Goal: Task Accomplishment & Management: Manage account settings

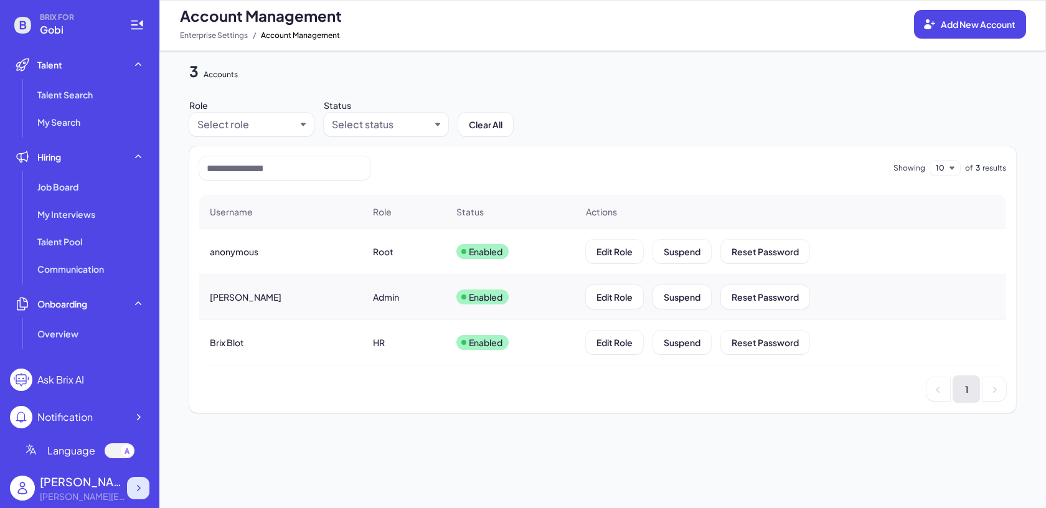
click at [147, 481] on div at bounding box center [138, 488] width 22 height 22
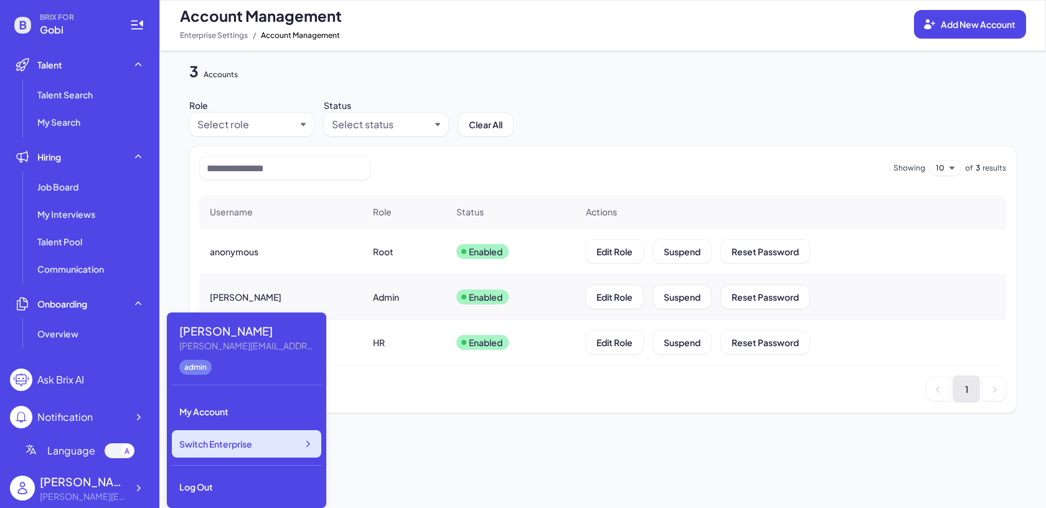
click at [212, 451] on div "Switch Enterprise" at bounding box center [246, 443] width 149 height 27
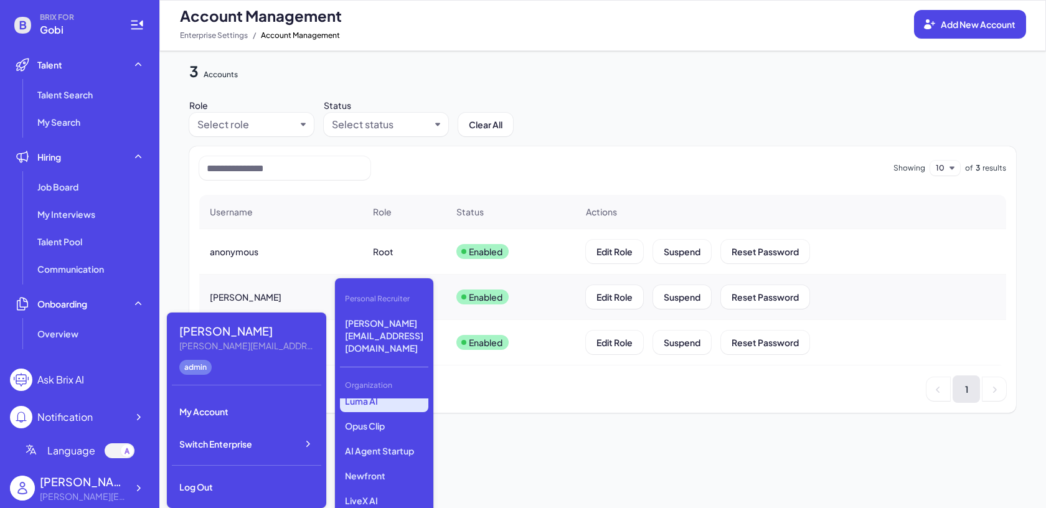
scroll to position [138, 0]
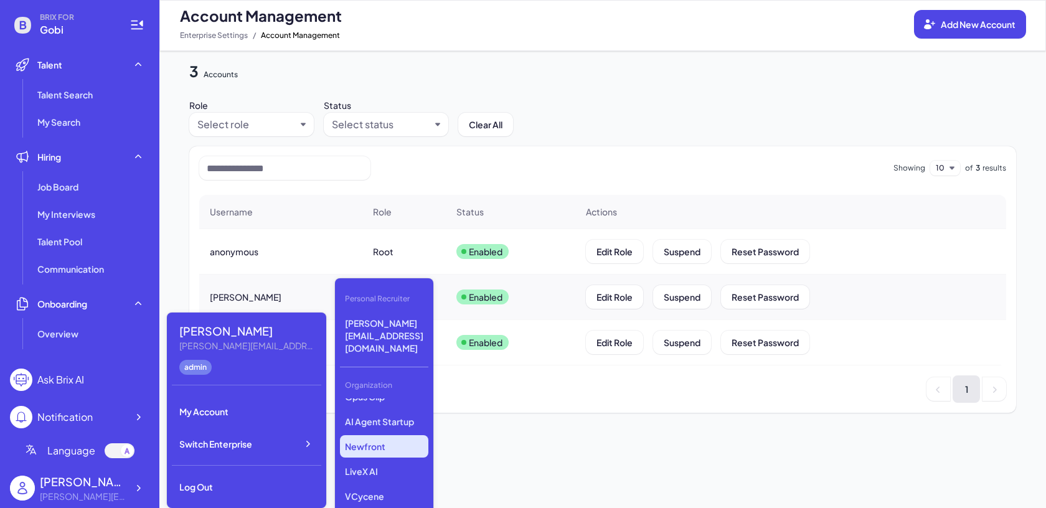
click at [388, 435] on p "Newfront" at bounding box center [384, 446] width 88 height 22
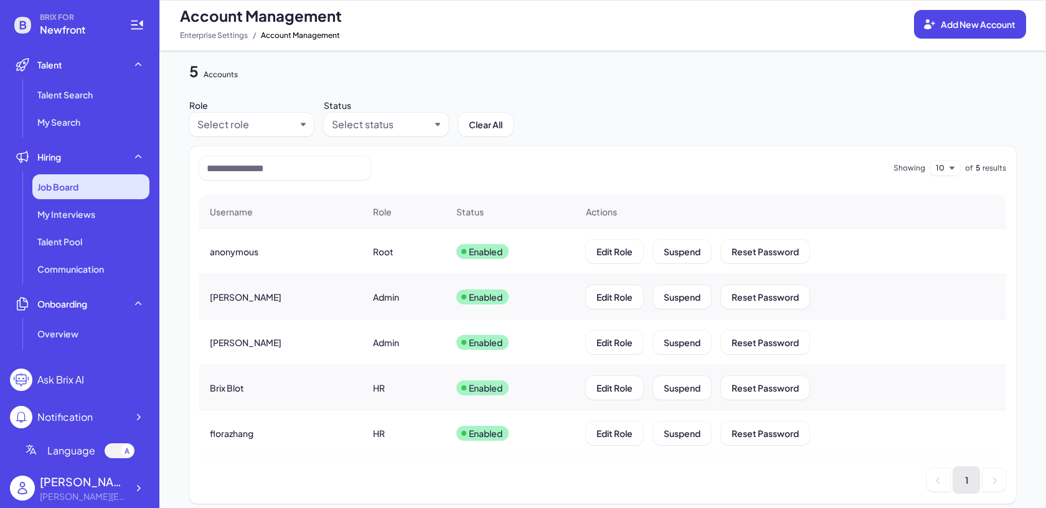
click at [78, 179] on div "Job Board" at bounding box center [90, 186] width 117 height 25
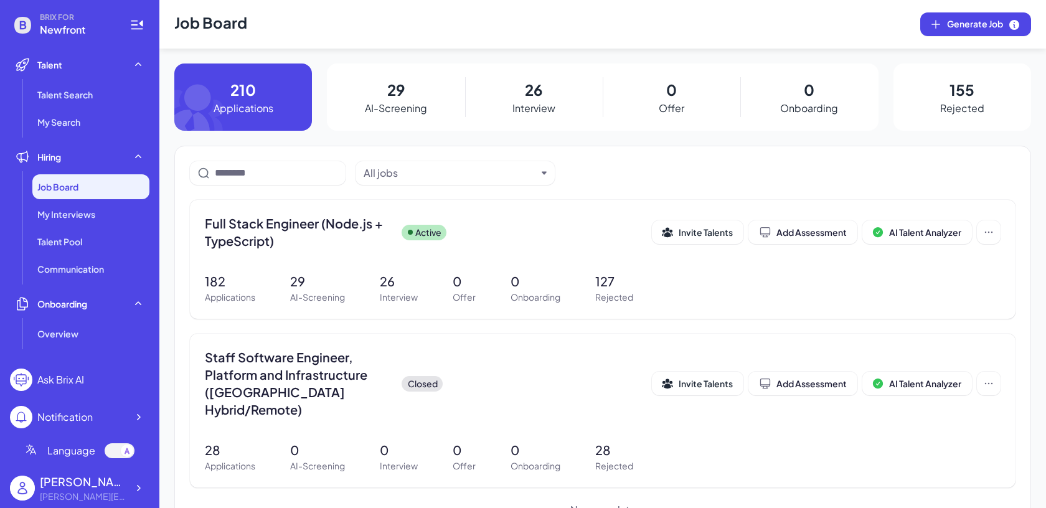
click at [533, 97] on p "26" at bounding box center [533, 89] width 17 height 22
click at [377, 276] on div "182 Applications 29 AI-Screening 26 Interview 0 Offer 0 Onboarding 127 Rejected" at bounding box center [603, 288] width 796 height 32
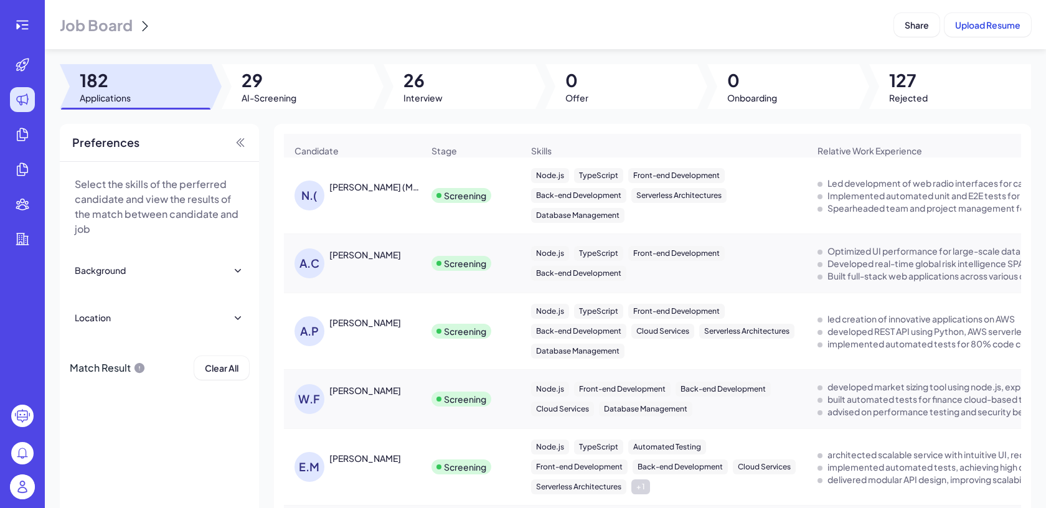
click at [23, 489] on img at bounding box center [22, 486] width 25 height 25
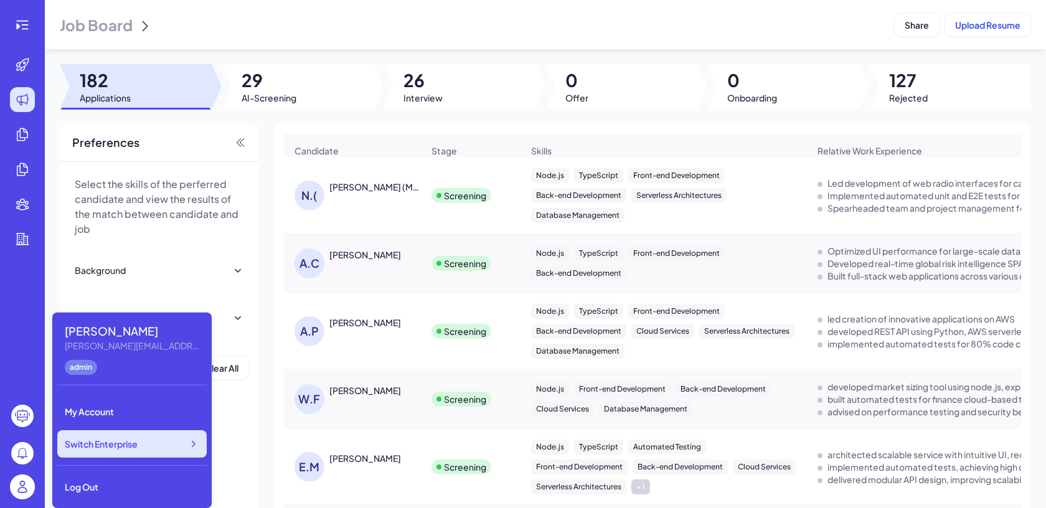
click at [132, 447] on span "Switch Enterprise" at bounding box center [101, 444] width 73 height 12
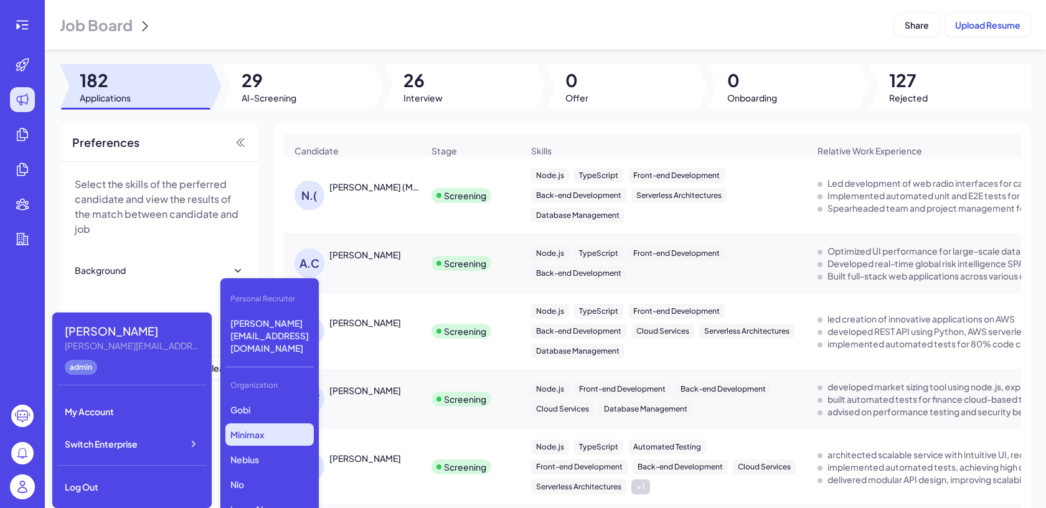
click at [260, 423] on p "Minimax" at bounding box center [269, 434] width 88 height 22
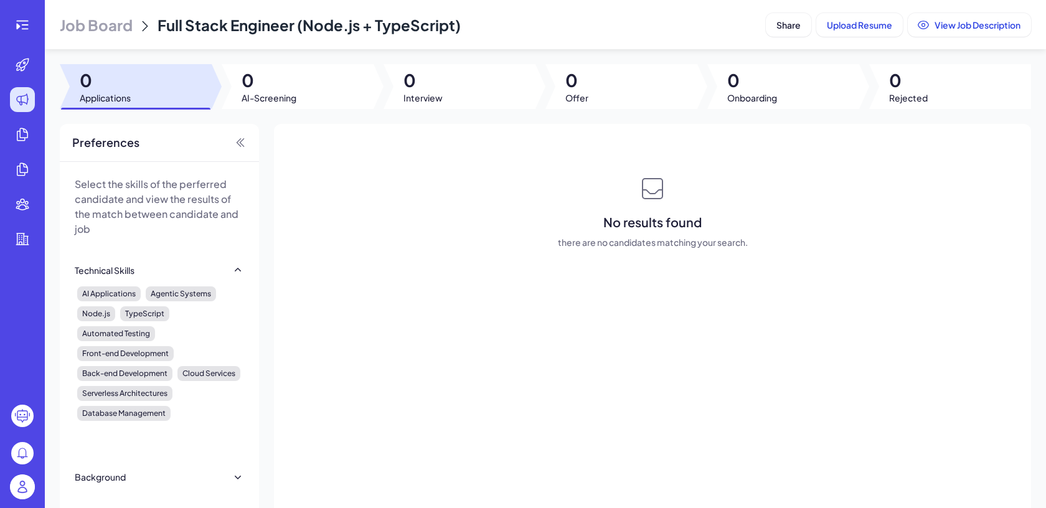
click at [133, 16] on div "Job Board Full Stack Engineer (Node.js + TypeScript)" at bounding box center [410, 25] width 701 height 20
click at [123, 18] on span "Job Board" at bounding box center [96, 25] width 73 height 20
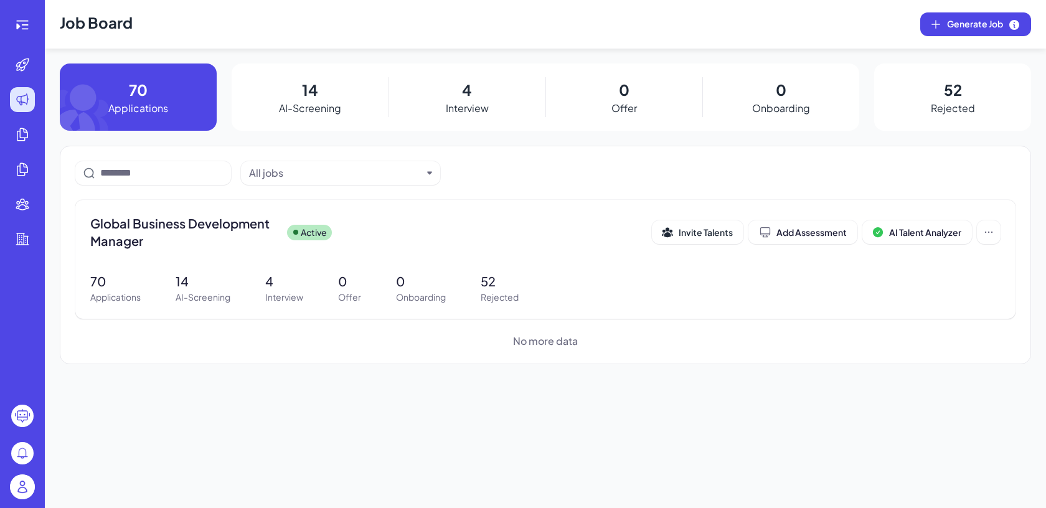
click at [21, 480] on img at bounding box center [22, 486] width 25 height 25
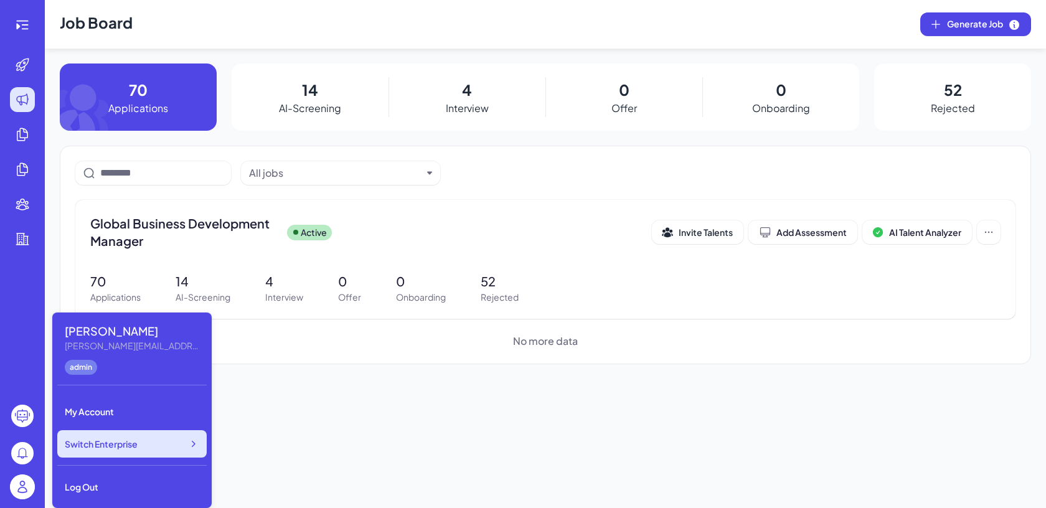
click at [118, 447] on span "Switch Enterprise" at bounding box center [101, 444] width 73 height 12
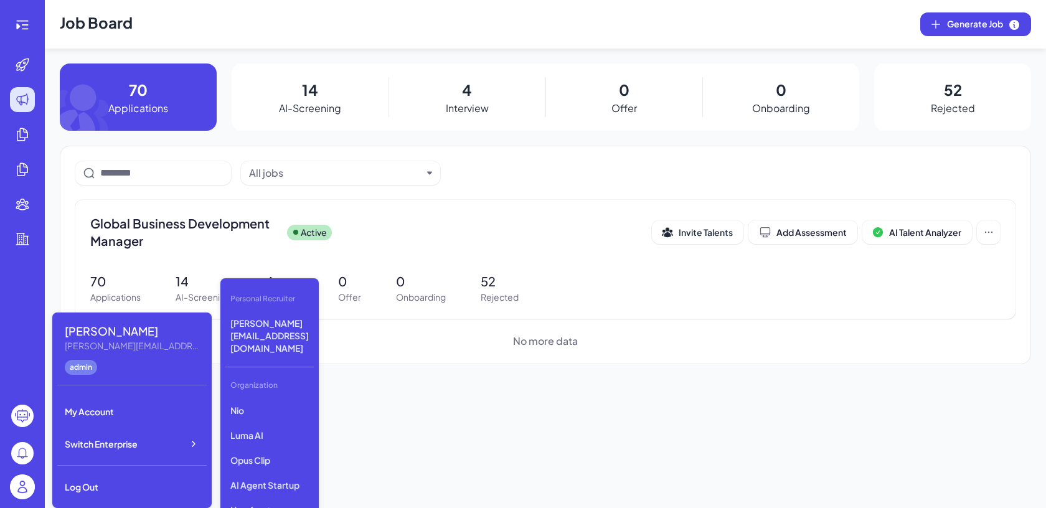
scroll to position [75, 0]
click at [275, 473] on p "AI Agent Startup" at bounding box center [269, 484] width 88 height 22
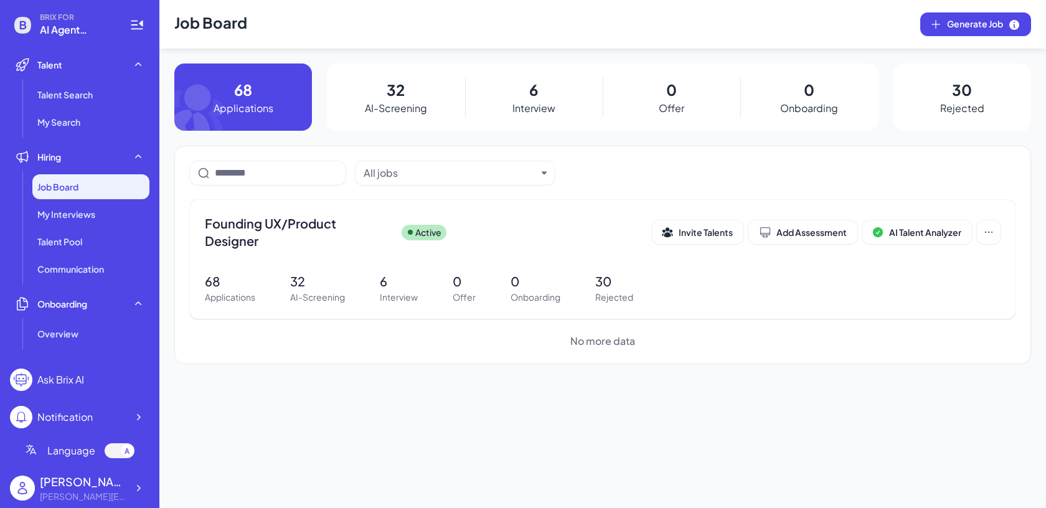
click at [153, 497] on div "BRIX FOR AI Agent Startup Talent Talent Search My Search Hiring Job Board My In…" at bounding box center [79, 254] width 159 height 508
click at [149, 496] on div "Maggie Maggie@joinbrix.com" at bounding box center [79, 488] width 139 height 40
click at [140, 494] on div at bounding box center [138, 488] width 22 height 22
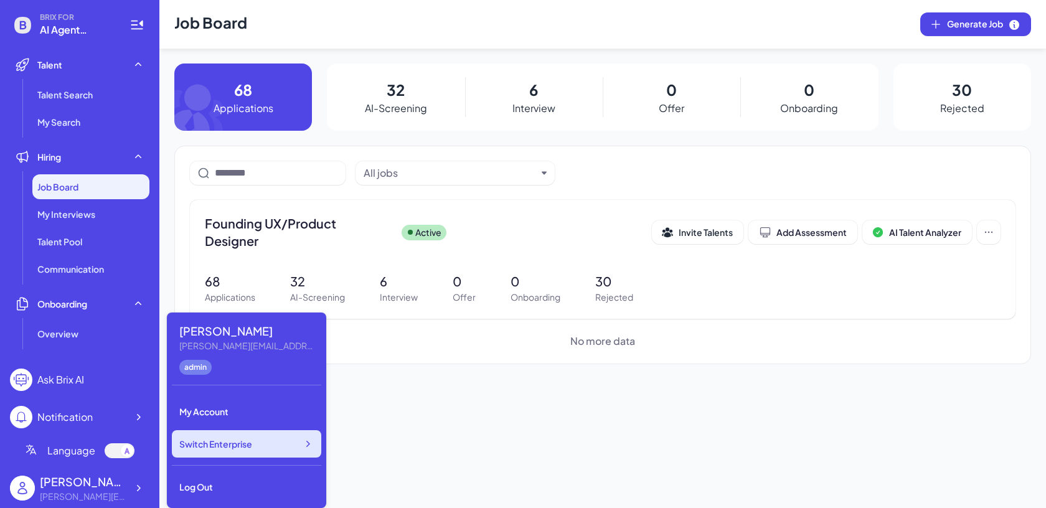
click at [219, 449] on span "Switch Enterprise" at bounding box center [215, 444] width 73 height 12
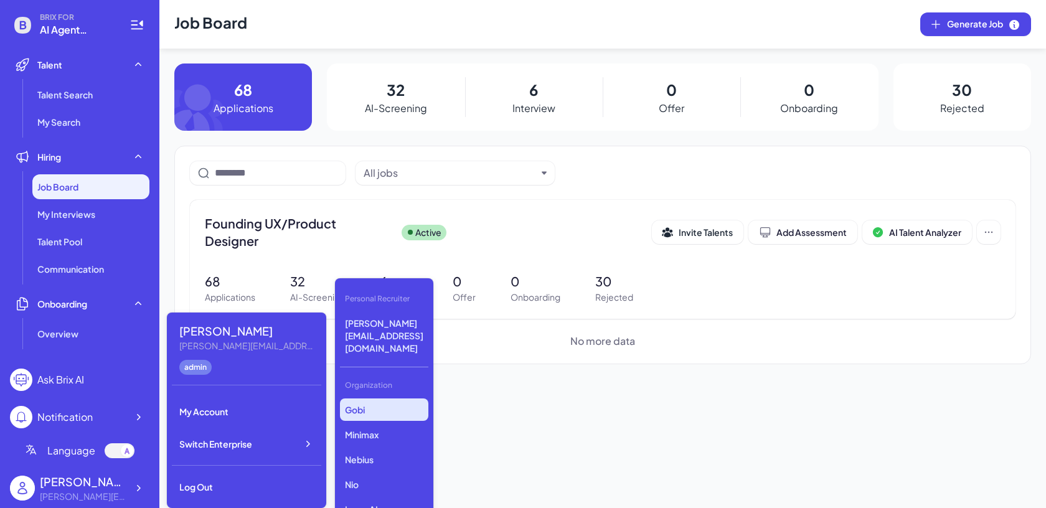
click at [372, 398] on p "Gobi" at bounding box center [384, 409] width 88 height 22
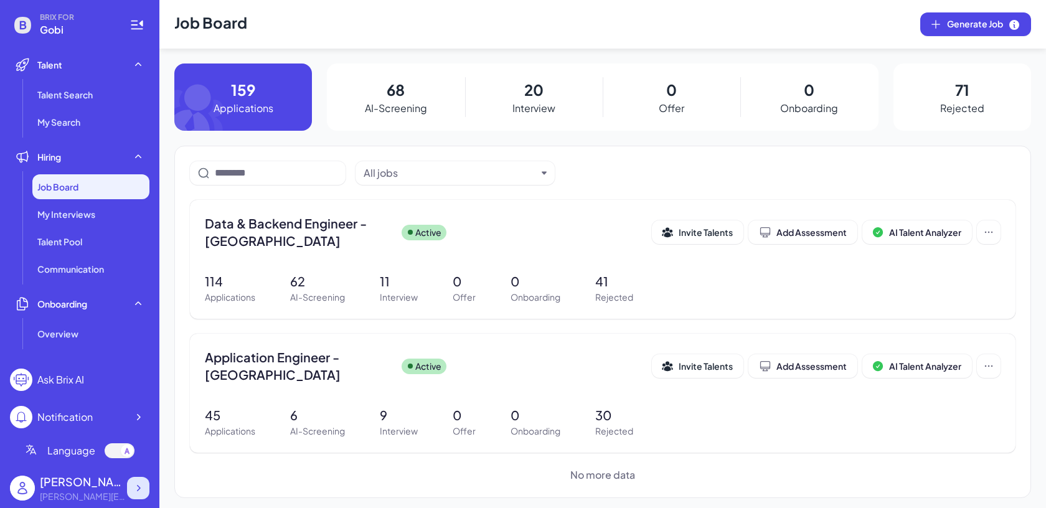
click at [143, 479] on div at bounding box center [138, 488] width 22 height 22
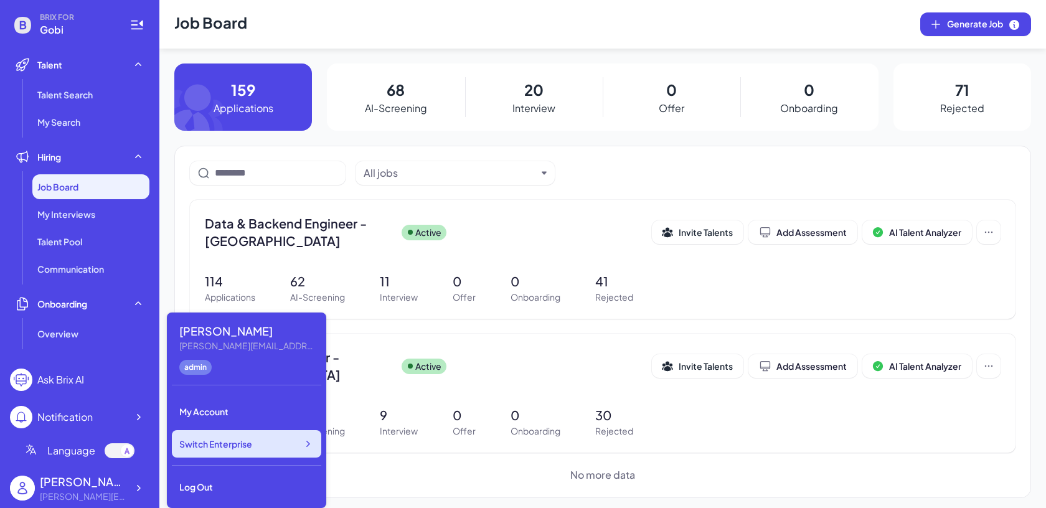
click at [213, 448] on span "Switch Enterprise" at bounding box center [215, 444] width 73 height 12
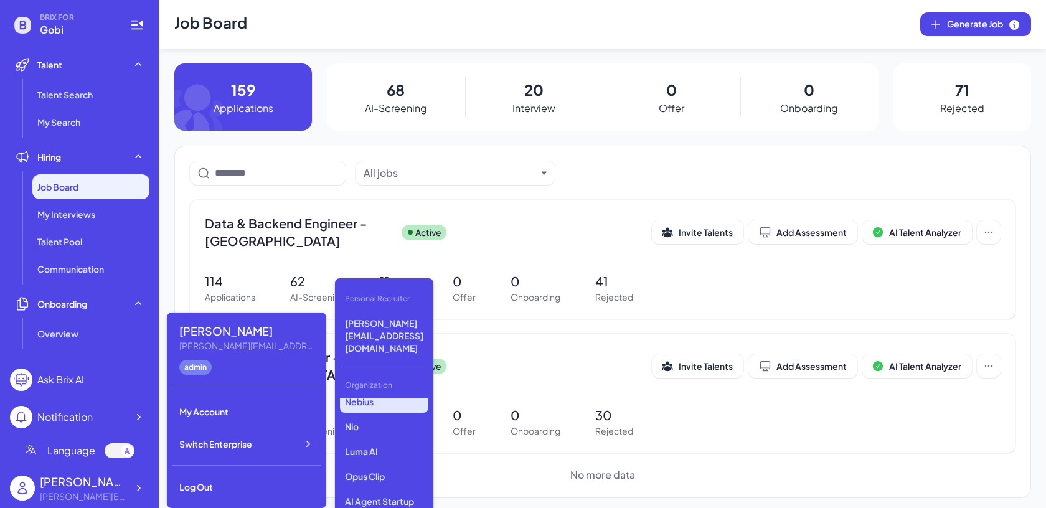
scroll to position [60, 0]
click at [374, 438] on p "Luma AI" at bounding box center [384, 449] width 88 height 22
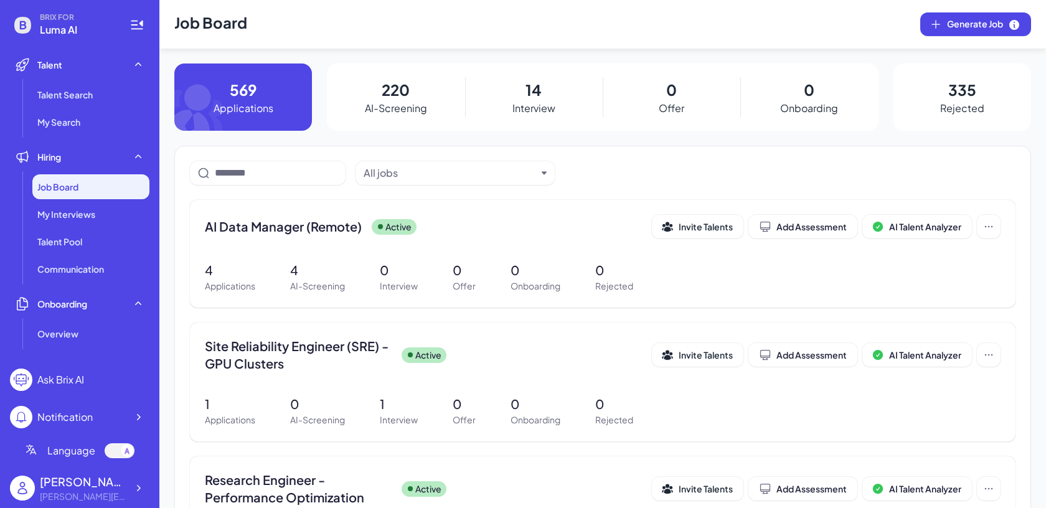
click at [202, 19] on h1 "Job Board" at bounding box center [210, 24] width 73 height 49
click at [72, 185] on span "Job Board" at bounding box center [57, 187] width 41 height 12
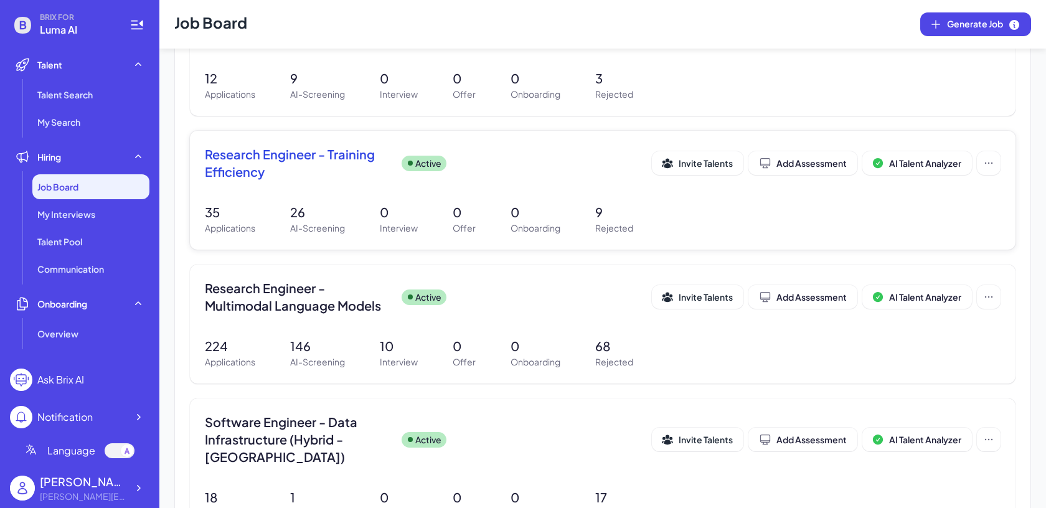
scroll to position [460, 0]
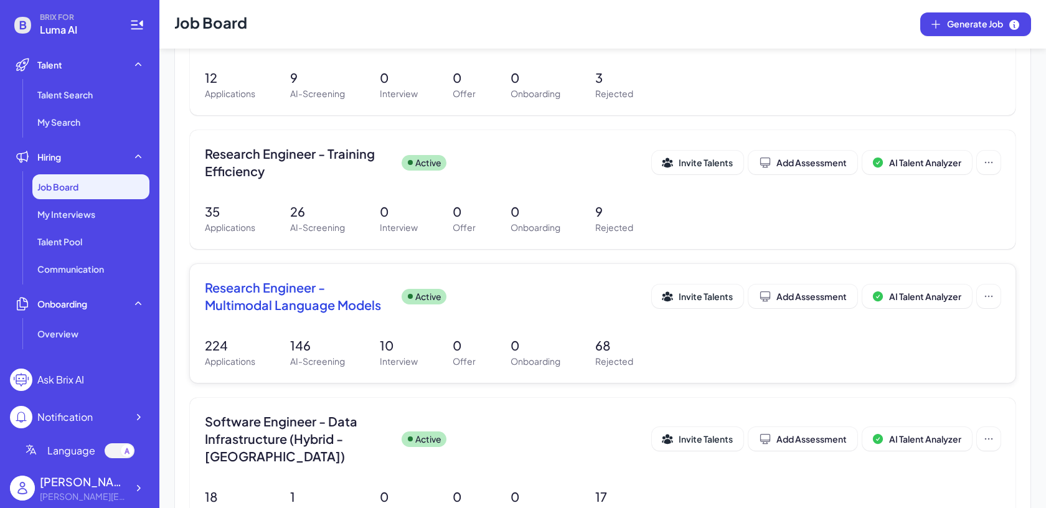
click at [315, 344] on p "146" at bounding box center [317, 345] width 55 height 19
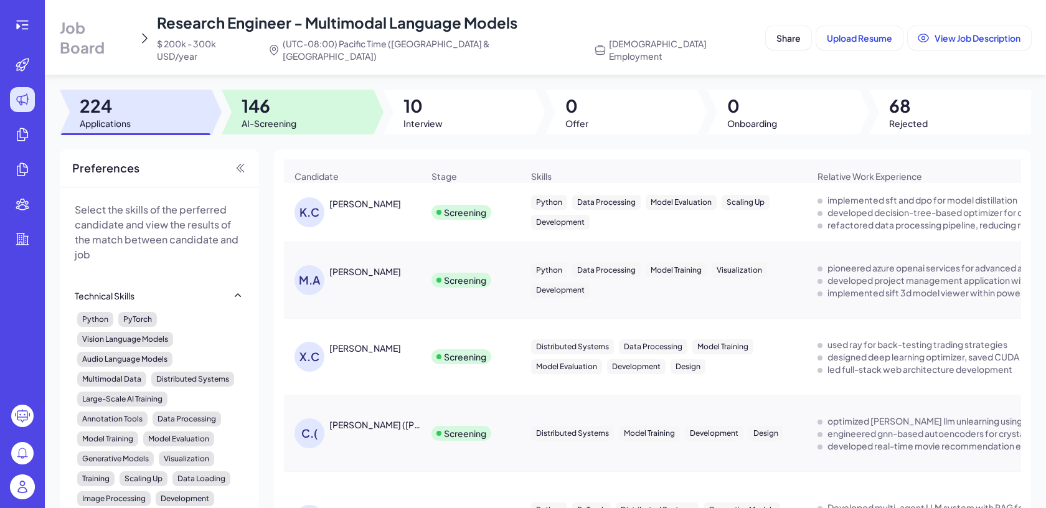
click at [320, 100] on div at bounding box center [298, 112] width 152 height 45
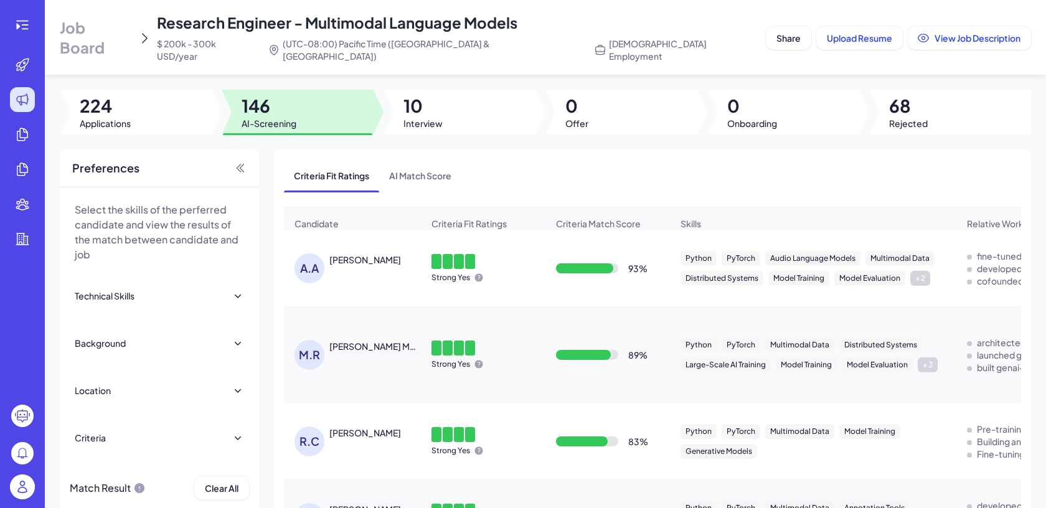
click at [161, 104] on div at bounding box center [136, 112] width 152 height 45
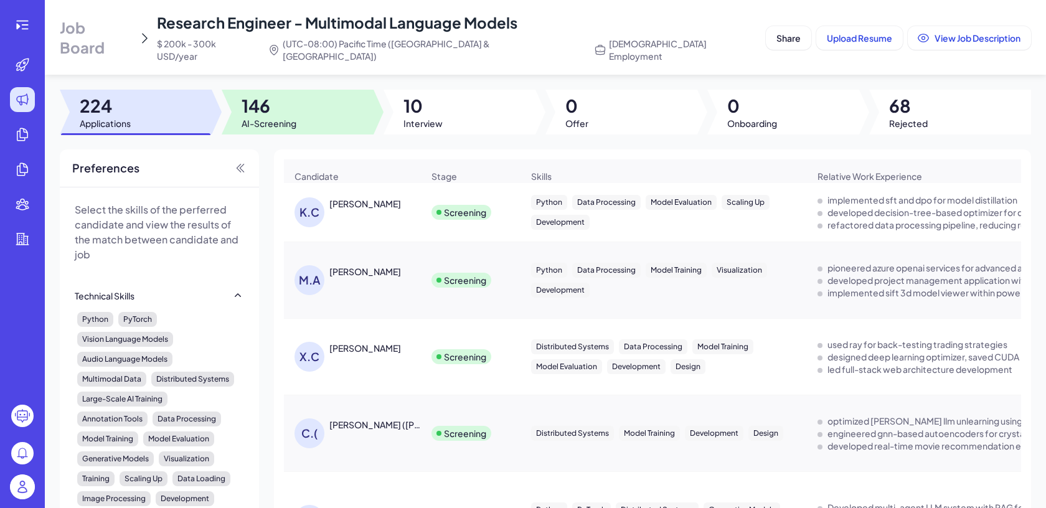
click at [321, 94] on div at bounding box center [298, 112] width 152 height 45
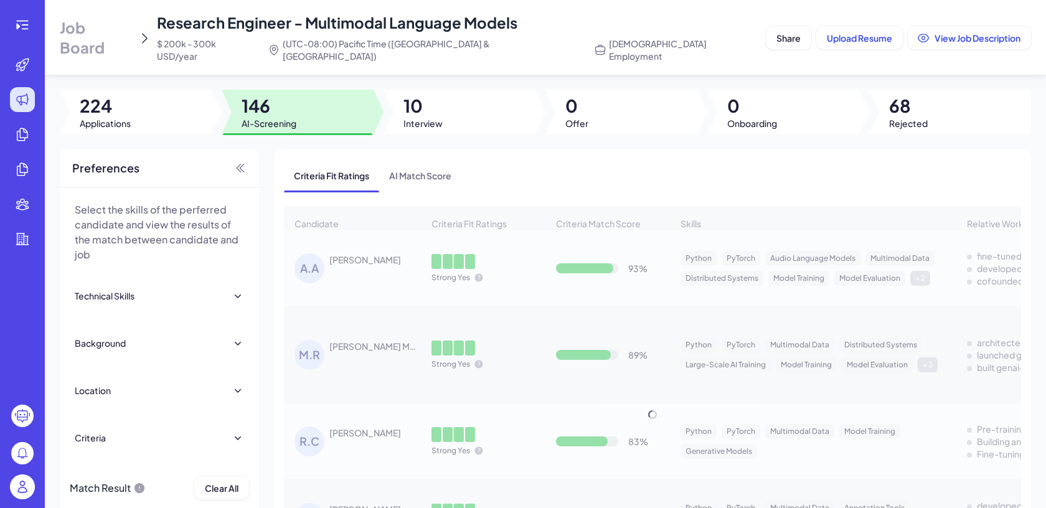
click at [157, 94] on div at bounding box center [136, 112] width 152 height 45
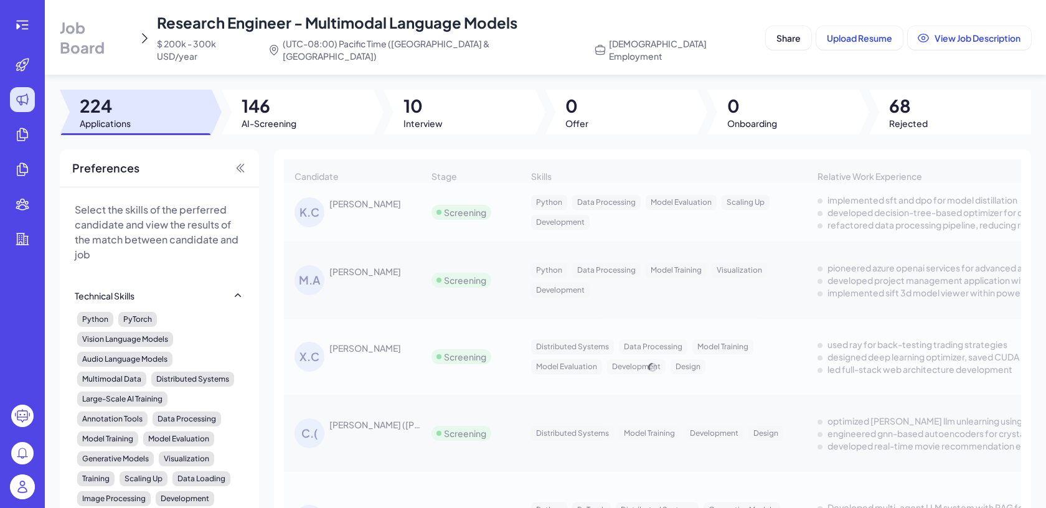
click at [103, 39] on span "Job Board" at bounding box center [96, 37] width 73 height 40
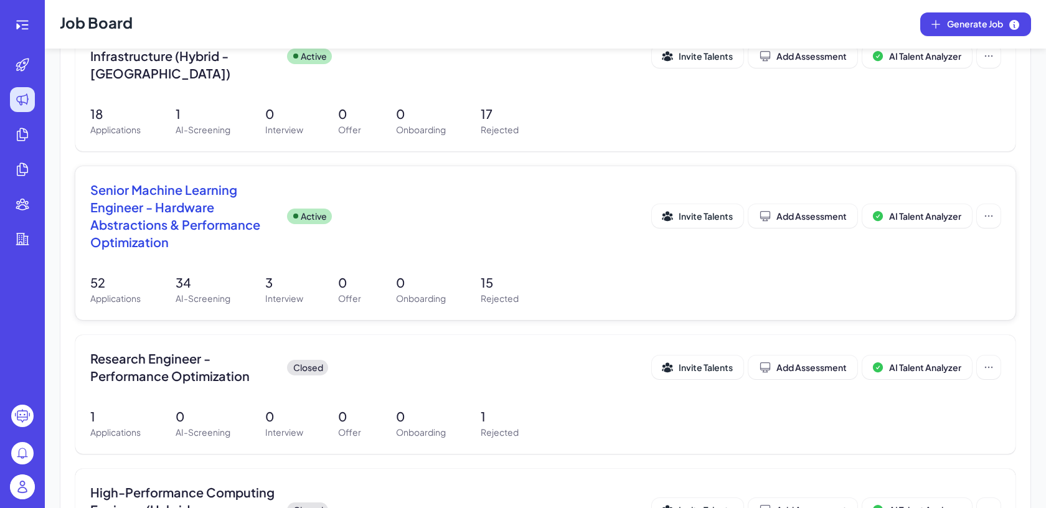
scroll to position [829, 0]
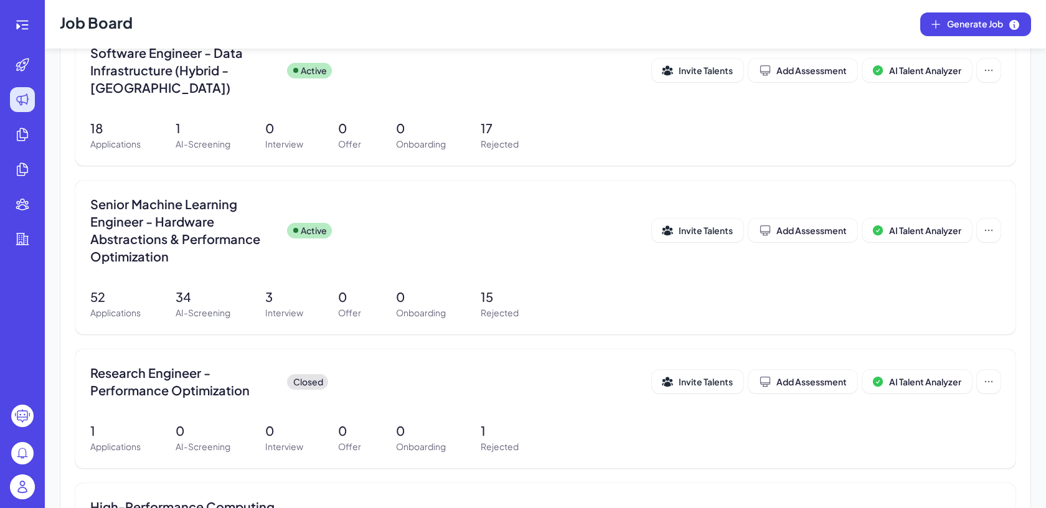
click at [25, 495] on img at bounding box center [22, 486] width 25 height 25
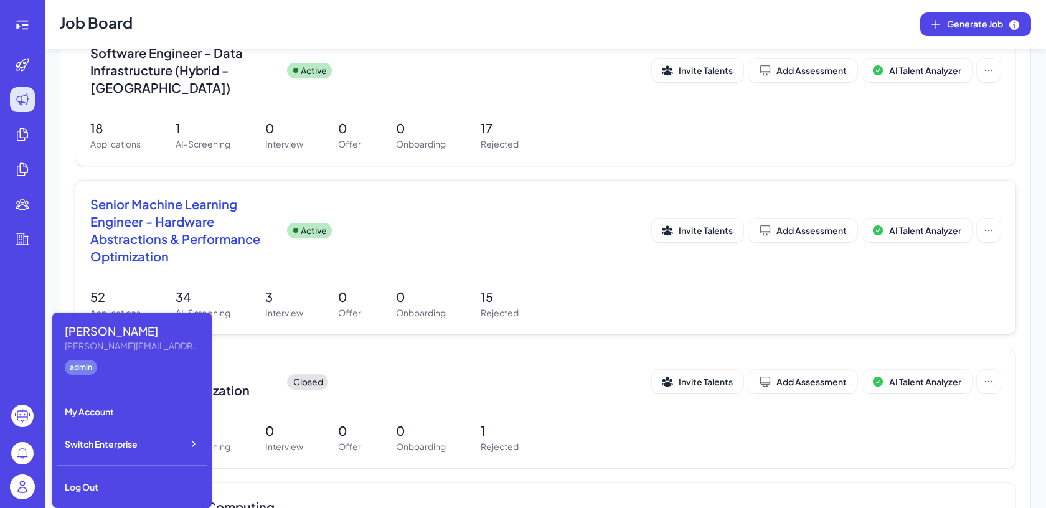
click at [444, 261] on div "Senior Machine Learning Engineer - Hardware Abstractions & Performance Optimiza…" at bounding box center [371, 230] width 562 height 70
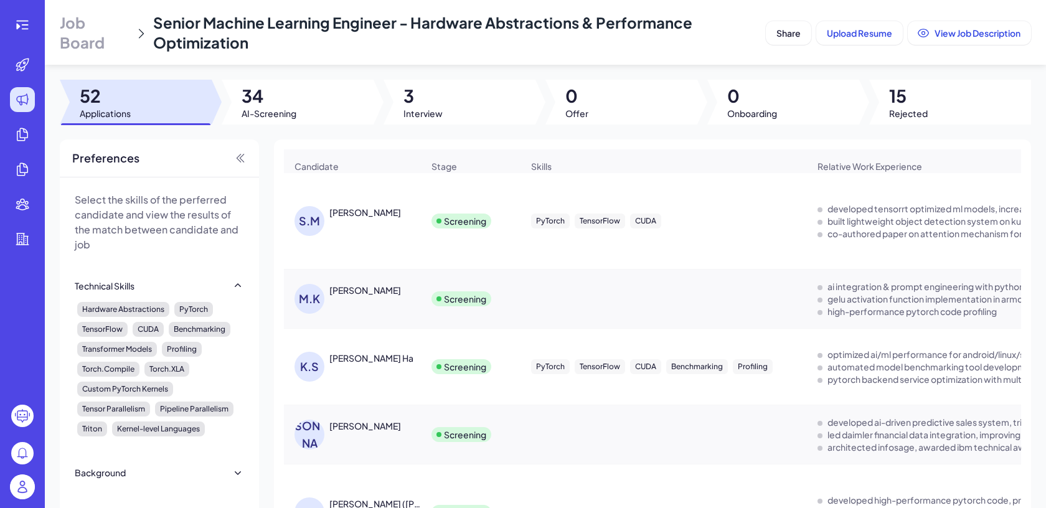
click at [87, 33] on span "Job Board" at bounding box center [95, 32] width 70 height 40
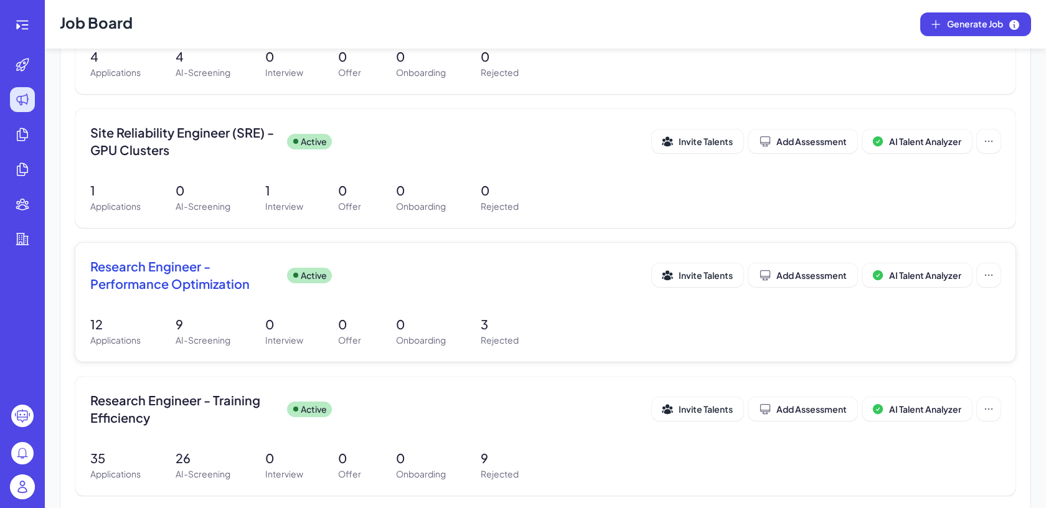
scroll to position [176, 0]
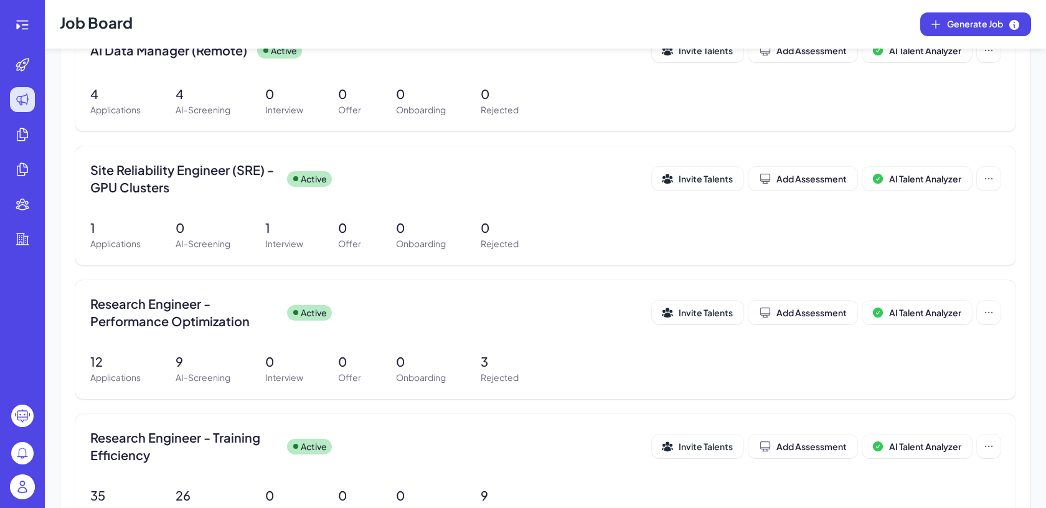
click at [31, 480] on img at bounding box center [22, 486] width 25 height 25
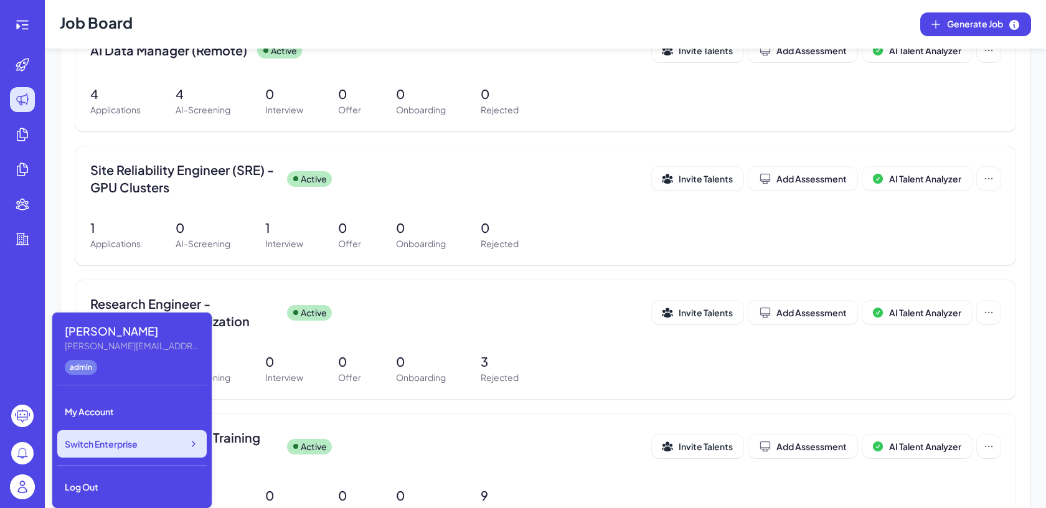
click at [155, 449] on div "Switch Enterprise" at bounding box center [131, 443] width 149 height 27
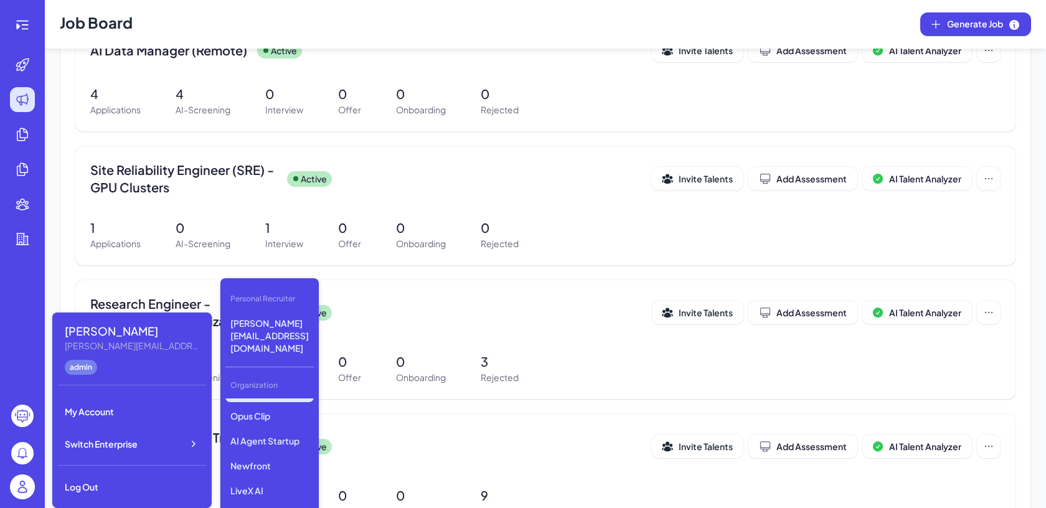
scroll to position [123, 0]
click at [268, 400] on p "Opus Clip" at bounding box center [269, 411] width 88 height 22
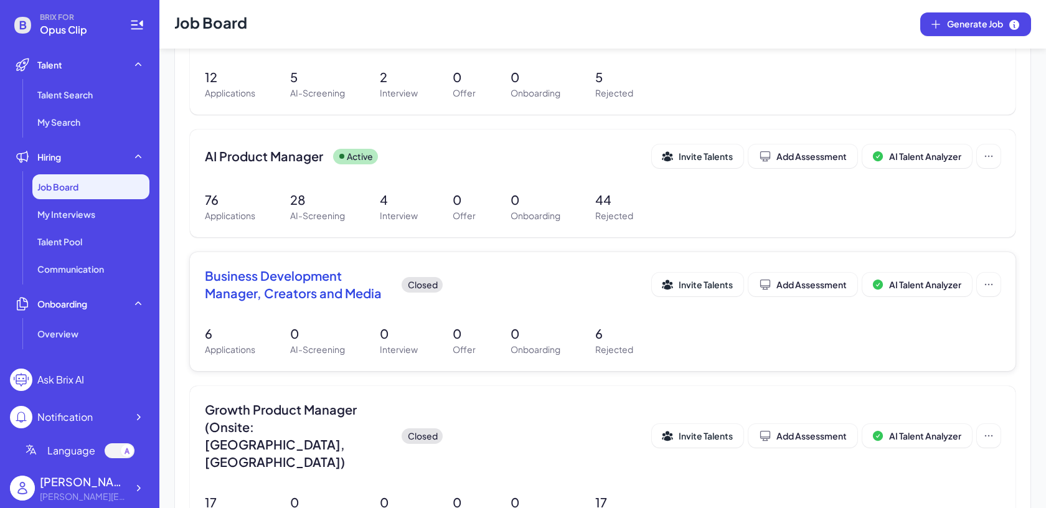
scroll to position [361, 0]
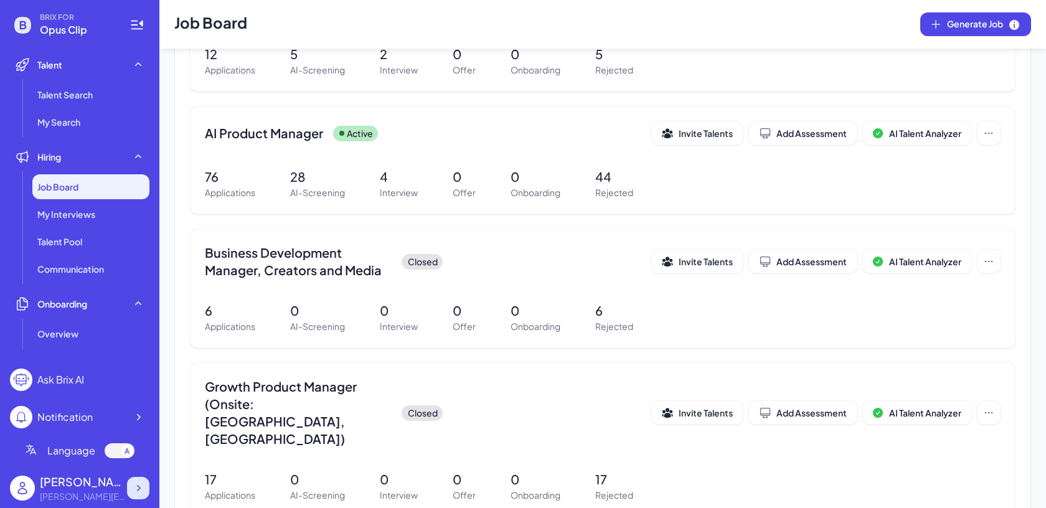
click at [148, 493] on div at bounding box center [138, 488] width 22 height 22
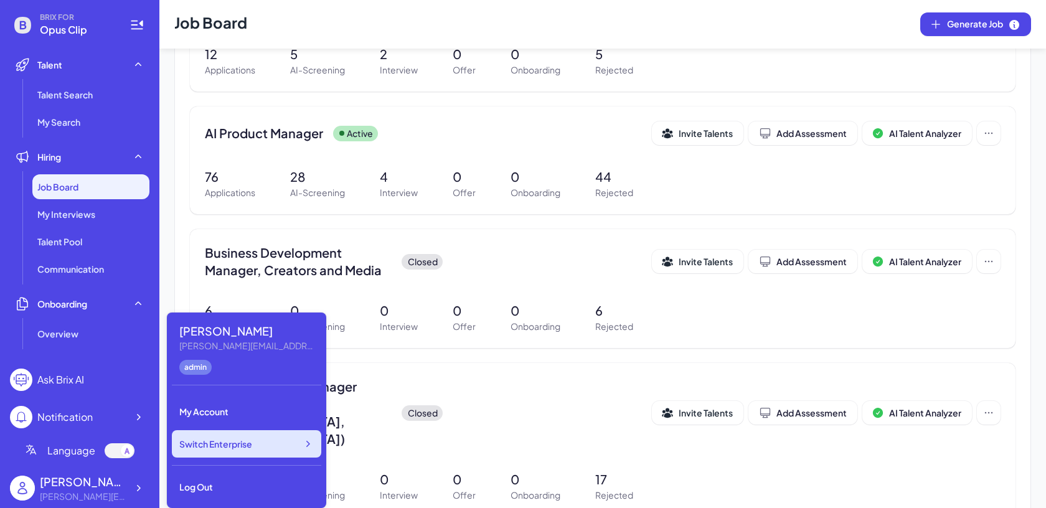
click at [241, 451] on div "Switch Enterprise" at bounding box center [246, 443] width 149 height 27
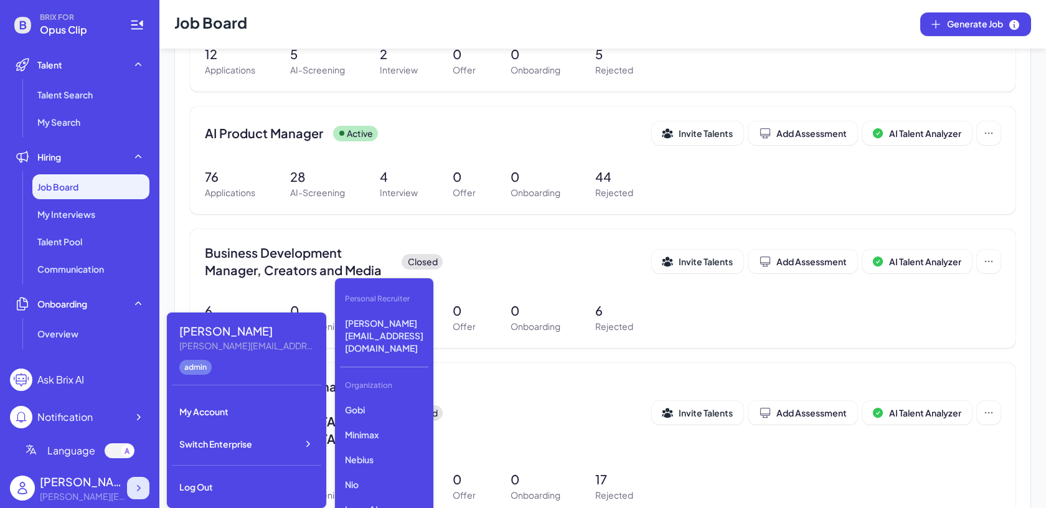
click at [136, 483] on icon at bounding box center [138, 488] width 12 height 12
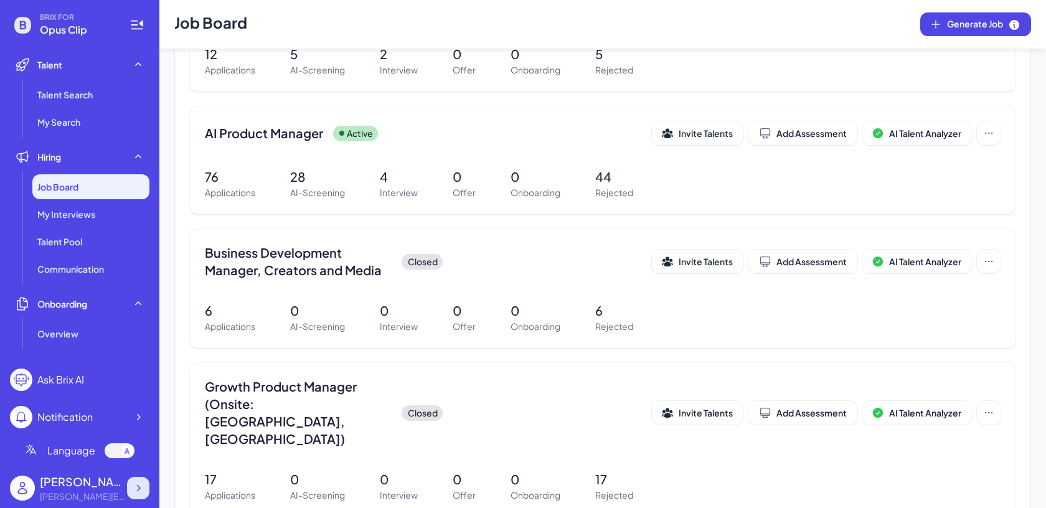
click at [142, 496] on div at bounding box center [138, 488] width 22 height 22
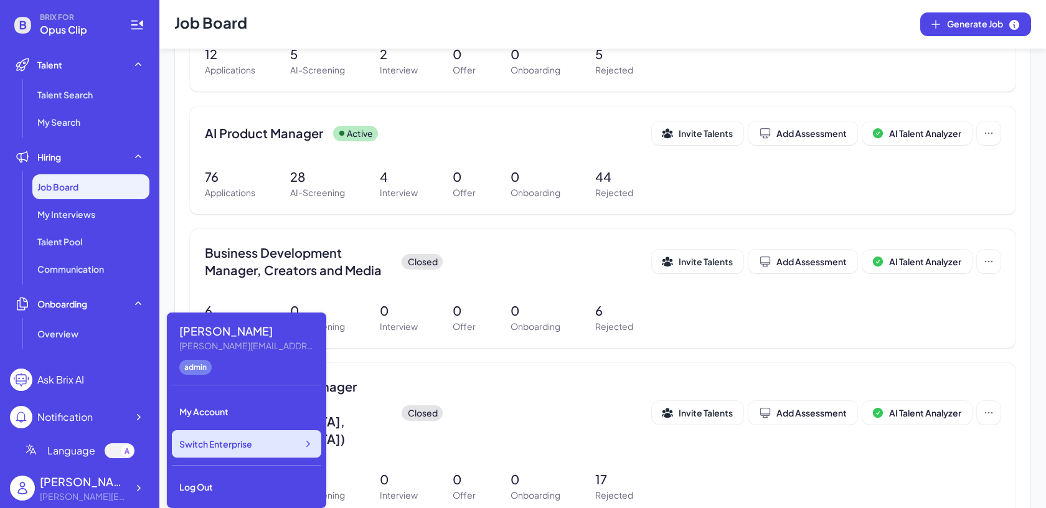
click at [215, 454] on div "Switch Enterprise" at bounding box center [246, 443] width 149 height 27
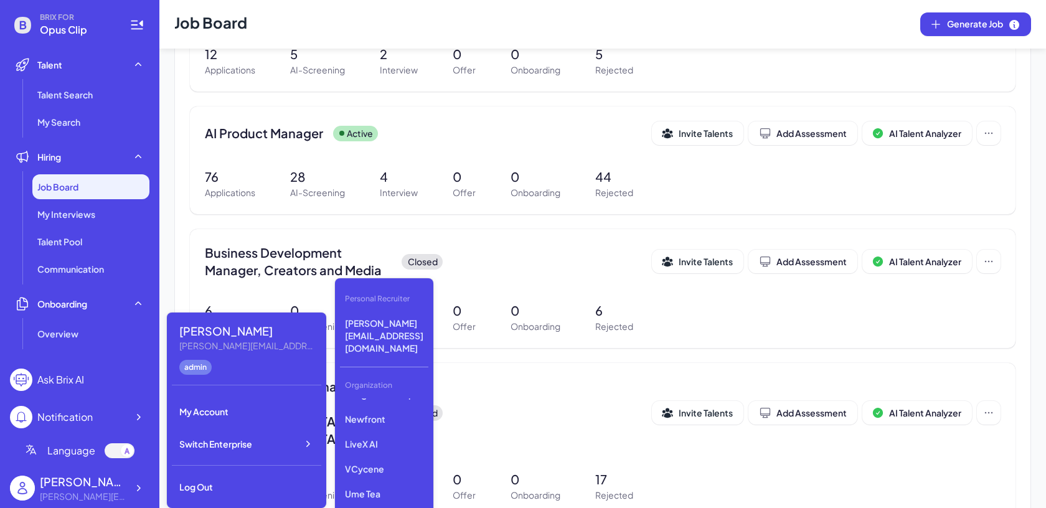
scroll to position [164, 0]
click at [408, 432] on div "Gobi Minimax Nebius Nio Luma AI Opus Clip AI Agent Startup Newfront LiveX AI VC…" at bounding box center [384, 460] width 88 height 125
click at [399, 434] on p "LiveX AI" at bounding box center [384, 445] width 88 height 22
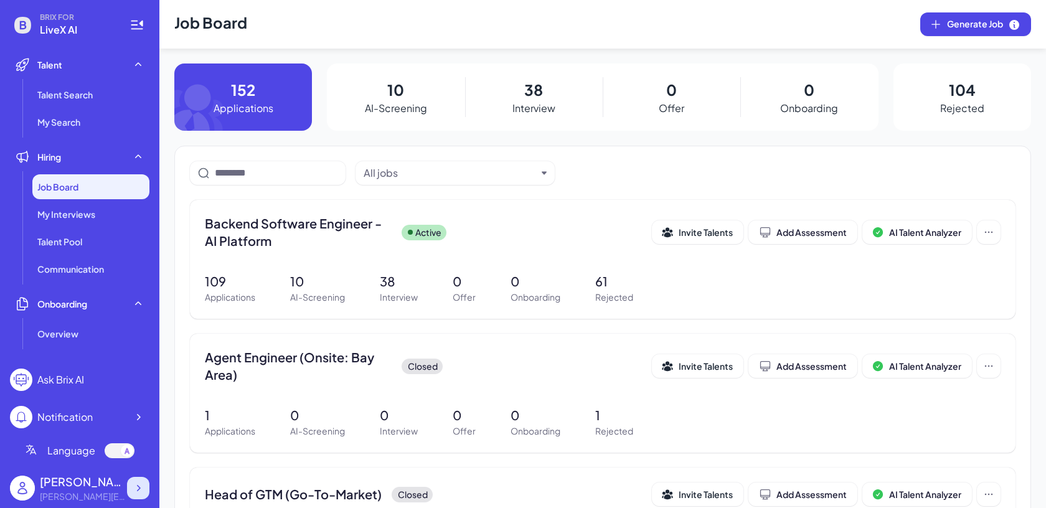
click at [133, 487] on icon at bounding box center [138, 488] width 12 height 12
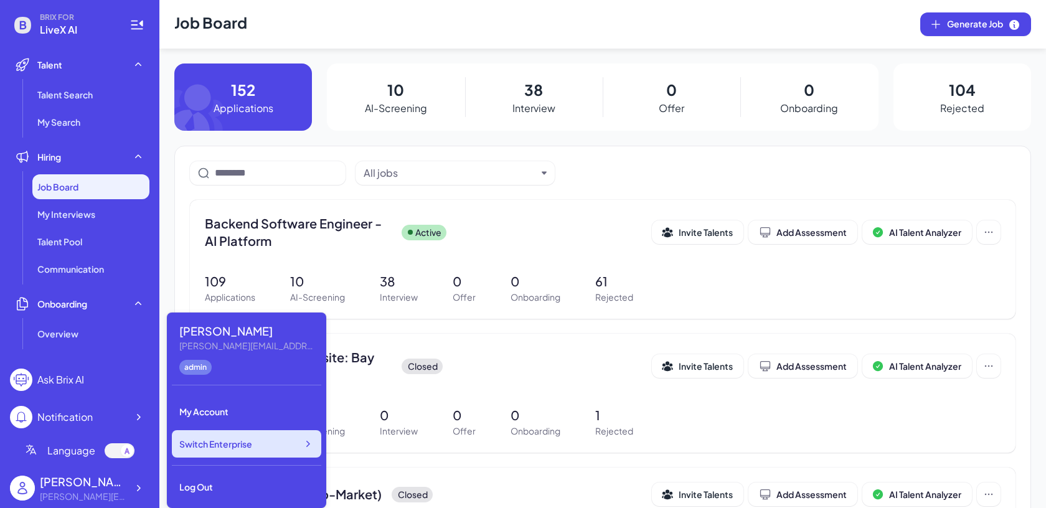
click at [242, 453] on div "Switch Enterprise" at bounding box center [246, 443] width 149 height 27
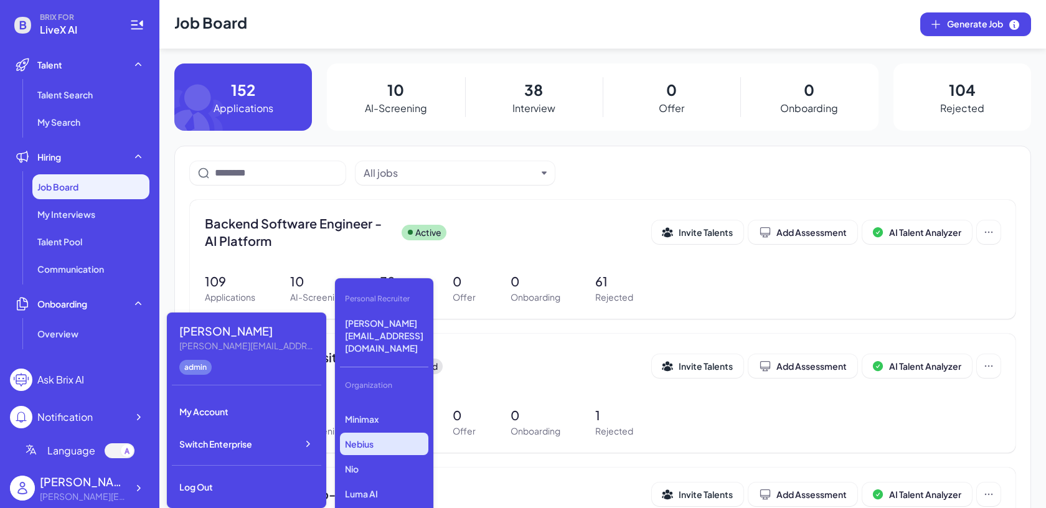
scroll to position [17, 0]
click at [360, 431] on p "Nebius" at bounding box center [384, 442] width 88 height 22
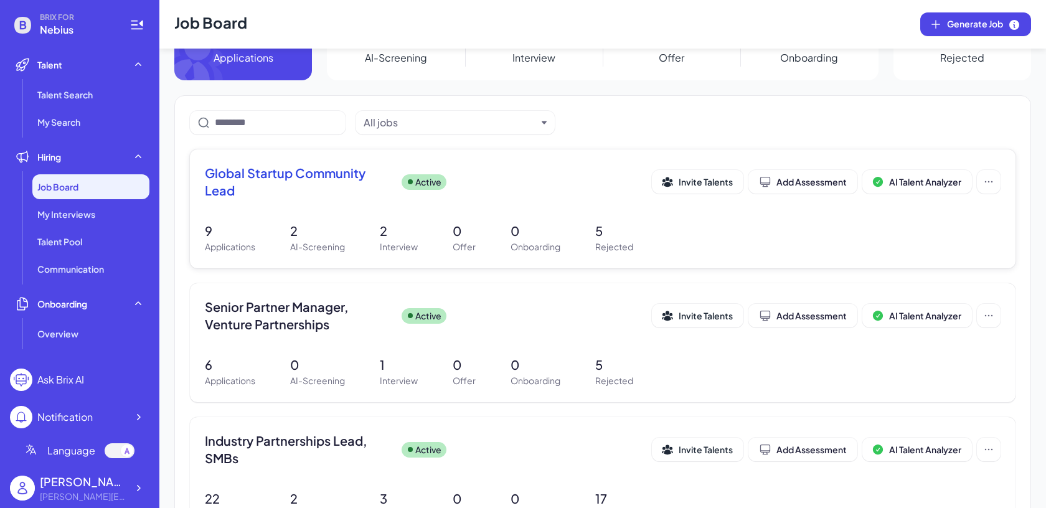
scroll to position [50, 0]
click at [146, 482] on div at bounding box center [138, 488] width 22 height 22
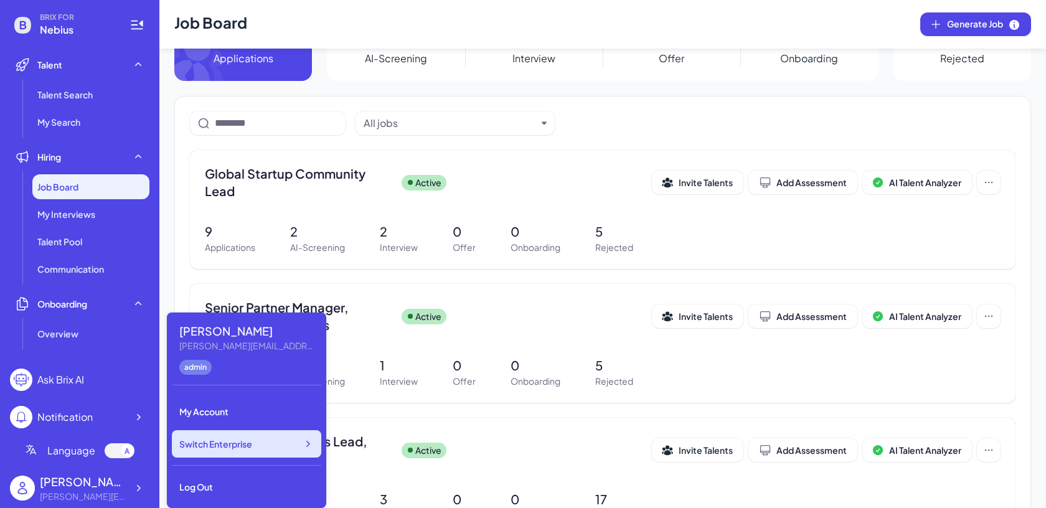
click at [258, 443] on div "Switch Enterprise" at bounding box center [246, 443] width 149 height 27
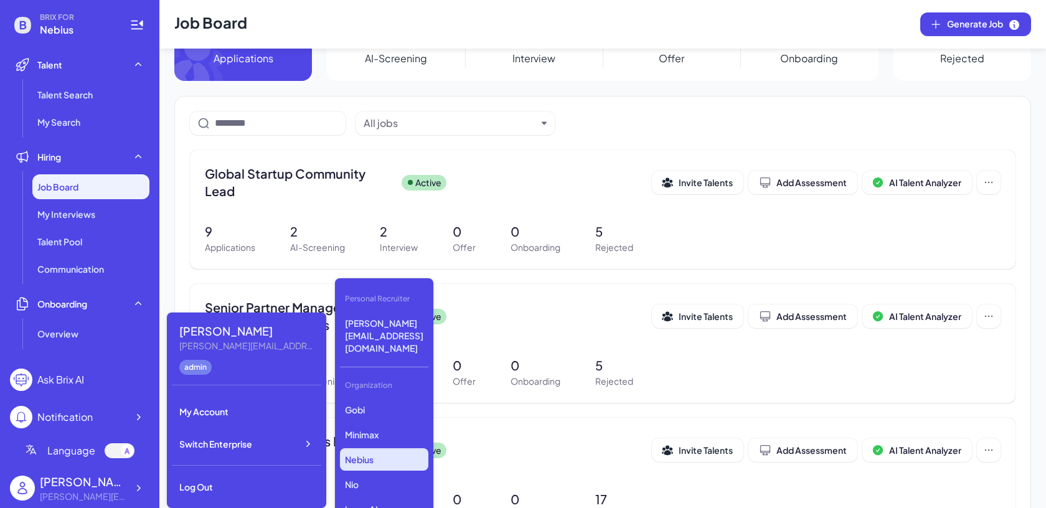
scroll to position [209, 0]
click at [384, 488] on p "Olive Partners Management" at bounding box center [384, 505] width 88 height 35
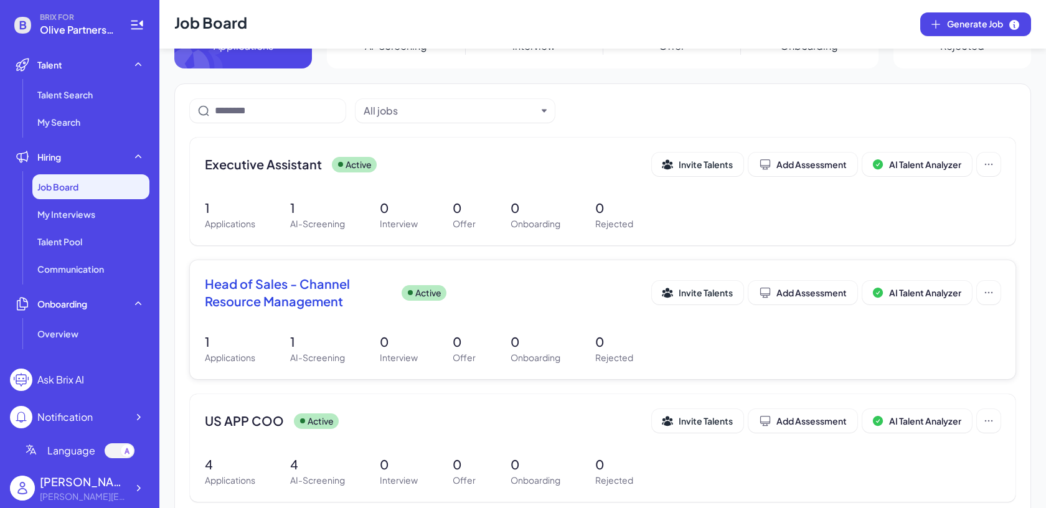
scroll to position [57, 0]
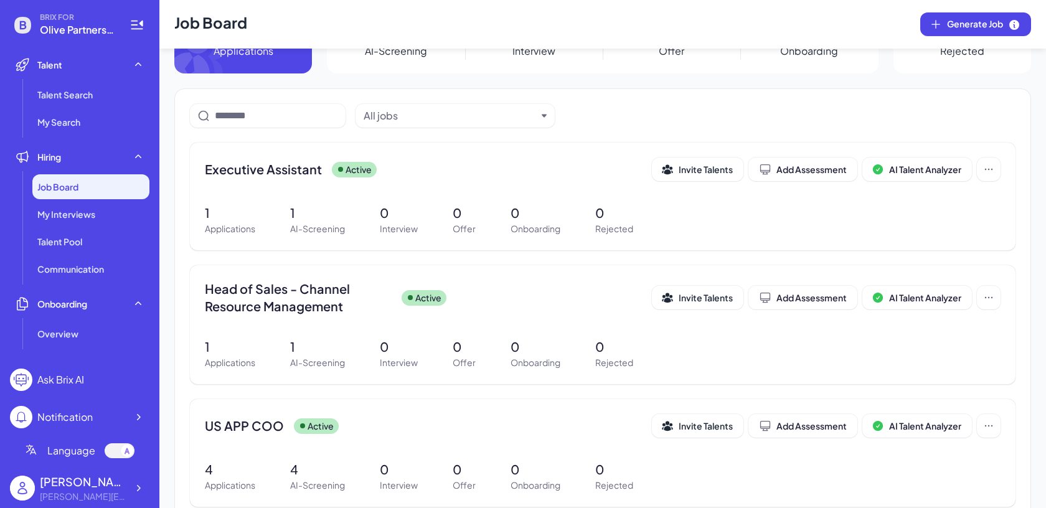
click at [149, 496] on div "BRIX FOR Olive Partners Management Talent Talent Search My Search Hiring Job Bo…" at bounding box center [79, 254] width 159 height 508
click at [143, 494] on div at bounding box center [138, 488] width 22 height 22
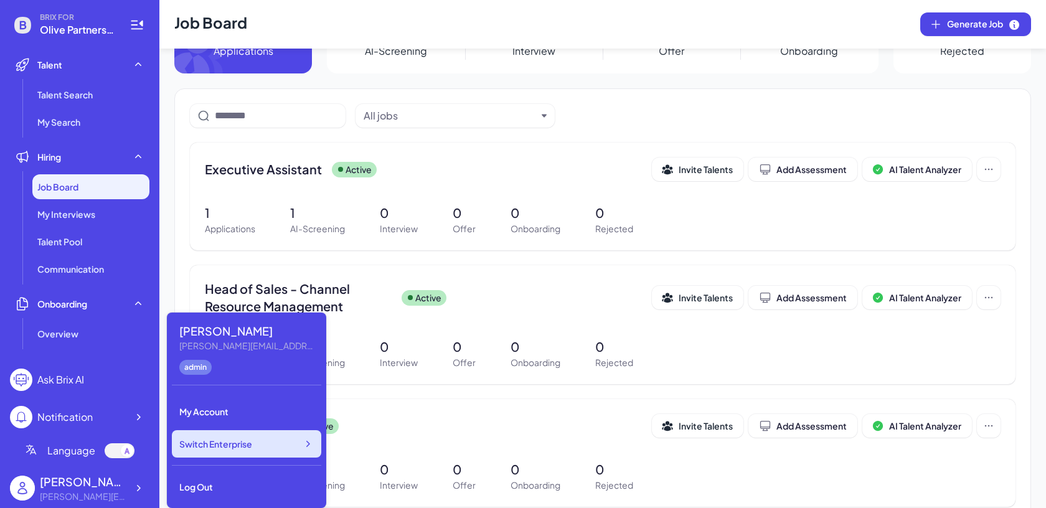
click at [229, 451] on div "Switch Enterprise" at bounding box center [246, 443] width 149 height 27
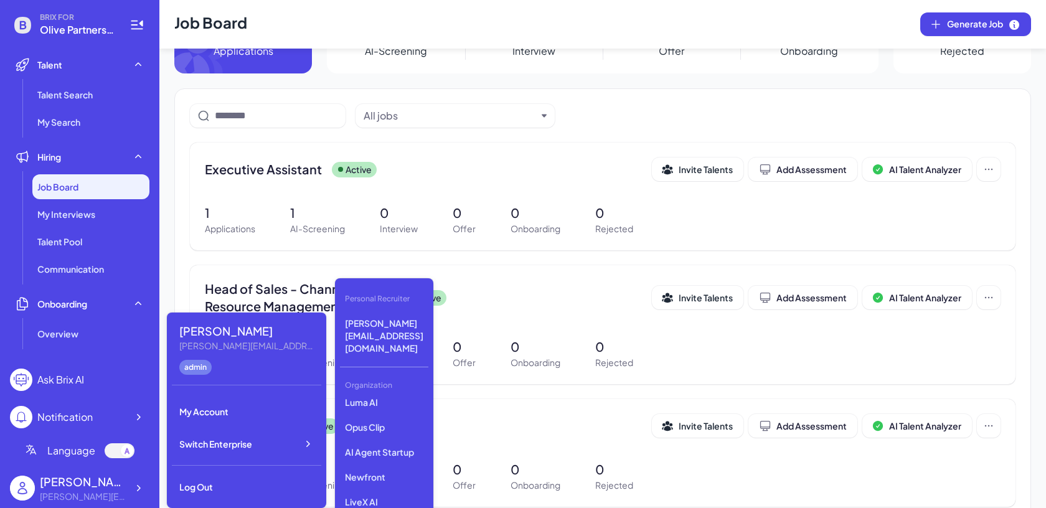
scroll to position [110, 0]
click at [144, 494] on div at bounding box center [138, 488] width 22 height 22
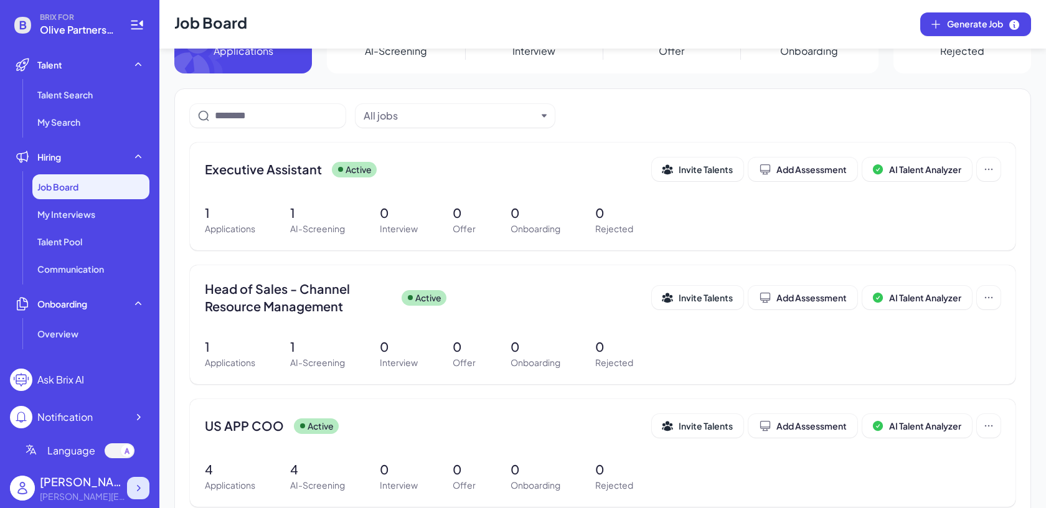
click at [136, 489] on icon at bounding box center [138, 488] width 12 height 12
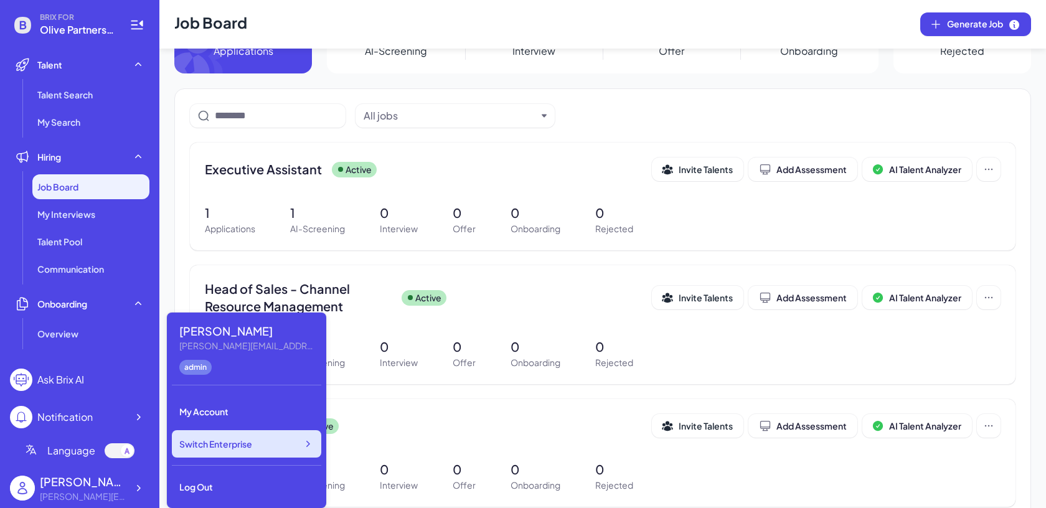
click at [294, 443] on div "Switch Enterprise" at bounding box center [246, 443] width 149 height 27
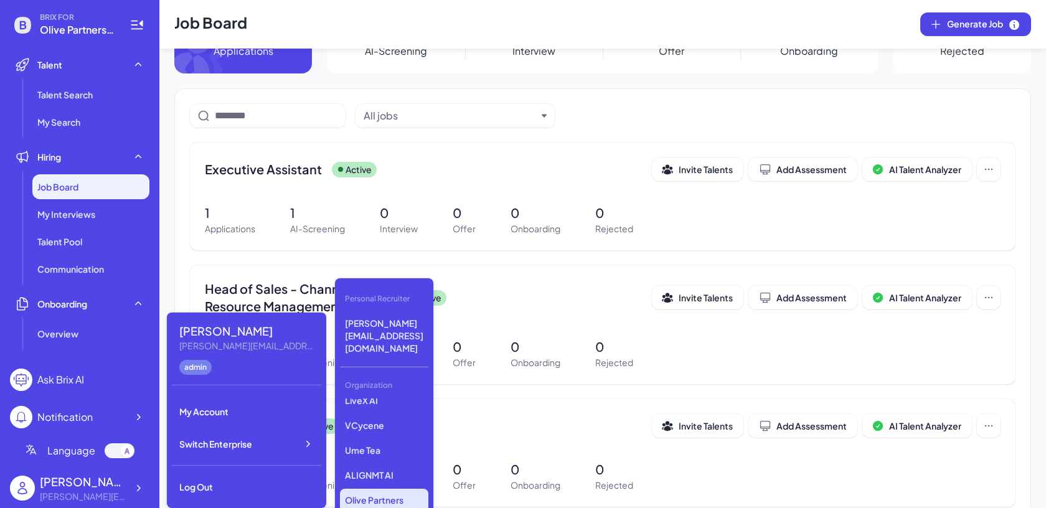
scroll to position [209, 0]
click at [390, 438] on p "Ume Tea" at bounding box center [384, 449] width 88 height 22
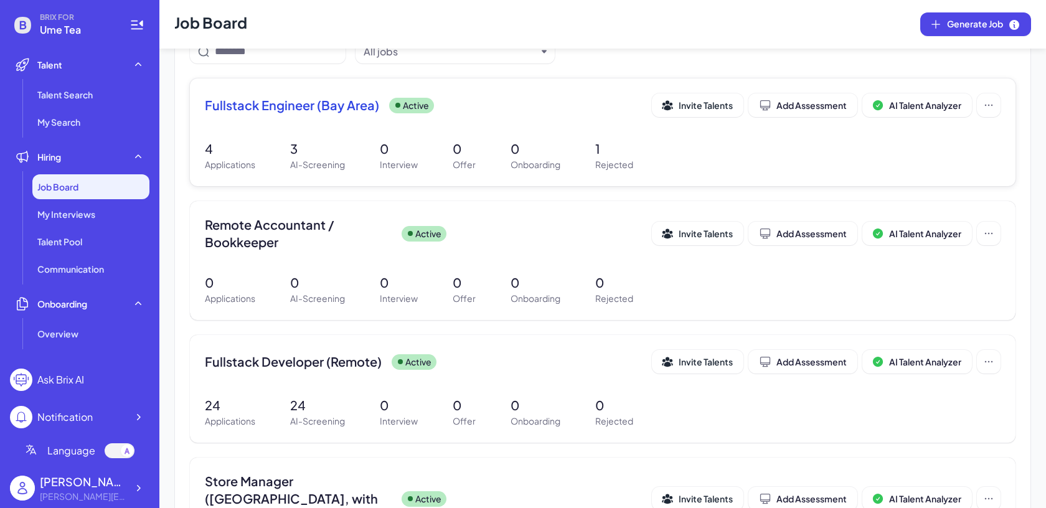
scroll to position [125, 0]
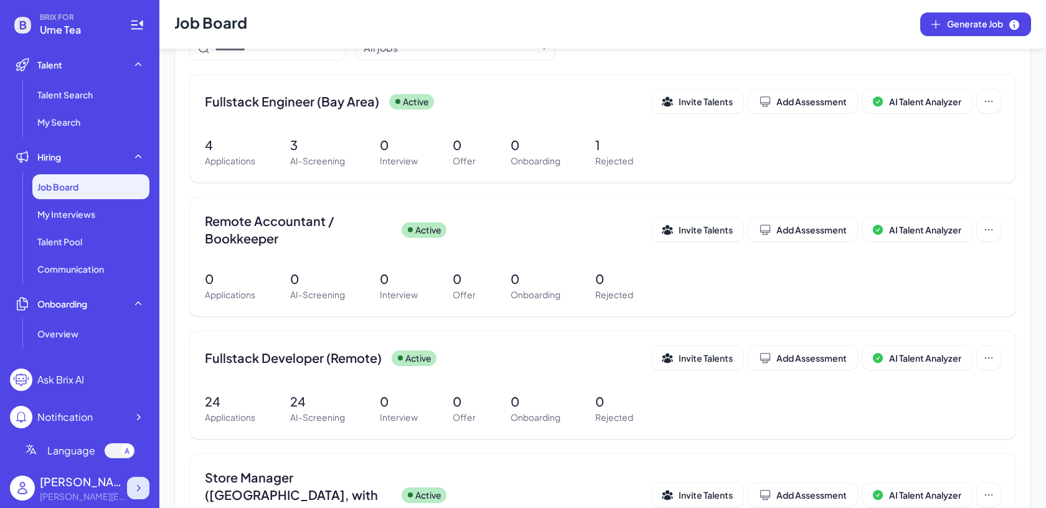
click at [141, 486] on icon at bounding box center [138, 488] width 12 height 12
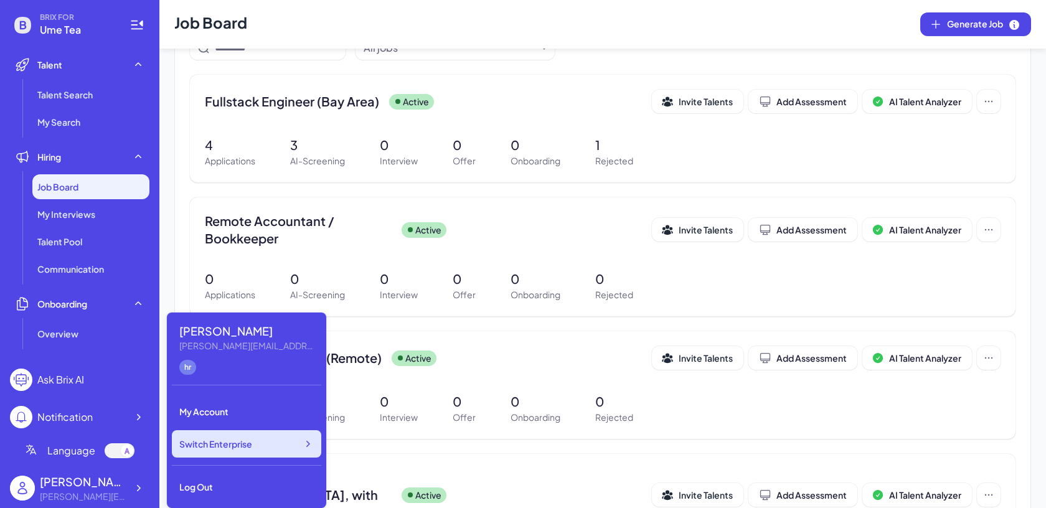
click at [211, 443] on span "Switch Enterprise" at bounding box center [215, 444] width 73 height 12
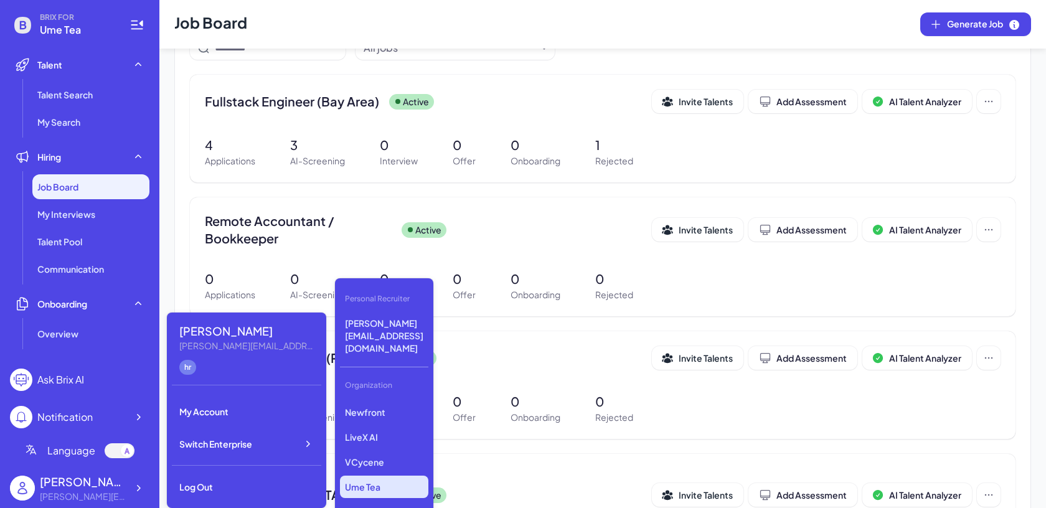
scroll to position [181, 0]
click at [390, 467] on p "Ume Tea" at bounding box center [384, 478] width 88 height 22
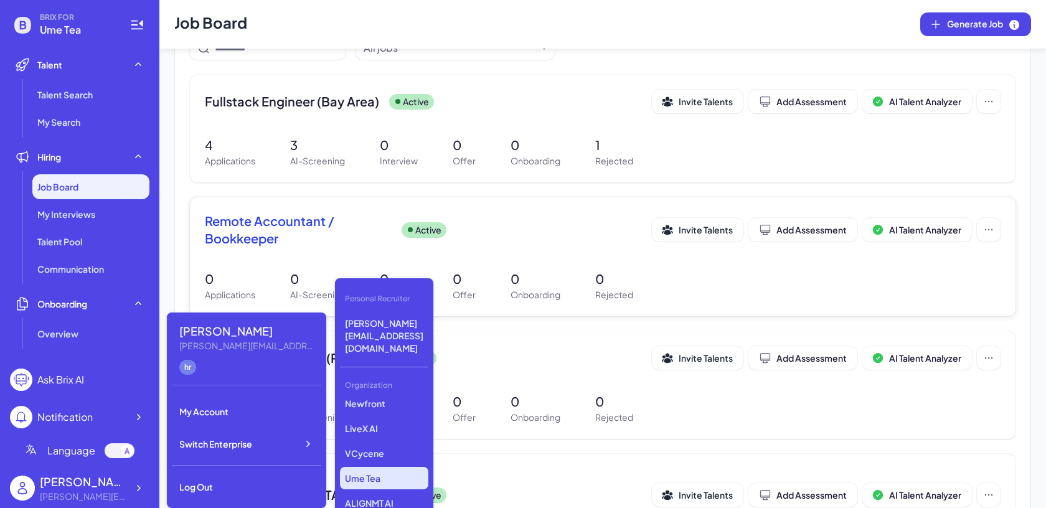
click at [415, 203] on div "Remote Accountant / Bookkeeper Active Invite Talents Add Assessment AI Talent A…" at bounding box center [602, 256] width 825 height 119
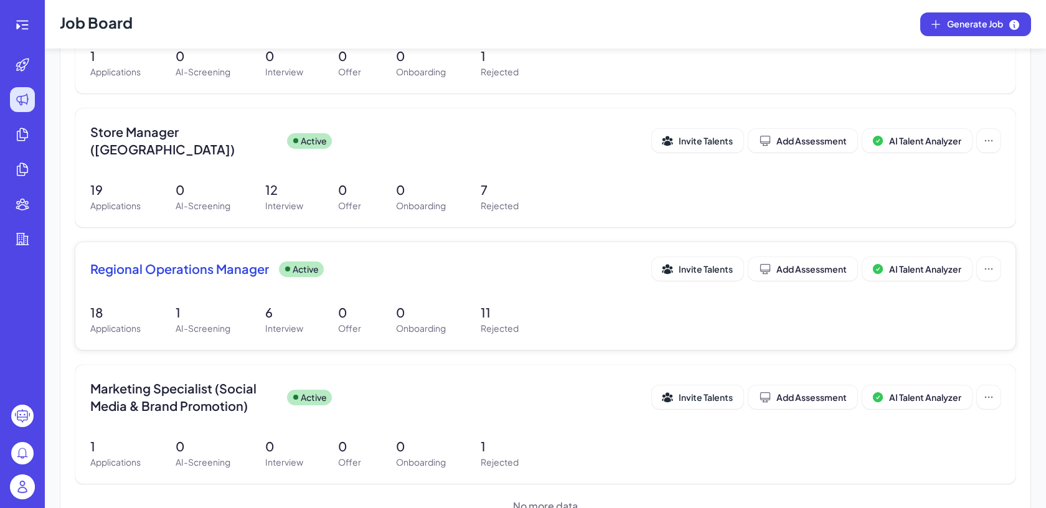
scroll to position [629, 0]
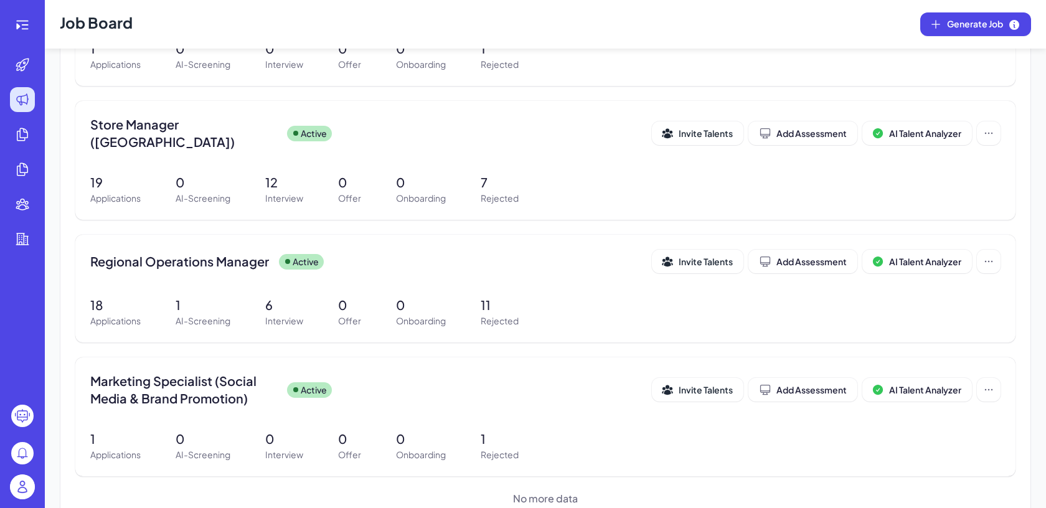
click at [18, 491] on img at bounding box center [22, 486] width 25 height 25
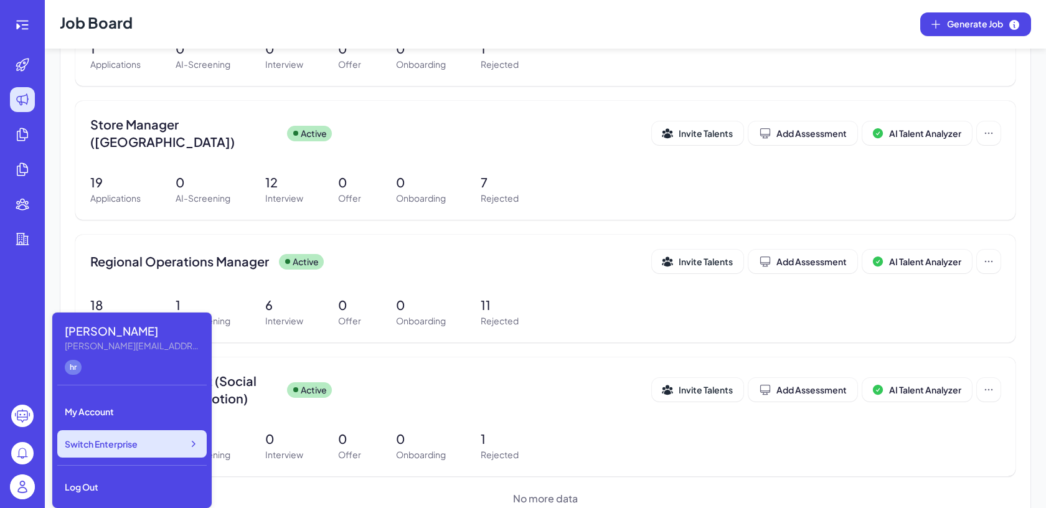
click at [167, 446] on div "Switch Enterprise" at bounding box center [131, 443] width 149 height 27
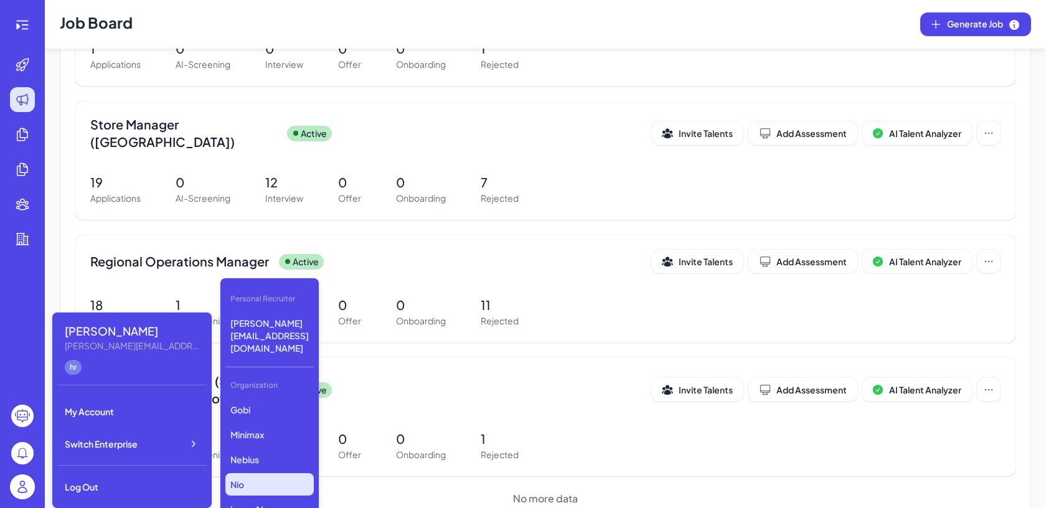
click at [248, 473] on p "Nio" at bounding box center [269, 484] width 88 height 22
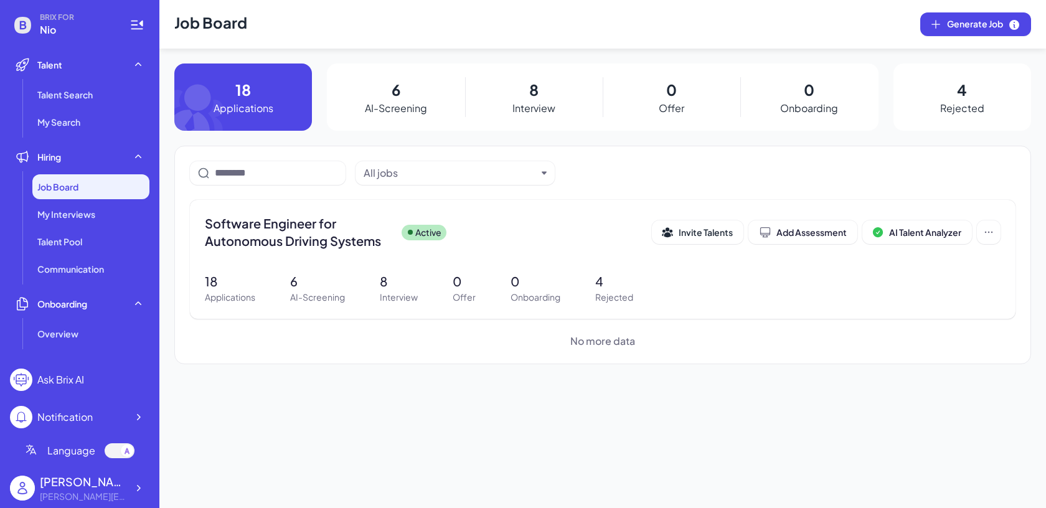
click at [220, 28] on h1 "Job Board" at bounding box center [210, 24] width 73 height 49
click at [151, 488] on div "BRIX FOR Nio Talent Talent Search My Search Hiring Job Board My Interviews Tale…" at bounding box center [79, 254] width 159 height 508
click at [139, 488] on icon at bounding box center [139, 488] width 4 height 6
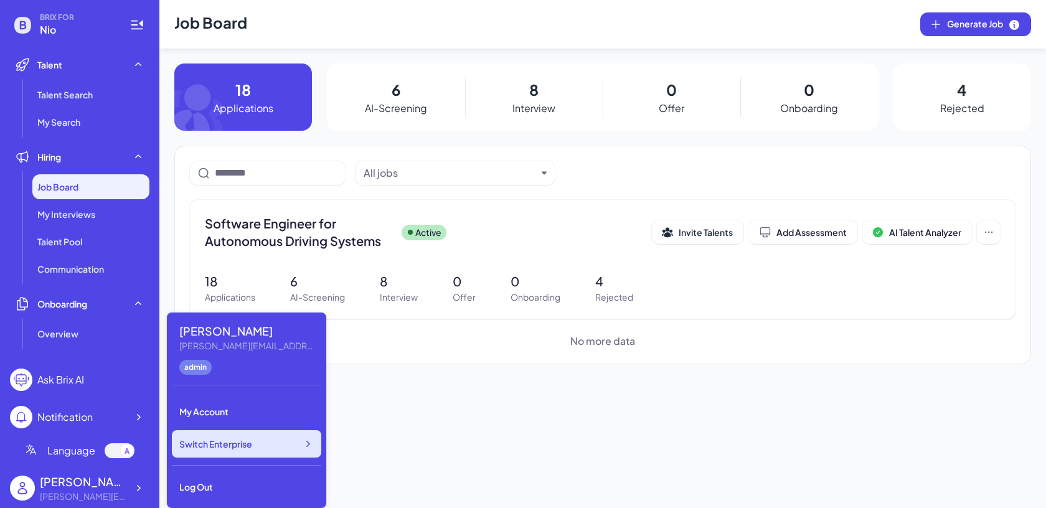
click at [214, 446] on span "Switch Enterprise" at bounding box center [215, 444] width 73 height 12
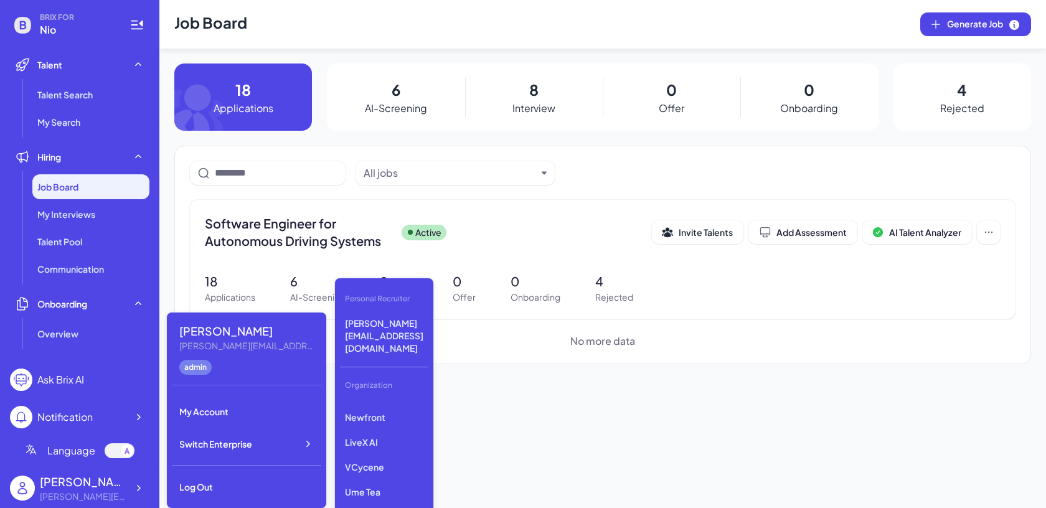
scroll to position [164, 0]
click at [380, 459] on p "VCycene" at bounding box center [384, 470] width 88 height 22
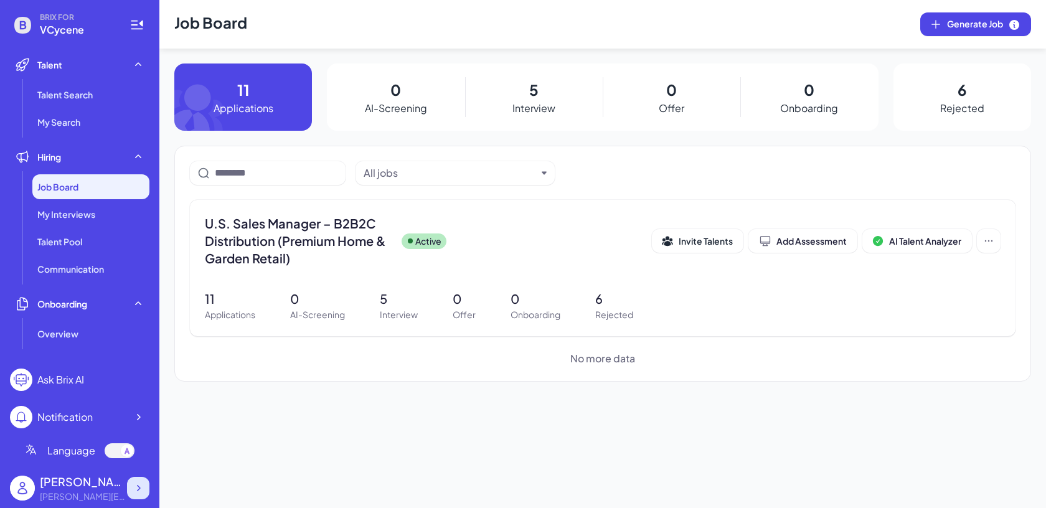
click at [146, 486] on div at bounding box center [138, 488] width 22 height 22
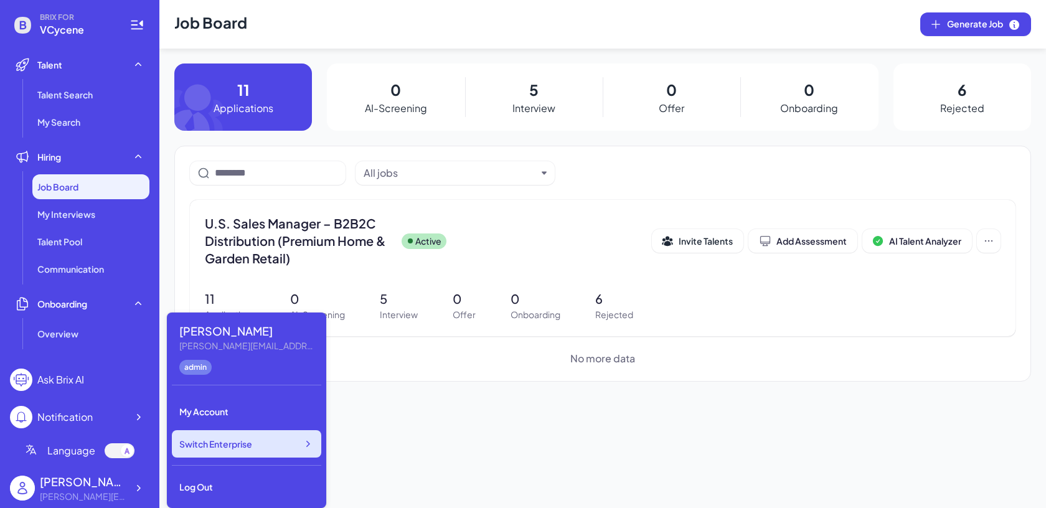
click at [264, 443] on div "Switch Enterprise" at bounding box center [246, 443] width 149 height 27
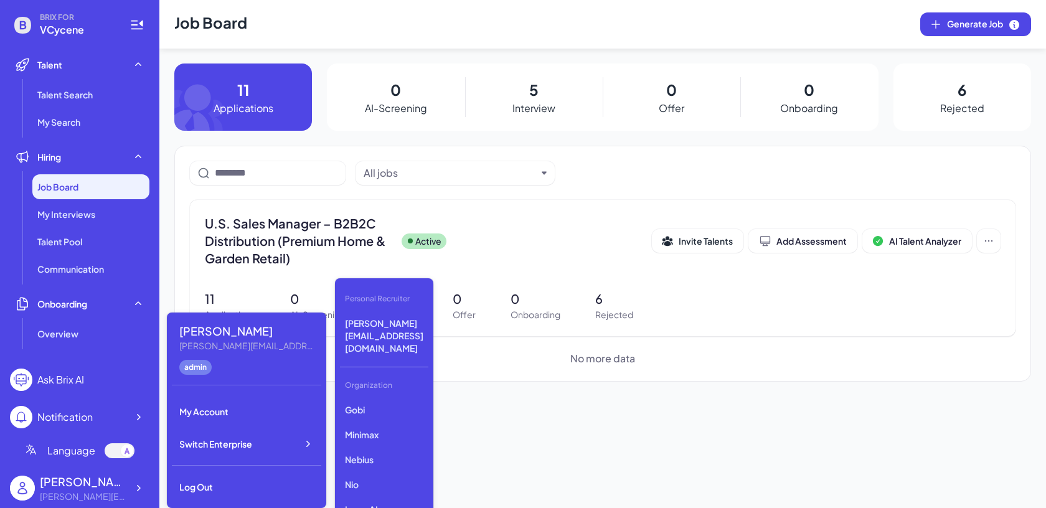
scroll to position [209, 0]
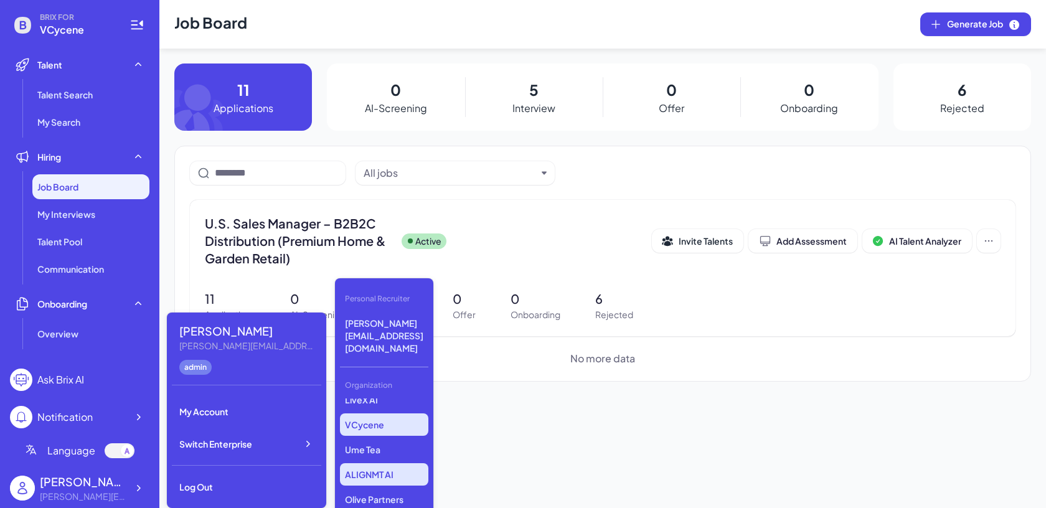
click at [413, 463] on p "ALIGNMT AI" at bounding box center [384, 474] width 88 height 22
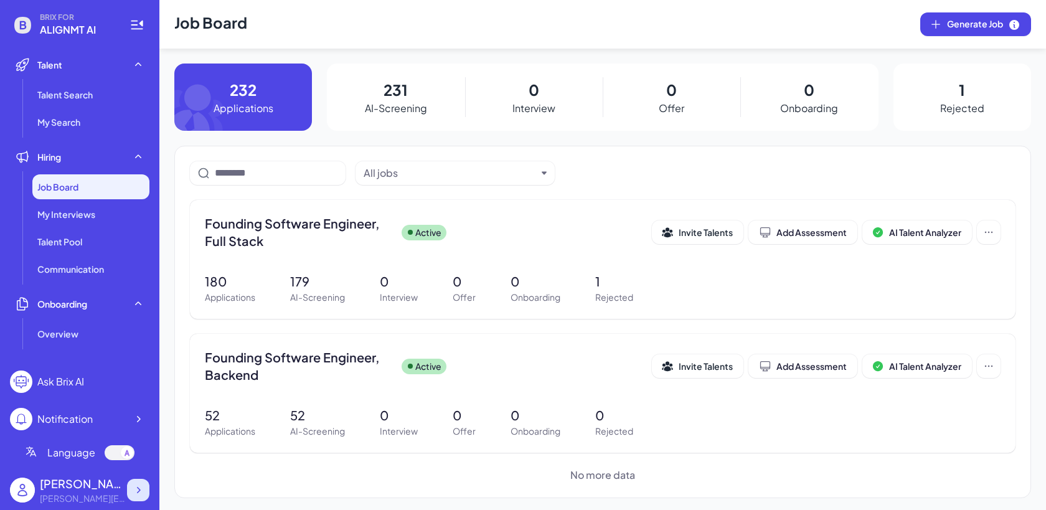
click at [144, 497] on div at bounding box center [138, 490] width 22 height 22
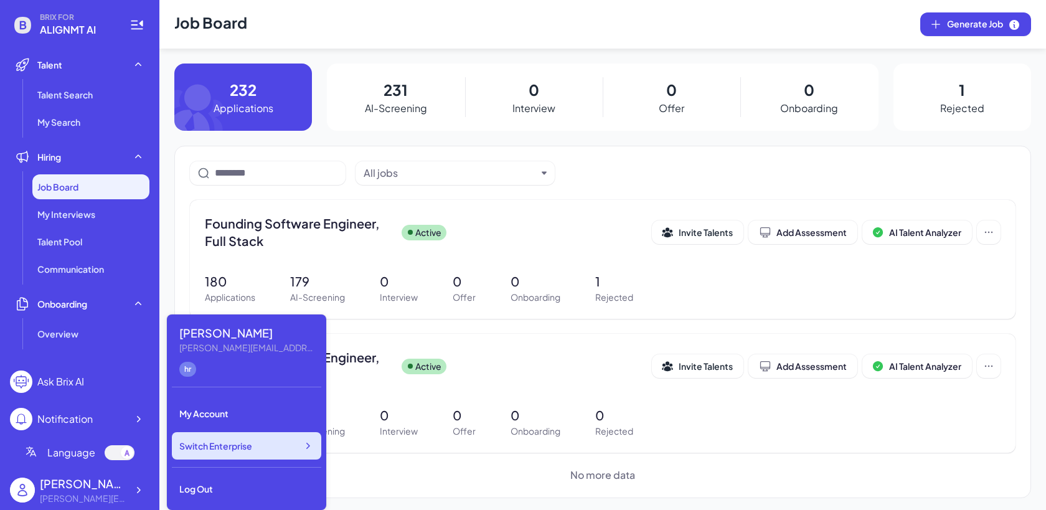
click at [219, 451] on span "Switch Enterprise" at bounding box center [215, 445] width 73 height 12
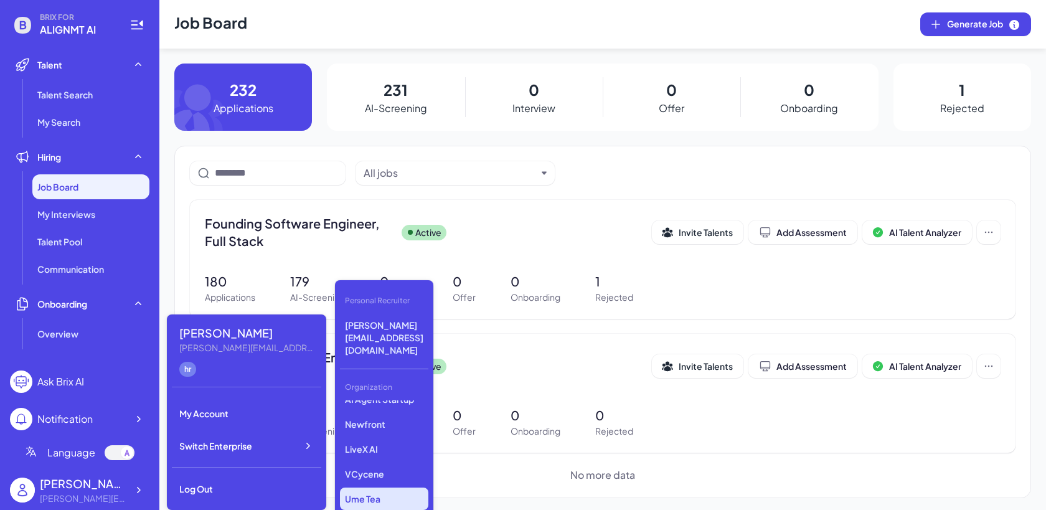
scroll to position [159, 0]
click at [380, 415] on p "Newfront" at bounding box center [384, 426] width 88 height 22
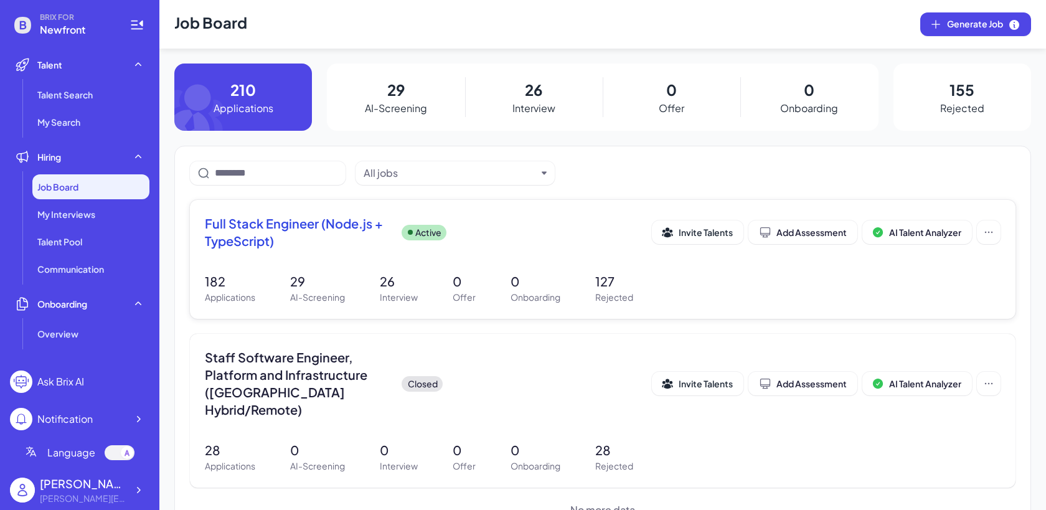
click at [418, 245] on div "Full Stack Engineer (Node.js + TypeScript) Active" at bounding box center [428, 232] width 447 height 35
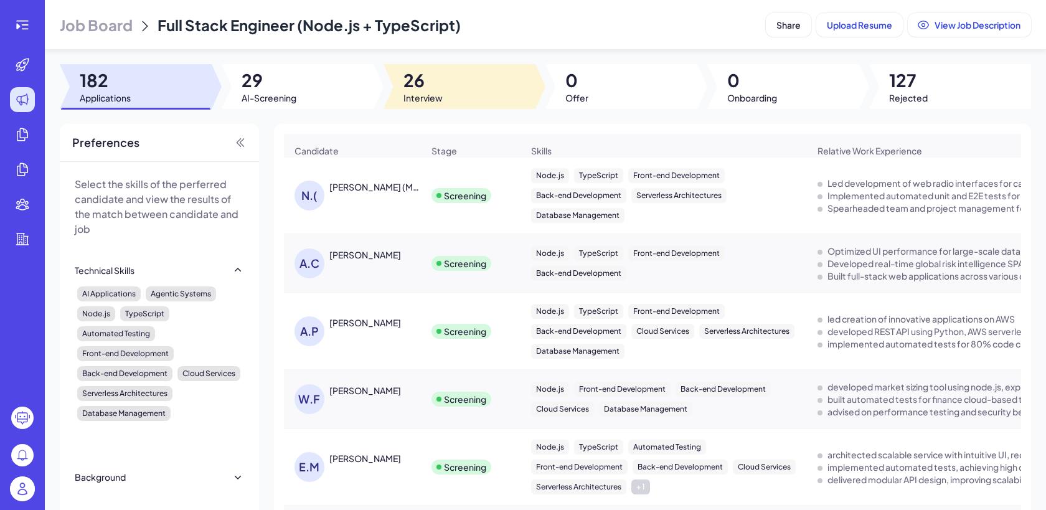
click at [441, 96] on span "Interview" at bounding box center [422, 98] width 39 height 12
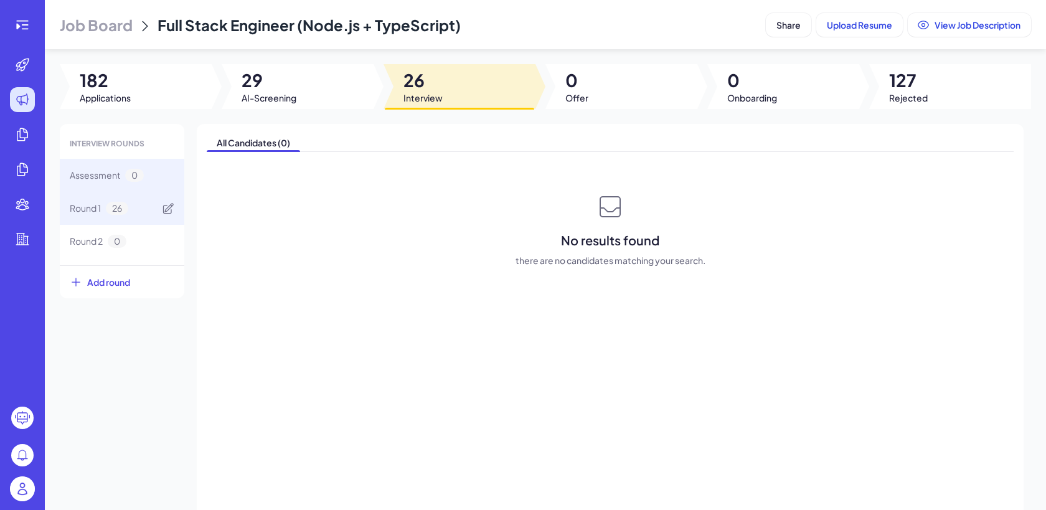
click at [139, 202] on div "Round 1 26" at bounding box center [122, 208] width 125 height 33
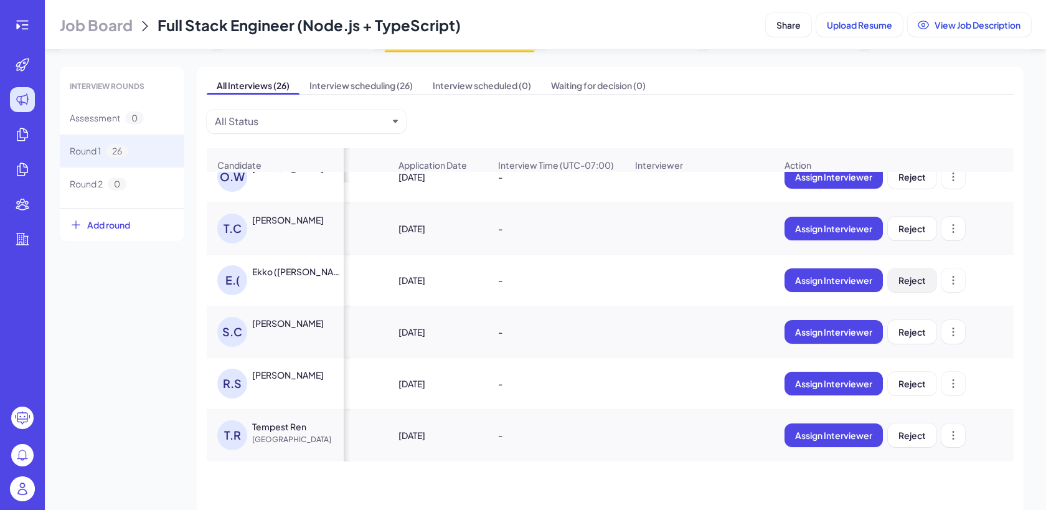
scroll to position [0, 123]
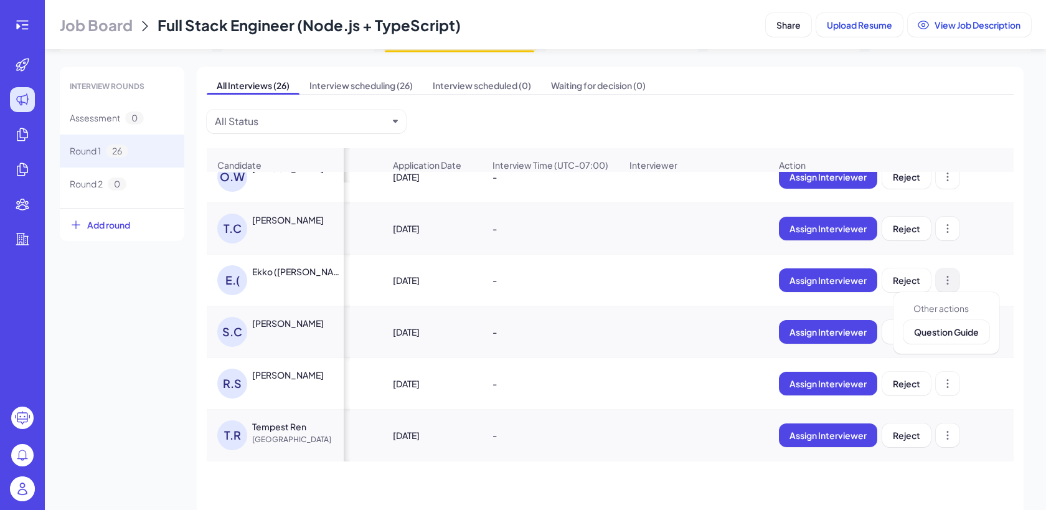
click at [945, 287] on button at bounding box center [948, 280] width 24 height 24
click at [252, 279] on div "E.( Ekko (Sihan) Lin" at bounding box center [281, 280] width 128 height 30
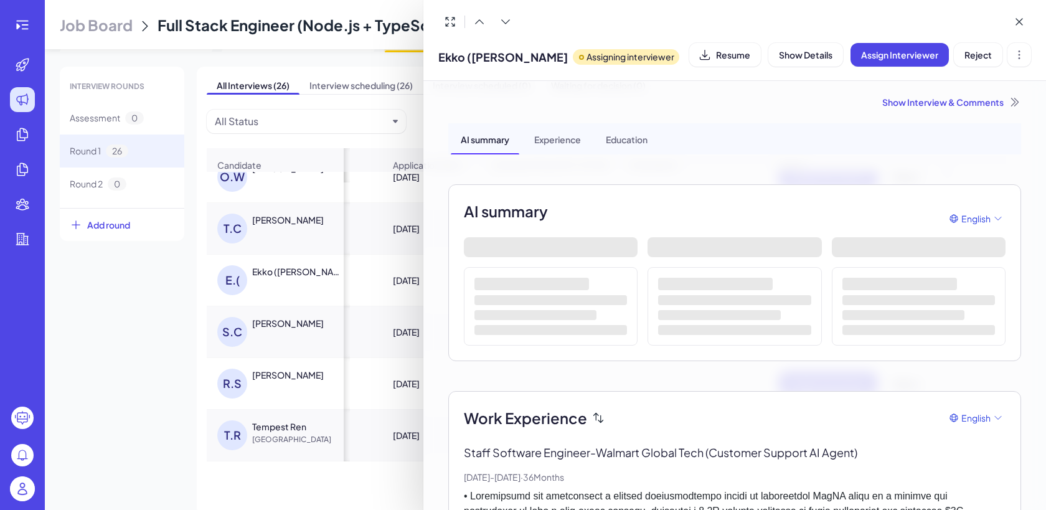
click at [930, 103] on div "Show Interview & Comments" at bounding box center [734, 102] width 573 height 12
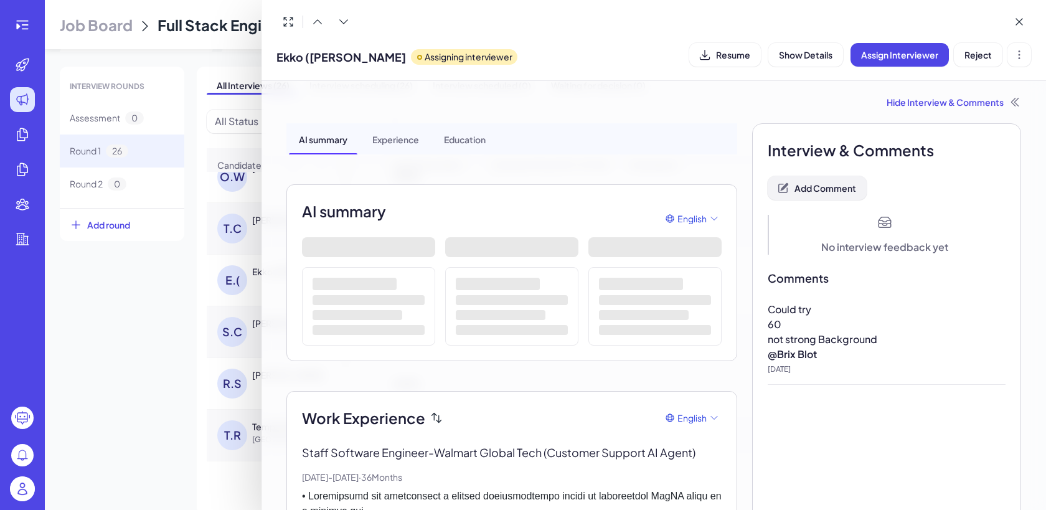
click at [781, 190] on icon at bounding box center [783, 188] width 12 height 12
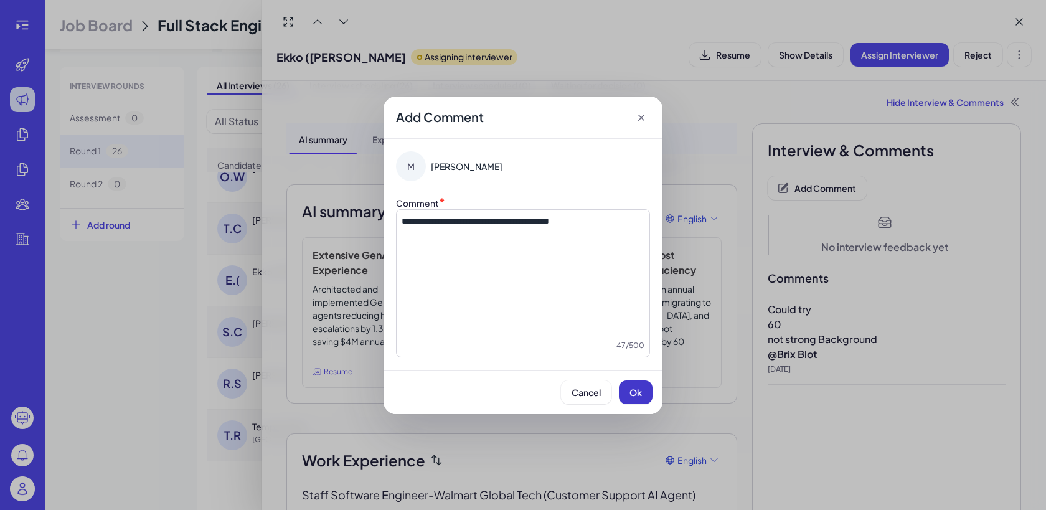
click at [634, 390] on span "Ok" at bounding box center [635, 392] width 12 height 11
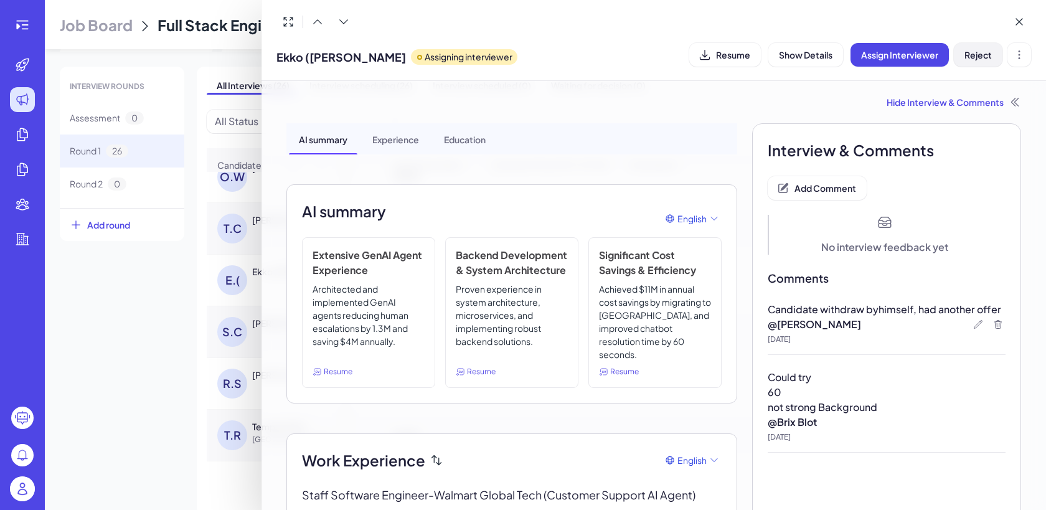
click at [968, 59] on span "Reject" at bounding box center [977, 54] width 27 height 11
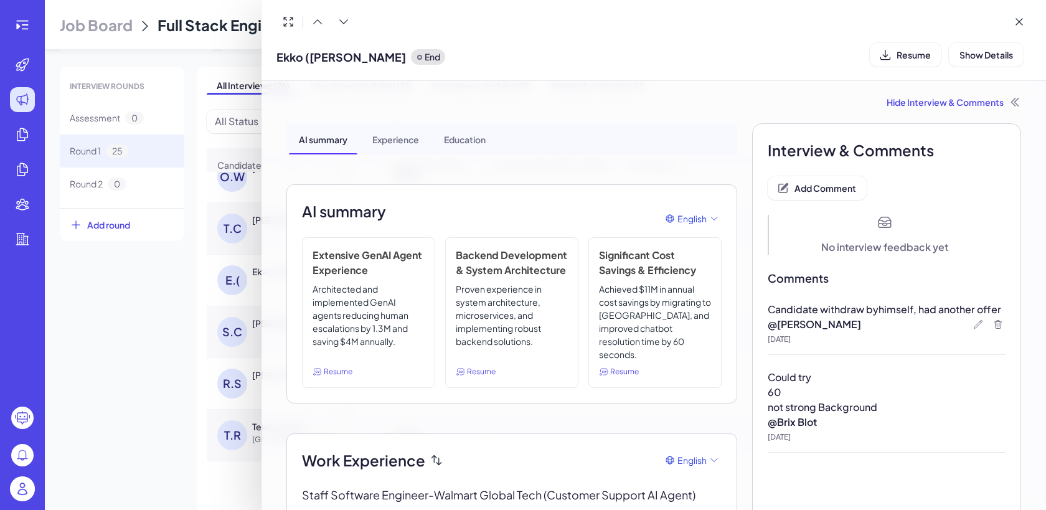
click at [127, 295] on div at bounding box center [523, 255] width 1046 height 510
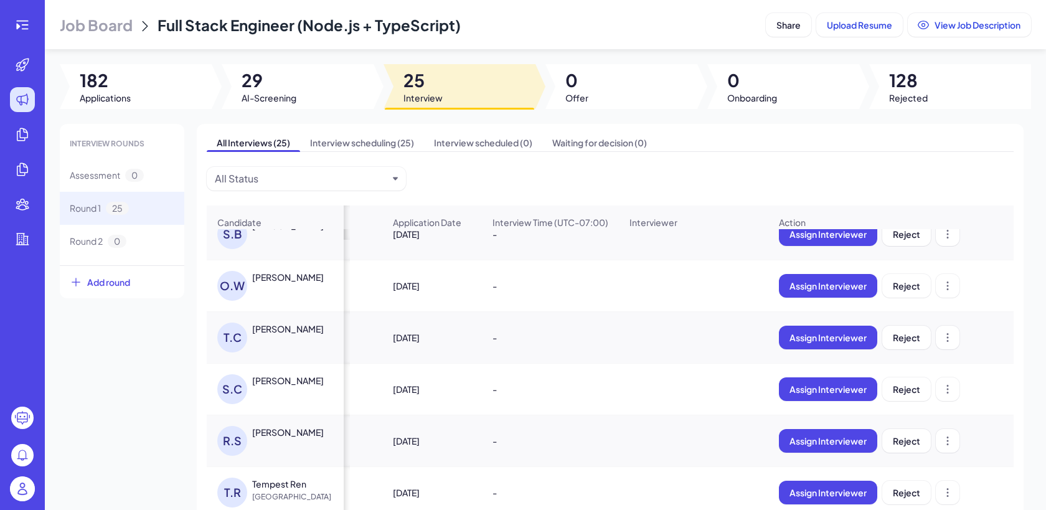
scroll to position [77, 0]
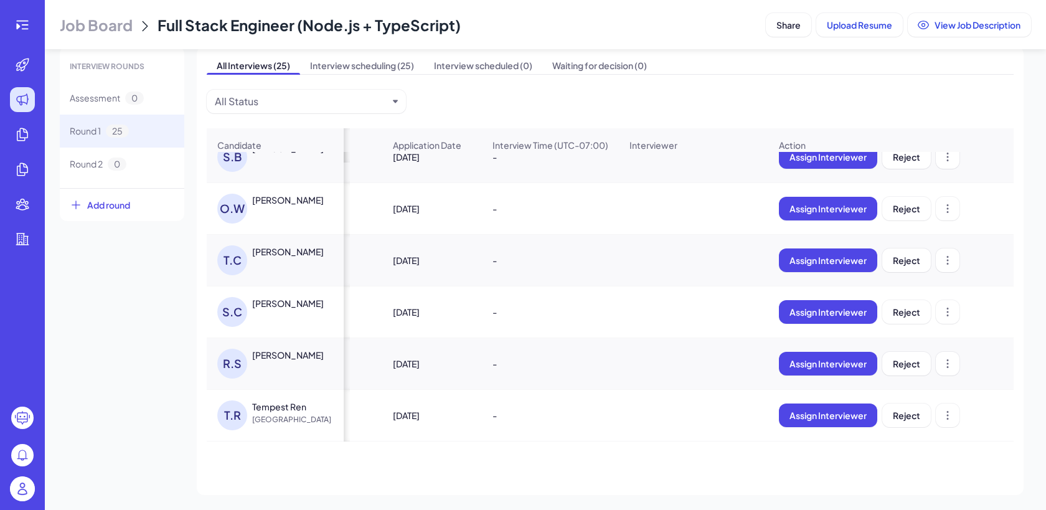
click at [17, 307] on ul at bounding box center [22, 224] width 40 height 344
click at [956, 369] on button at bounding box center [948, 364] width 24 height 24
click at [317, 301] on div "Sandhya Chinna Pillai" at bounding box center [288, 303] width 72 height 12
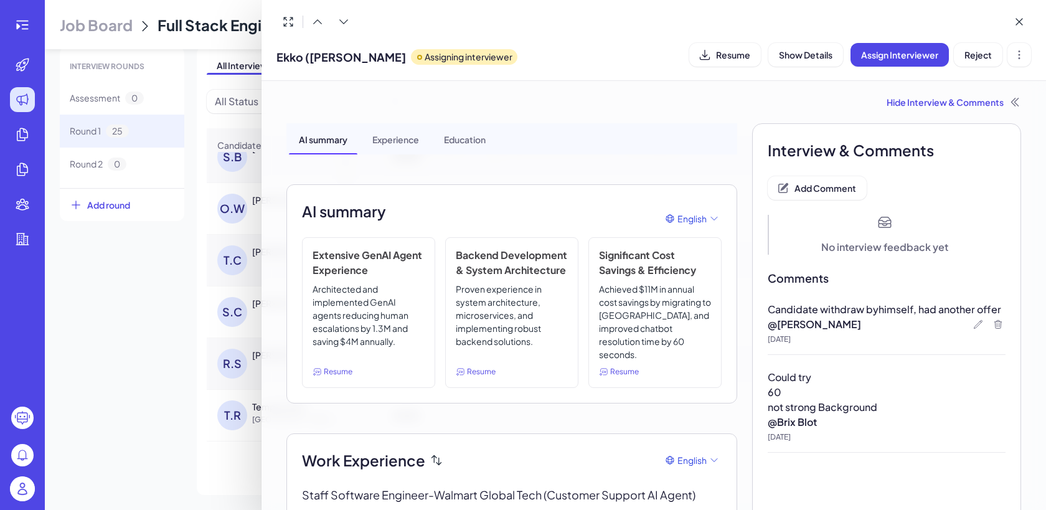
click at [59, 306] on div at bounding box center [523, 255] width 1046 height 510
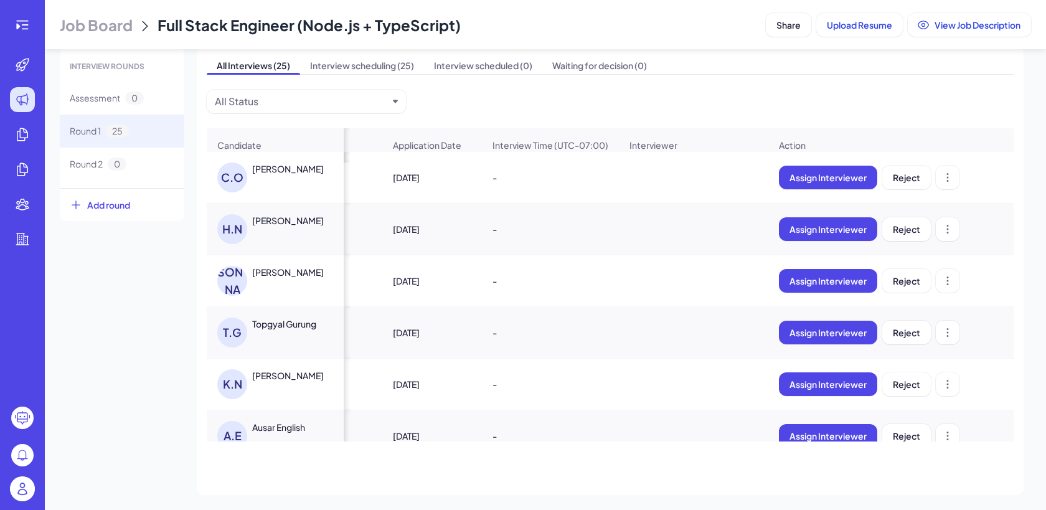
scroll to position [0, 0]
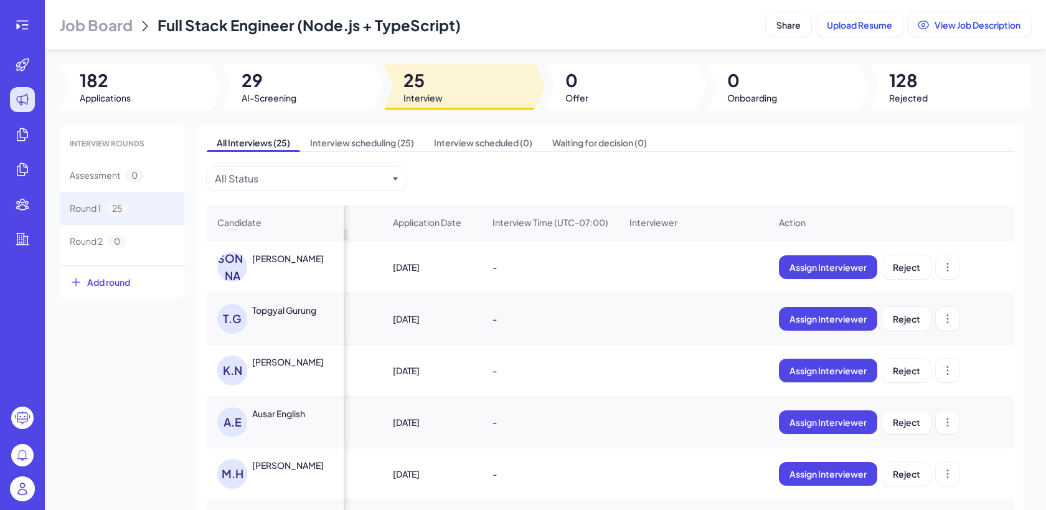
click at [690, 240] on td at bounding box center [693, 216] width 149 height 52
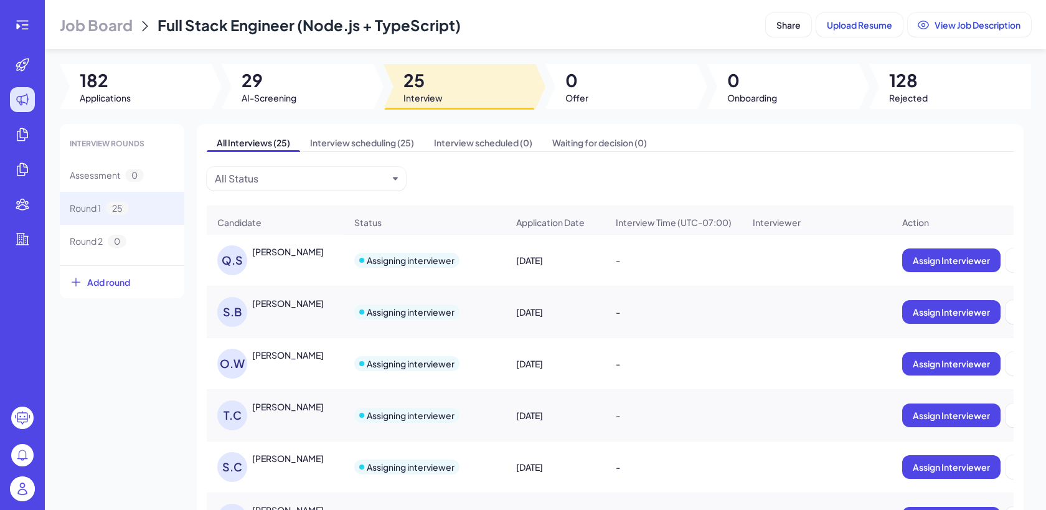
scroll to position [923, 0]
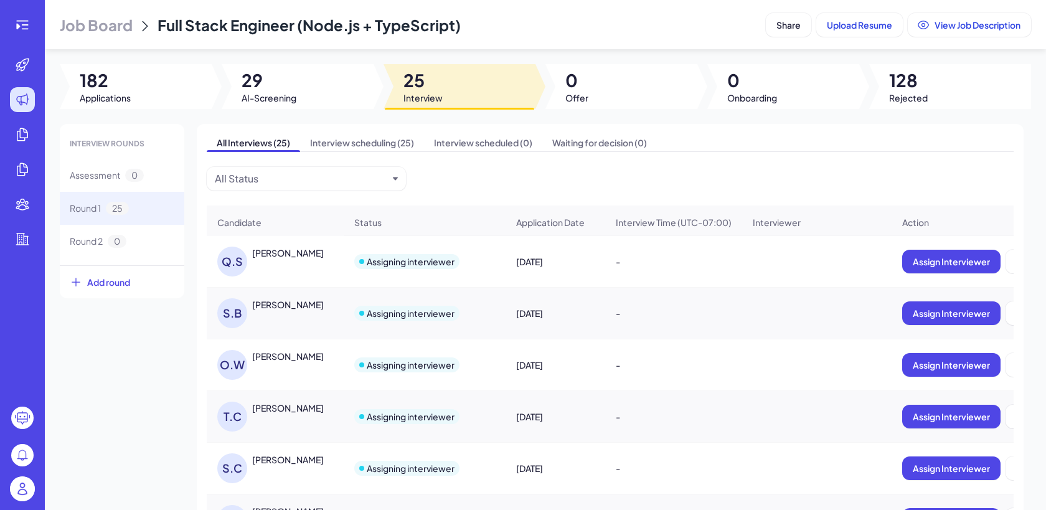
click at [24, 489] on img at bounding box center [22, 488] width 25 height 25
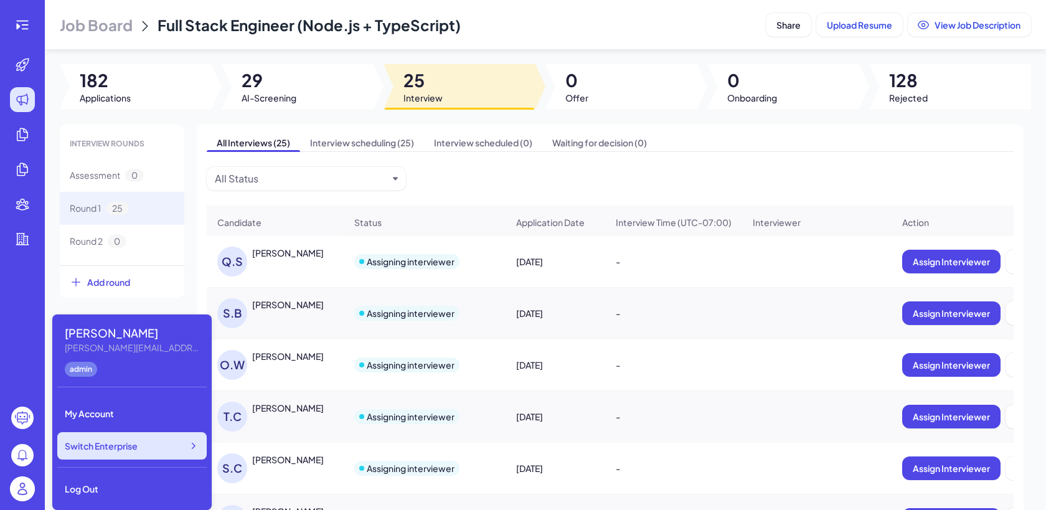
click at [171, 450] on div "Switch Enterprise" at bounding box center [131, 445] width 149 height 27
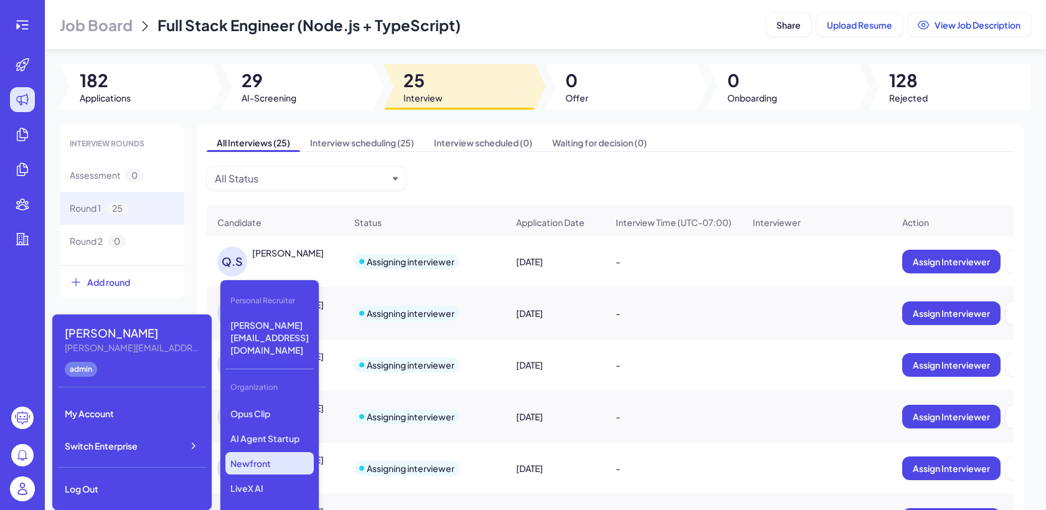
scroll to position [128, 0]
click at [250, 472] on p "LiveX AI" at bounding box center [269, 483] width 88 height 22
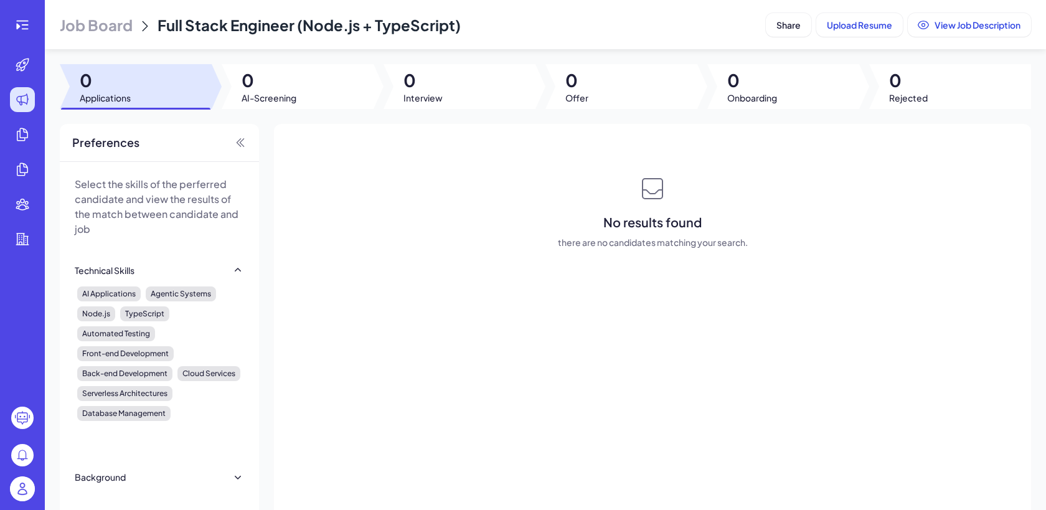
click at [107, 22] on span "Job Board" at bounding box center [96, 25] width 73 height 20
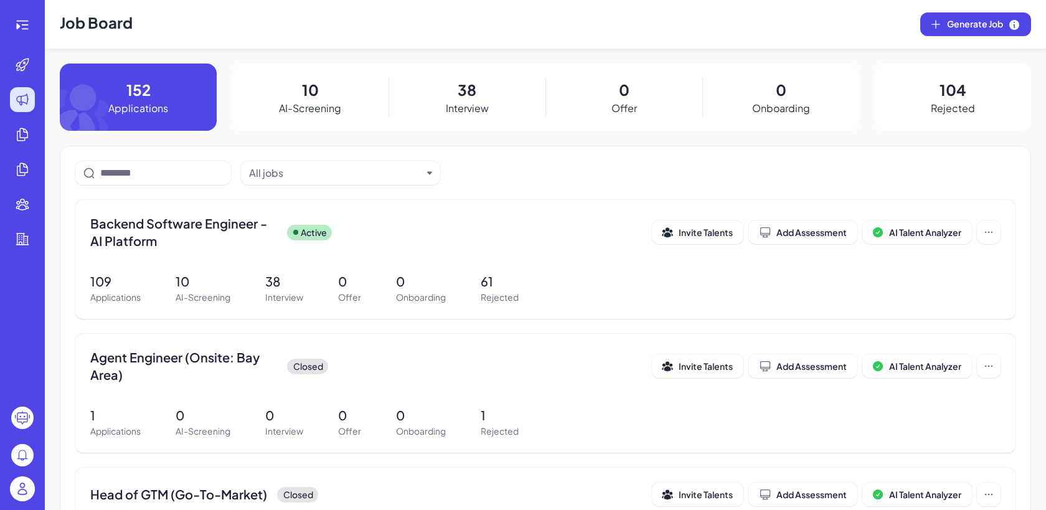
click at [481, 90] on div "38 Interview" at bounding box center [466, 96] width 157 height 67
click at [370, 256] on div "Backend Software Engineer - AI Platform Active Invite Talents Add Assessment AI…" at bounding box center [545, 236] width 910 height 42
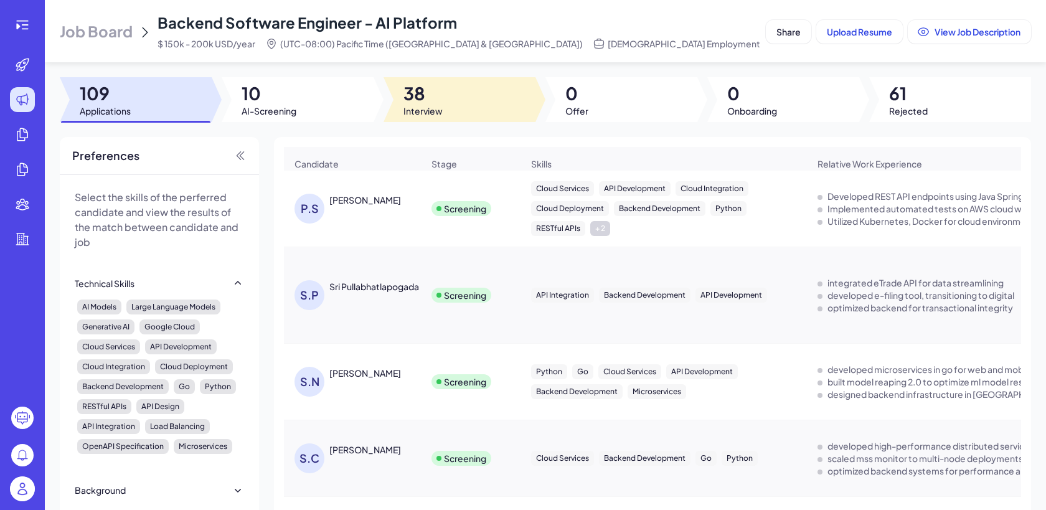
click at [440, 98] on span "38" at bounding box center [422, 93] width 39 height 22
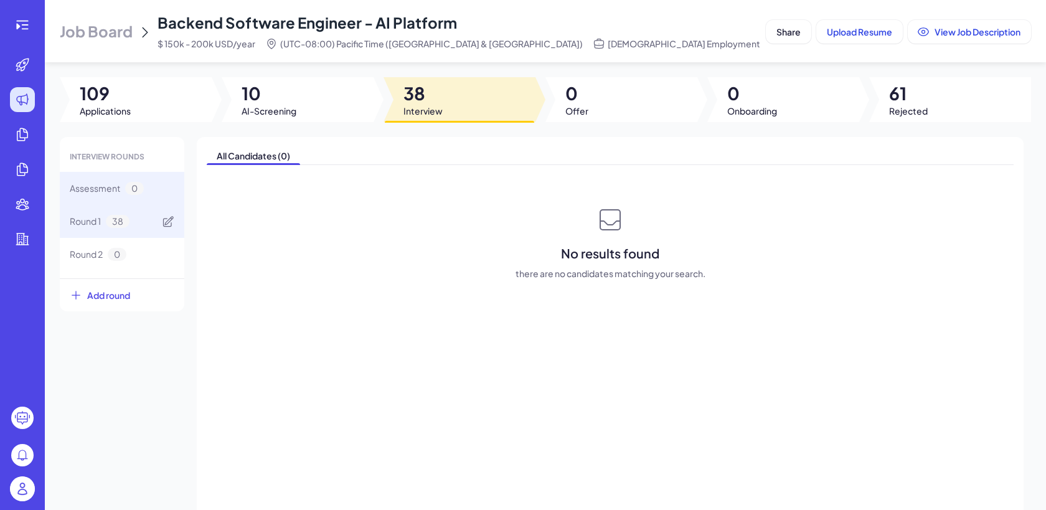
click at [137, 231] on div "Round 1 38" at bounding box center [122, 221] width 125 height 33
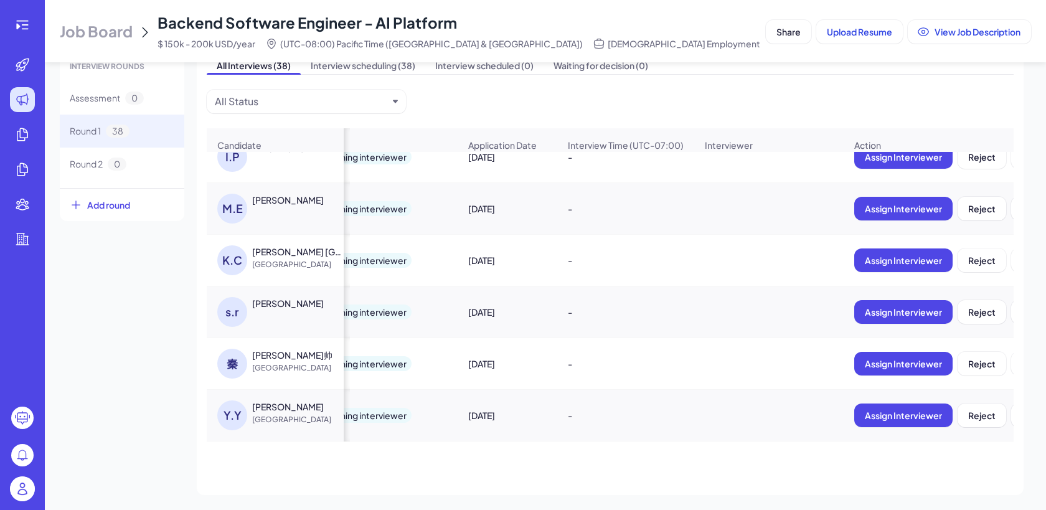
scroll to position [0, 214]
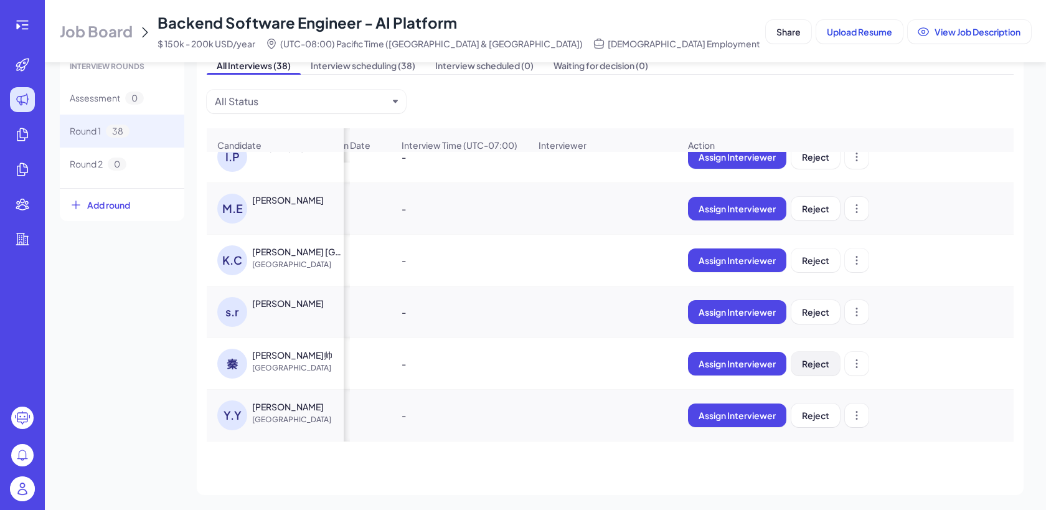
click at [820, 365] on span "Reject" at bounding box center [815, 363] width 27 height 11
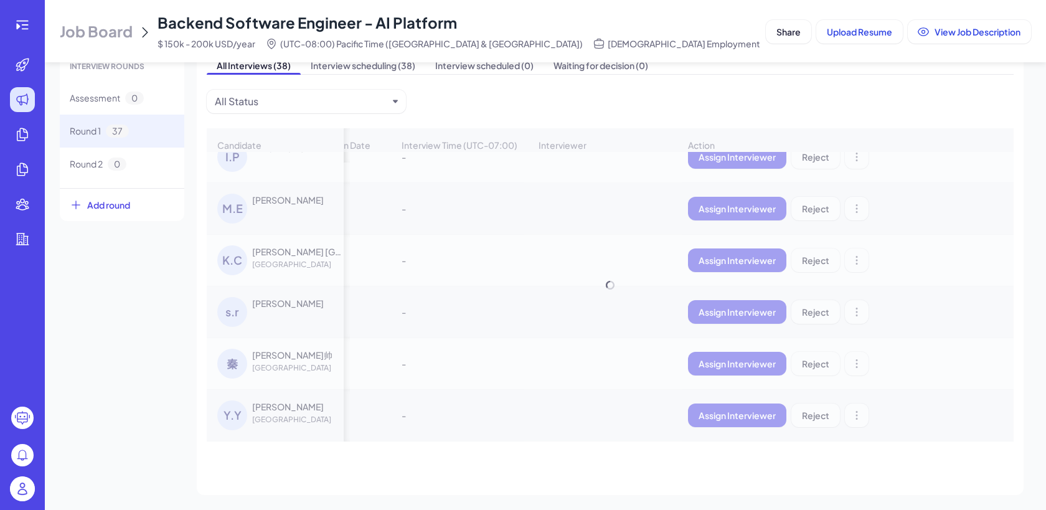
scroll to position [1622, 214]
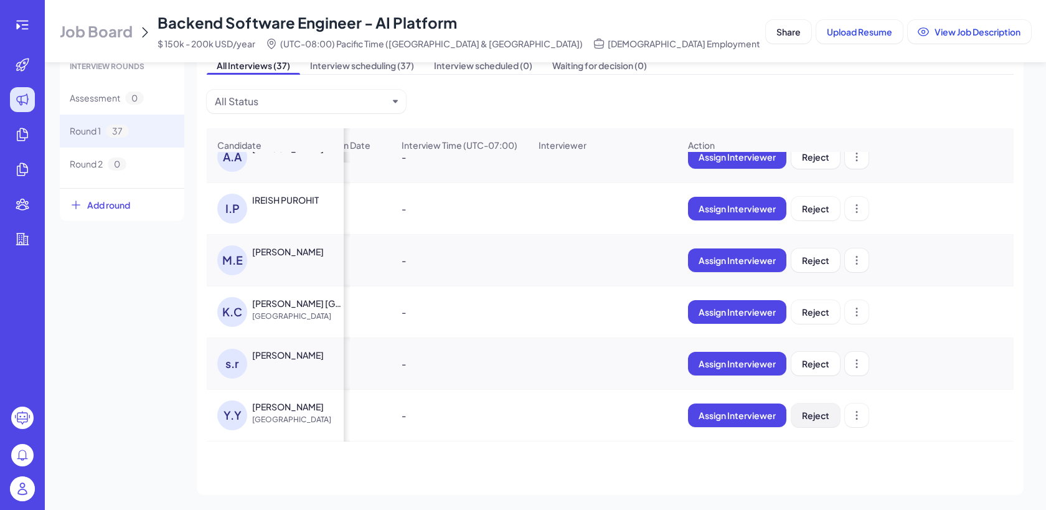
click at [814, 413] on span "Reject" at bounding box center [815, 415] width 27 height 11
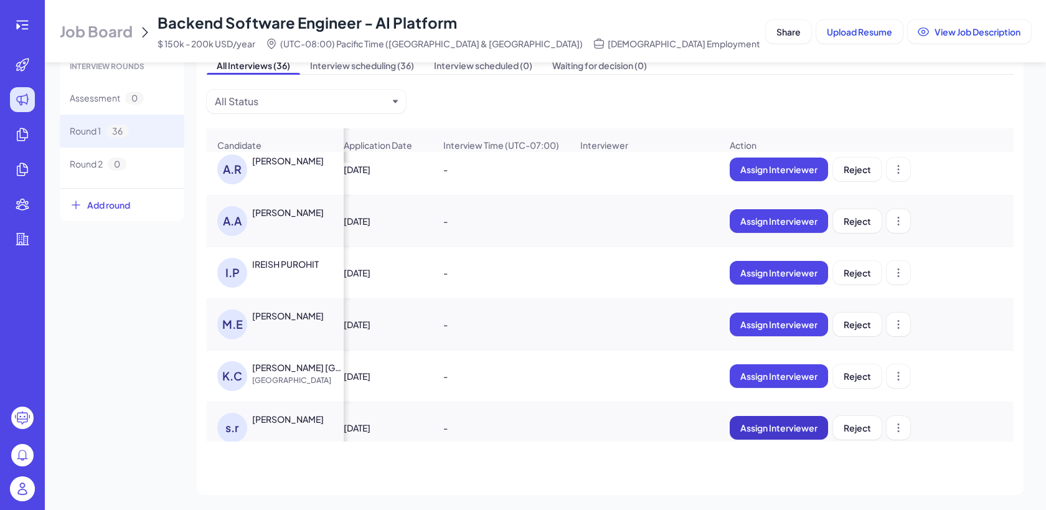
scroll to position [0, 0]
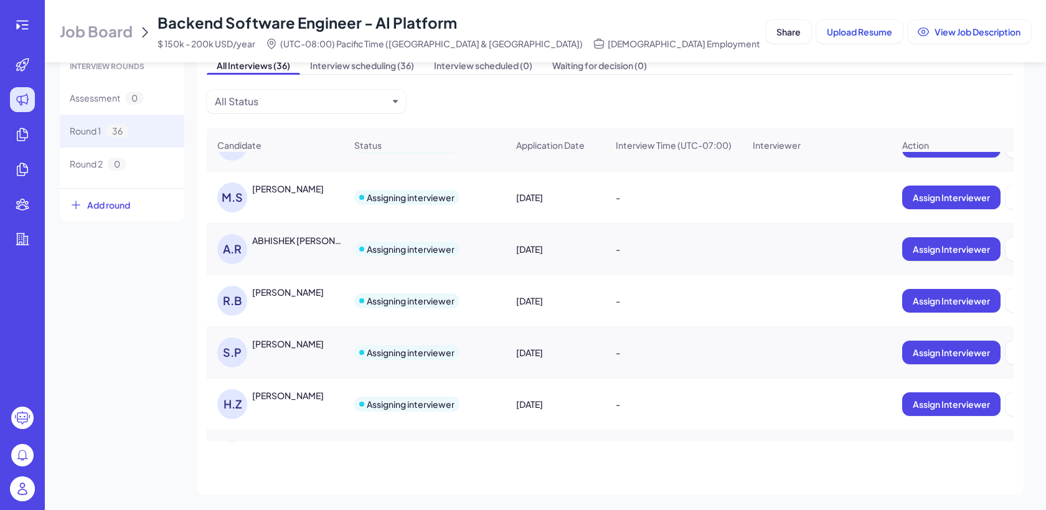
click at [334, 238] on div "ABHISHEK [PERSON_NAME]" at bounding box center [298, 240] width 92 height 12
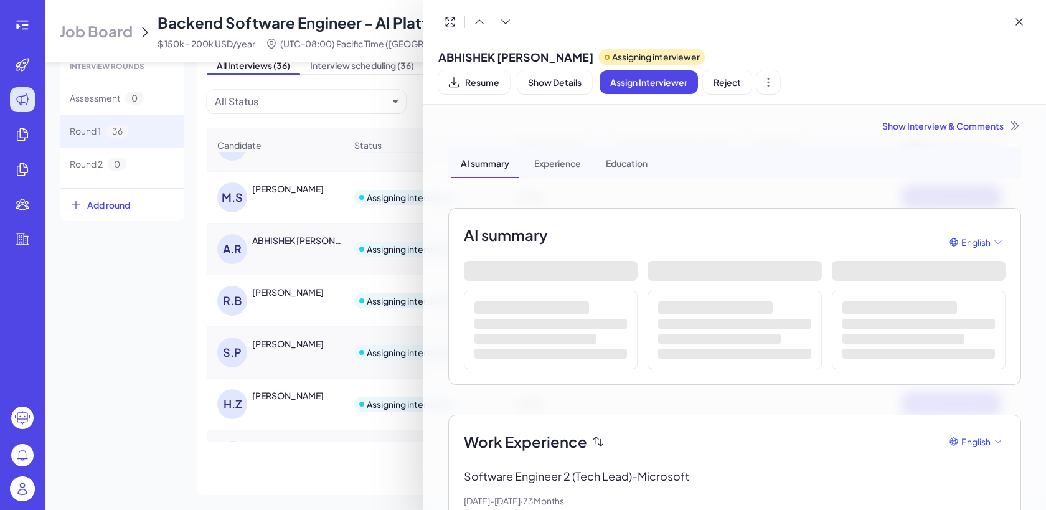
click at [139, 307] on div at bounding box center [523, 255] width 1046 height 510
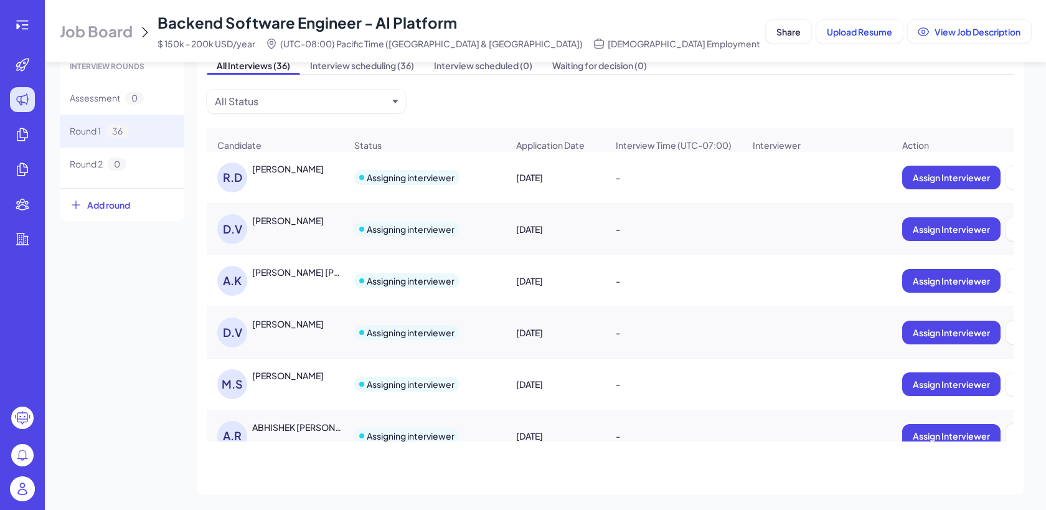
scroll to position [35, 0]
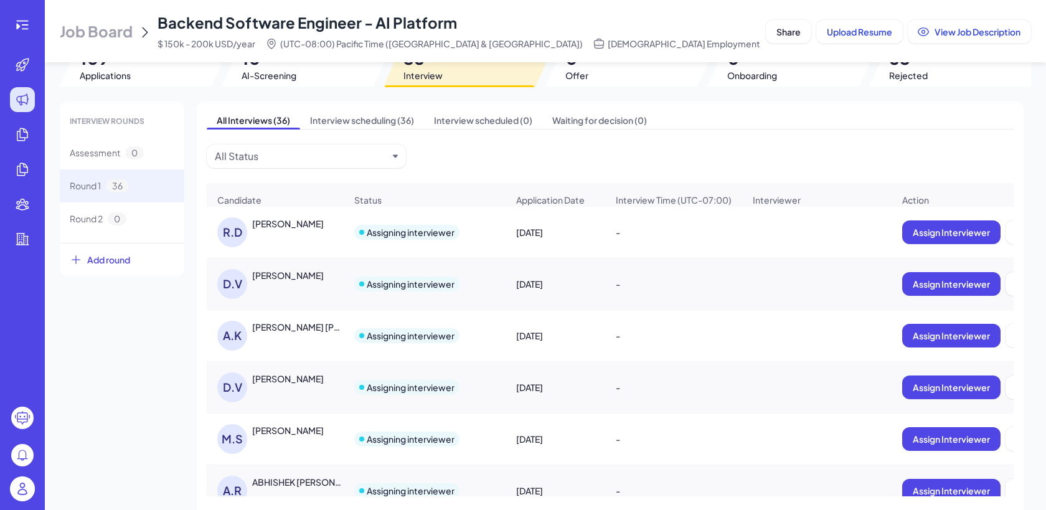
click at [314, 225] on div "[PERSON_NAME]" at bounding box center [298, 223] width 93 height 12
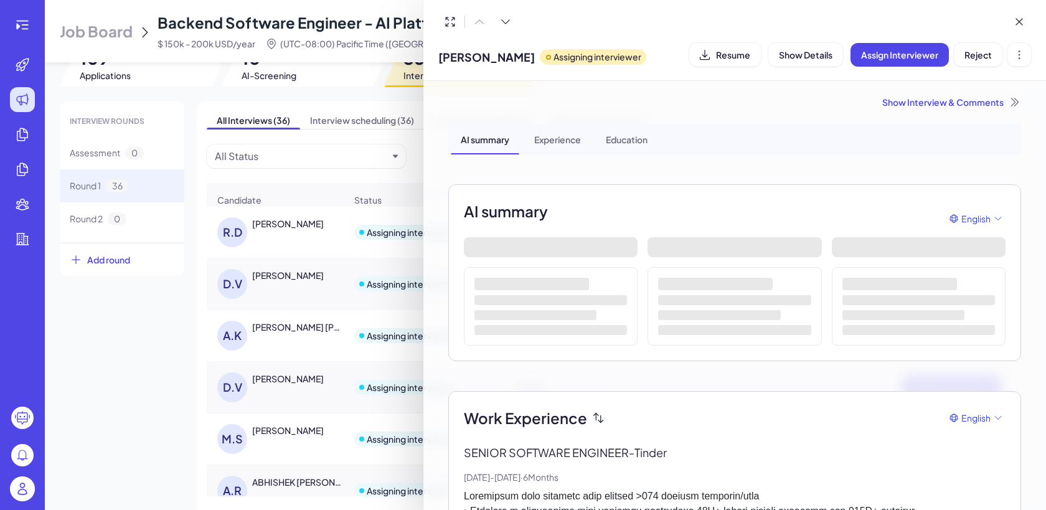
click at [932, 107] on div "Show Interview & Comments" at bounding box center [734, 102] width 573 height 12
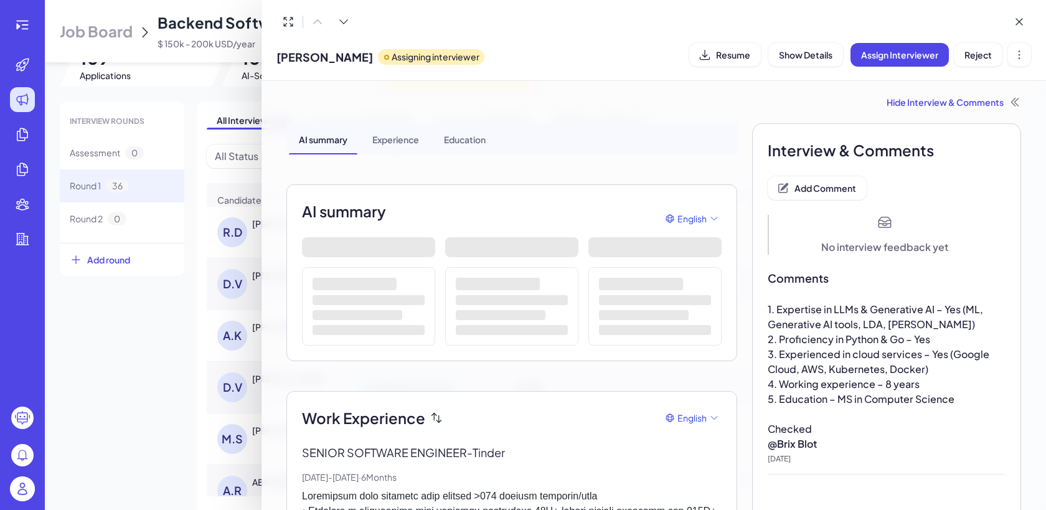
scroll to position [43, 0]
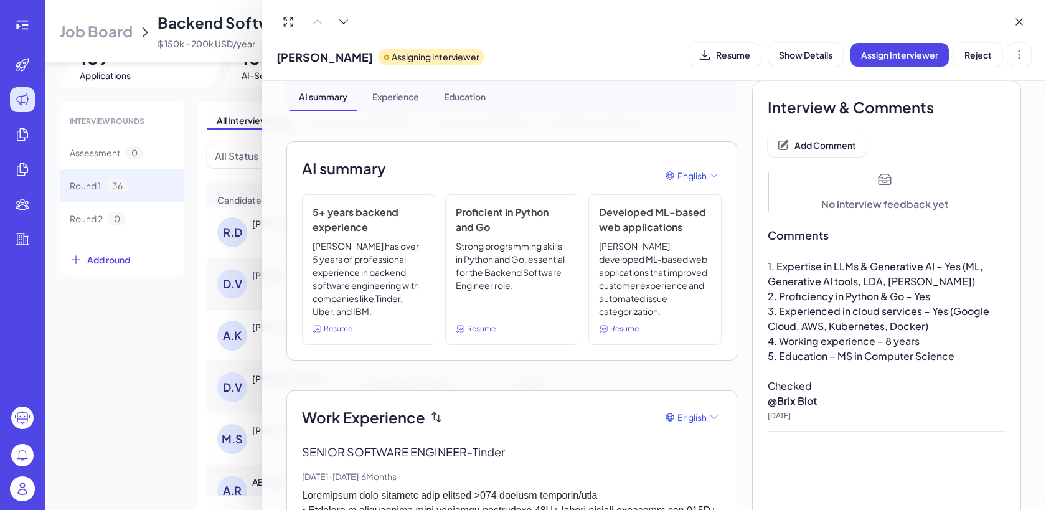
click at [122, 390] on div at bounding box center [523, 255] width 1046 height 510
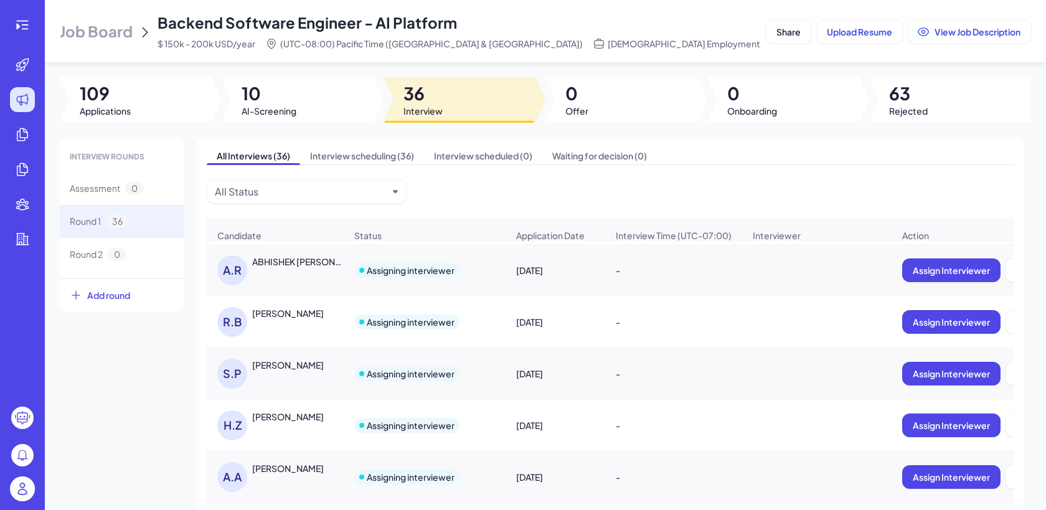
scroll to position [0, 0]
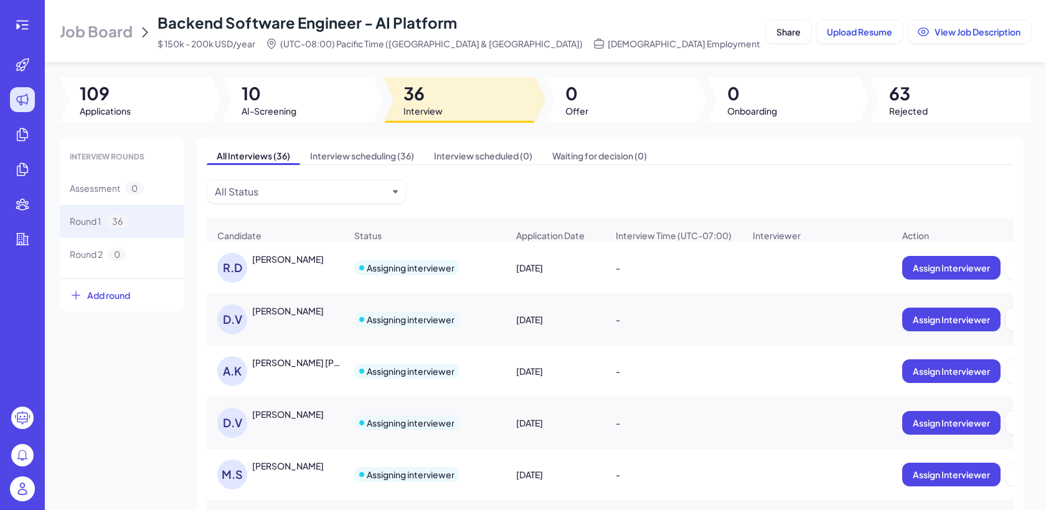
click at [324, 308] on div "[PERSON_NAME]" at bounding box center [288, 310] width 72 height 12
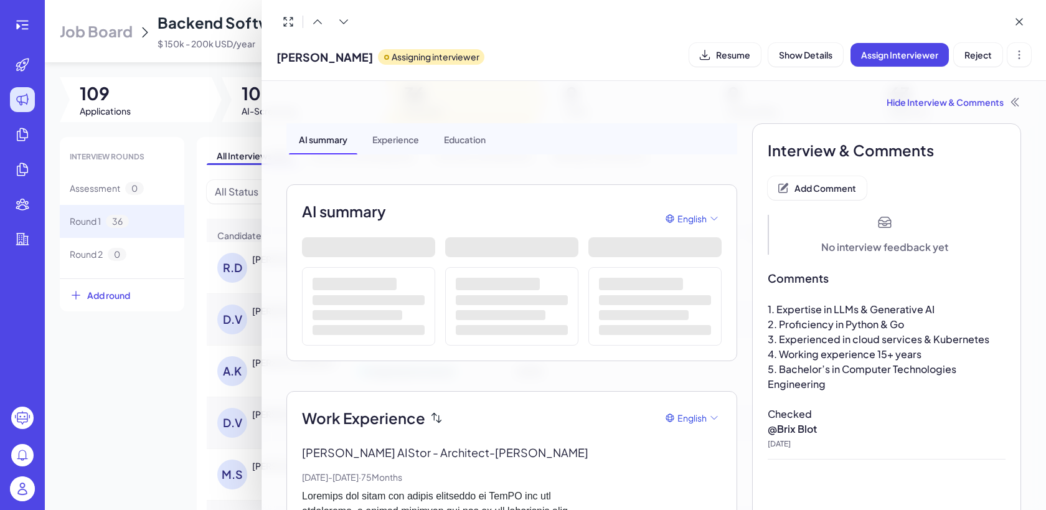
click at [97, 370] on div at bounding box center [523, 255] width 1046 height 510
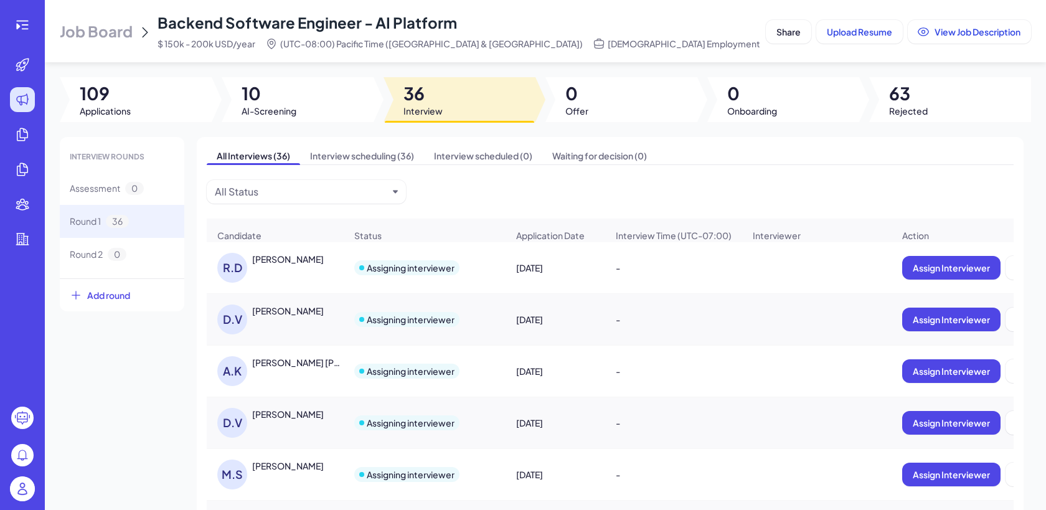
scroll to position [51, 0]
click at [296, 322] on div "A.K [PERSON_NAME] [PERSON_NAME]" at bounding box center [281, 320] width 128 height 30
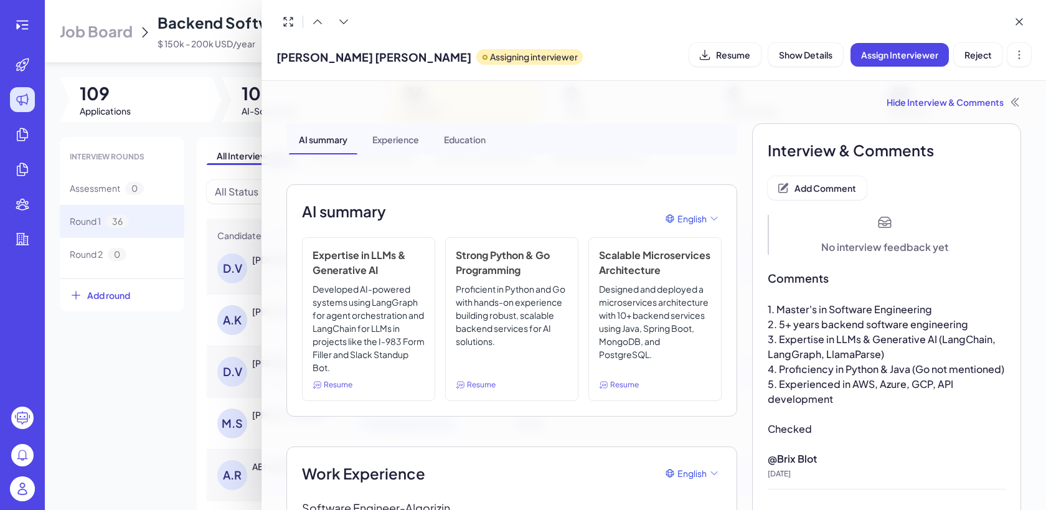
click at [177, 355] on div at bounding box center [523, 255] width 1046 height 510
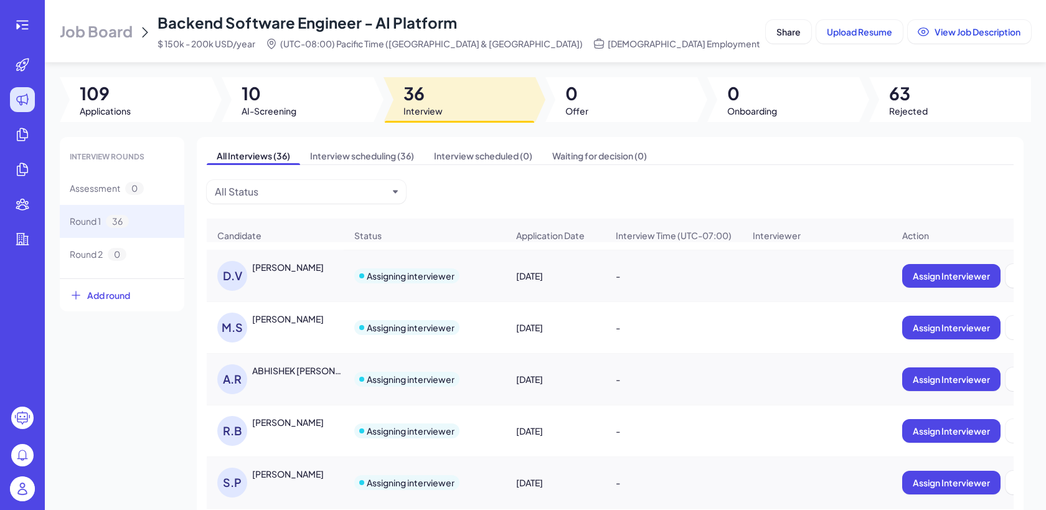
scroll to position [204, 0]
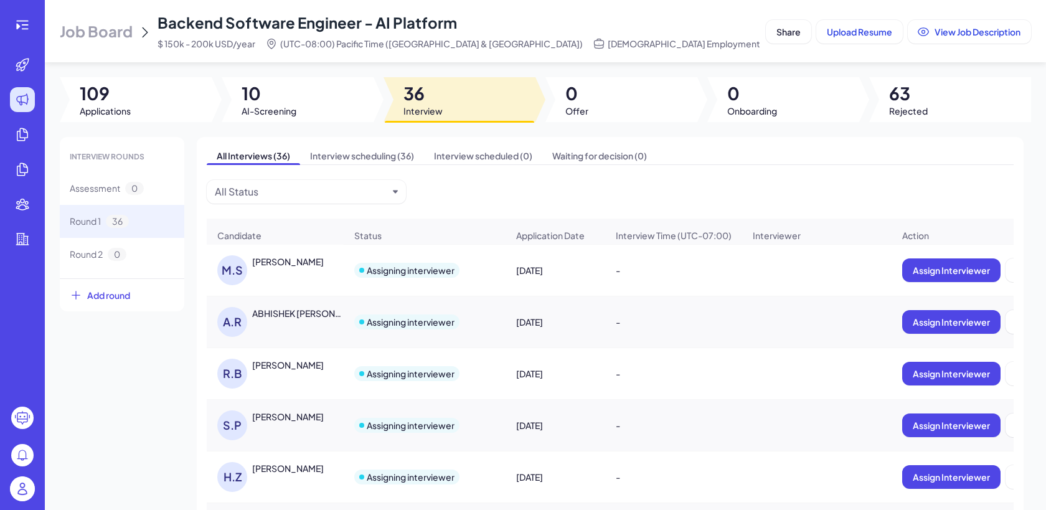
click at [293, 319] on div "ABHISHEK [PERSON_NAME]" at bounding box center [298, 313] width 92 height 12
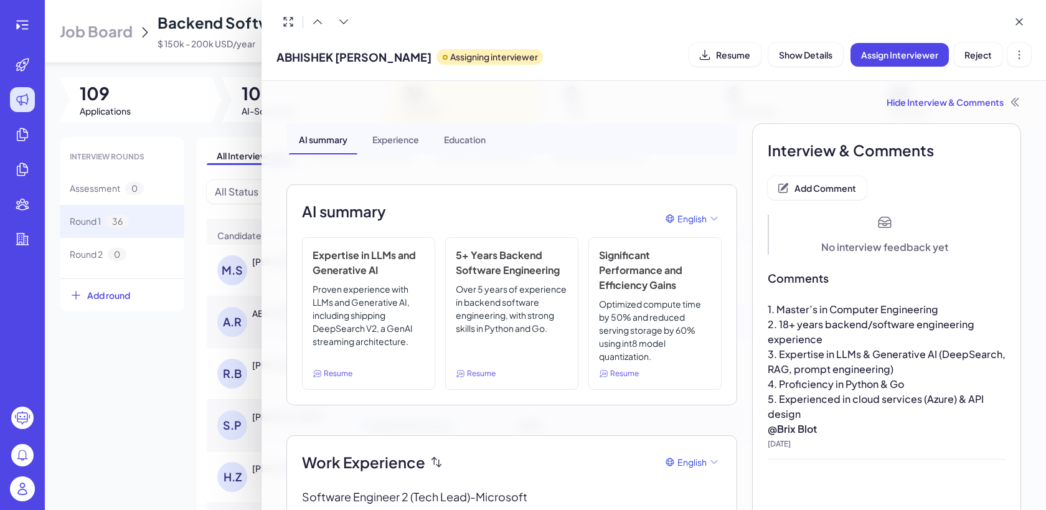
click at [154, 419] on div at bounding box center [523, 255] width 1046 height 510
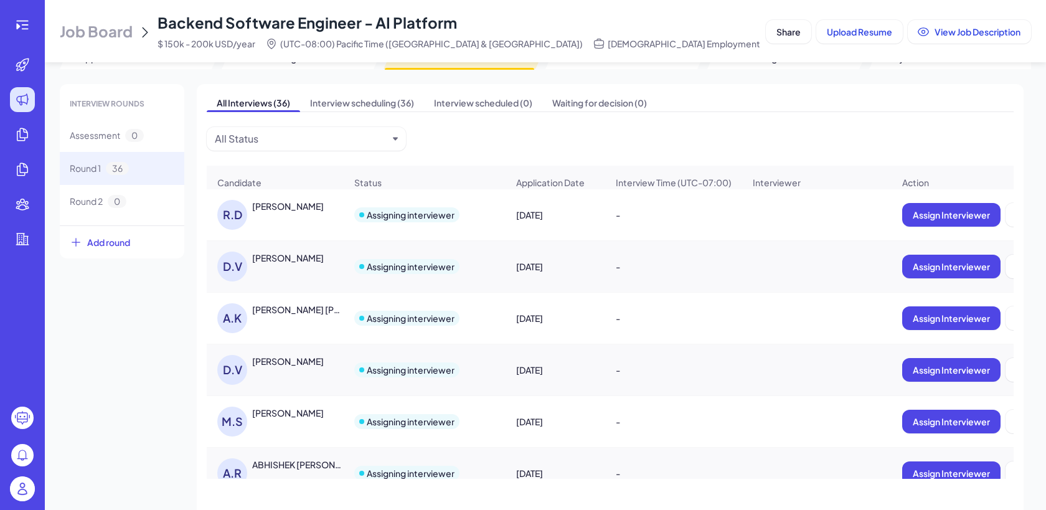
scroll to position [11, 0]
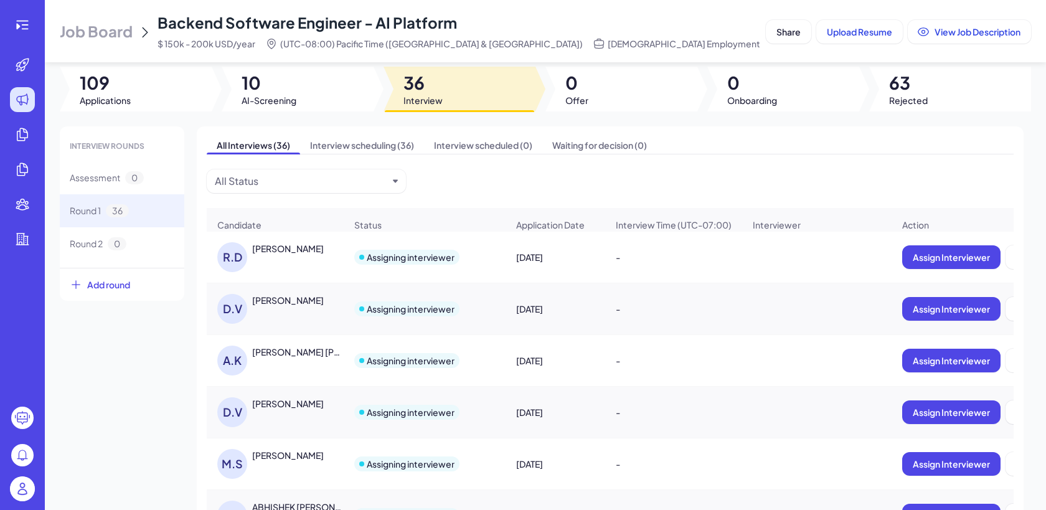
click at [284, 450] on div "[PERSON_NAME]" at bounding box center [288, 455] width 72 height 12
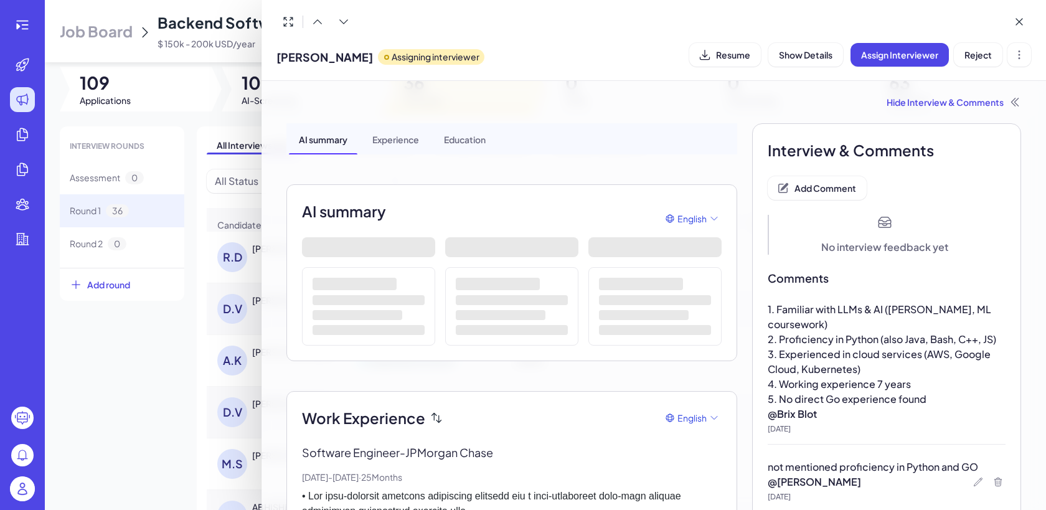
click at [76, 416] on div at bounding box center [523, 255] width 1046 height 510
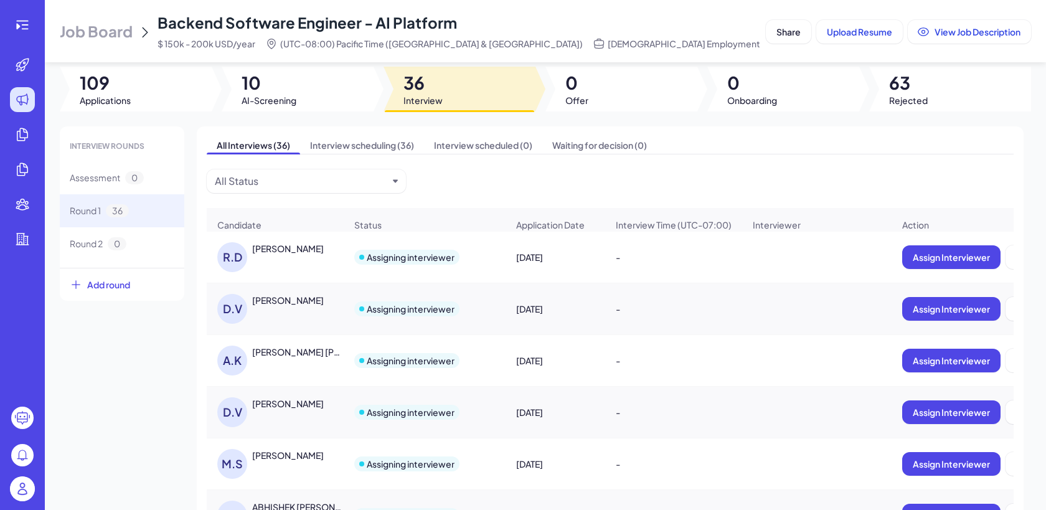
click at [264, 461] on div "[PERSON_NAME]" at bounding box center [298, 455] width 93 height 13
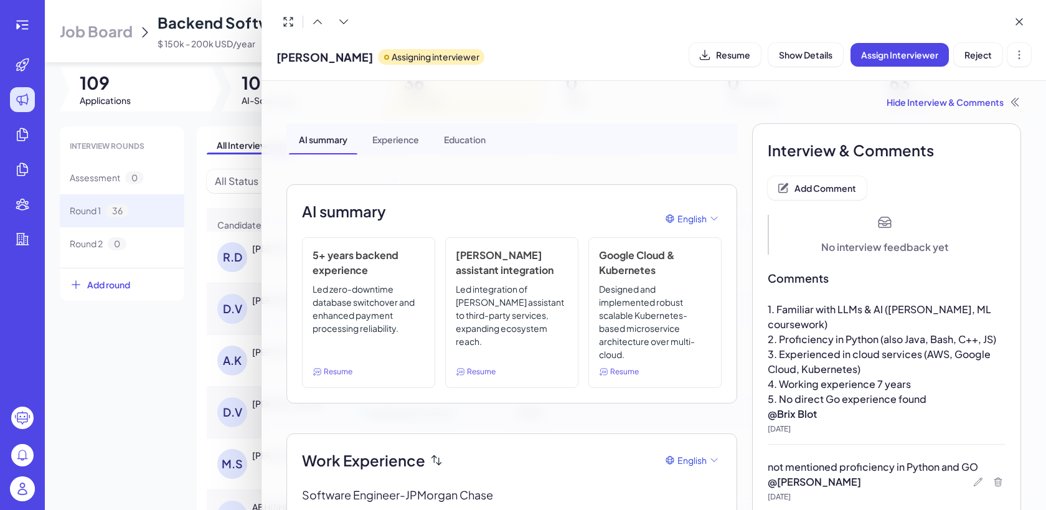
click at [162, 395] on div at bounding box center [523, 255] width 1046 height 510
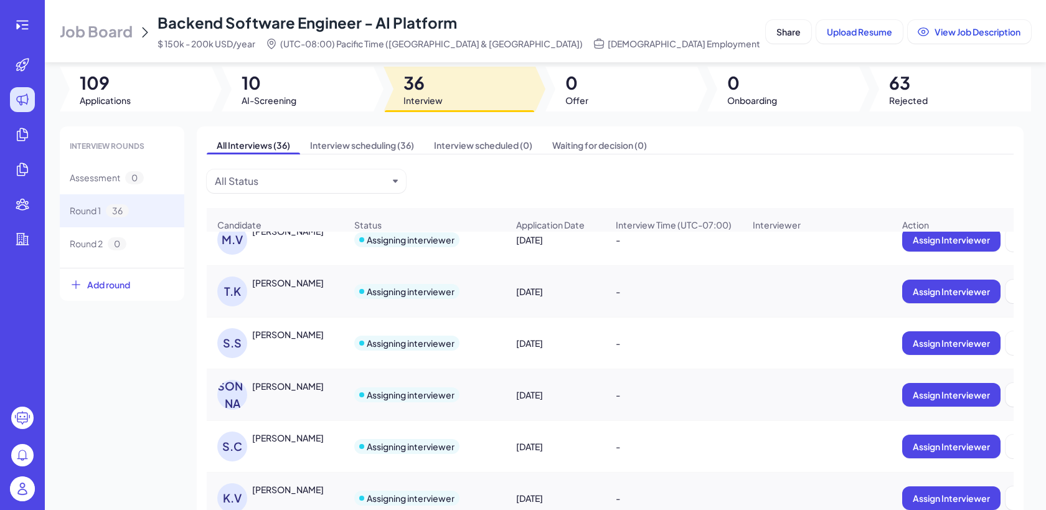
scroll to position [750, 0]
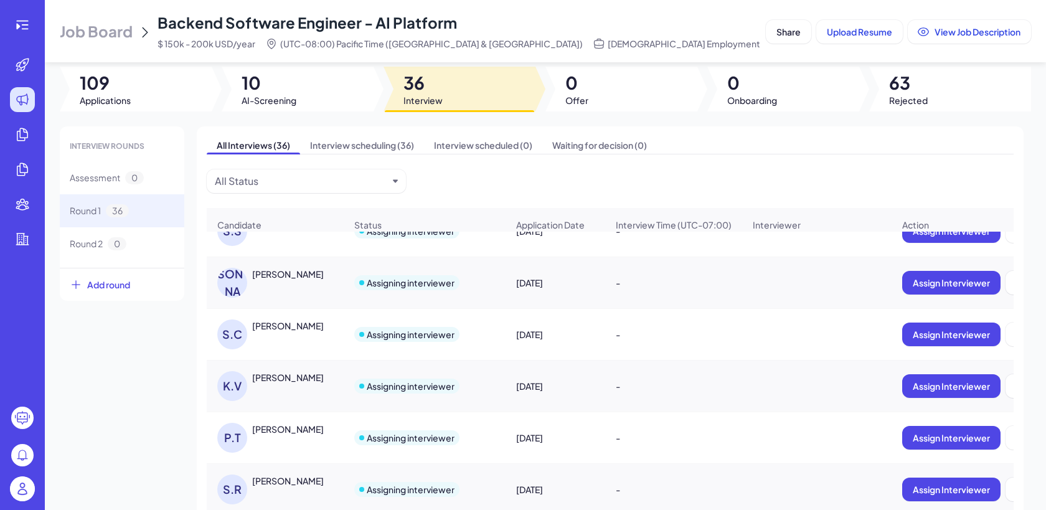
click at [30, 488] on img at bounding box center [22, 488] width 25 height 25
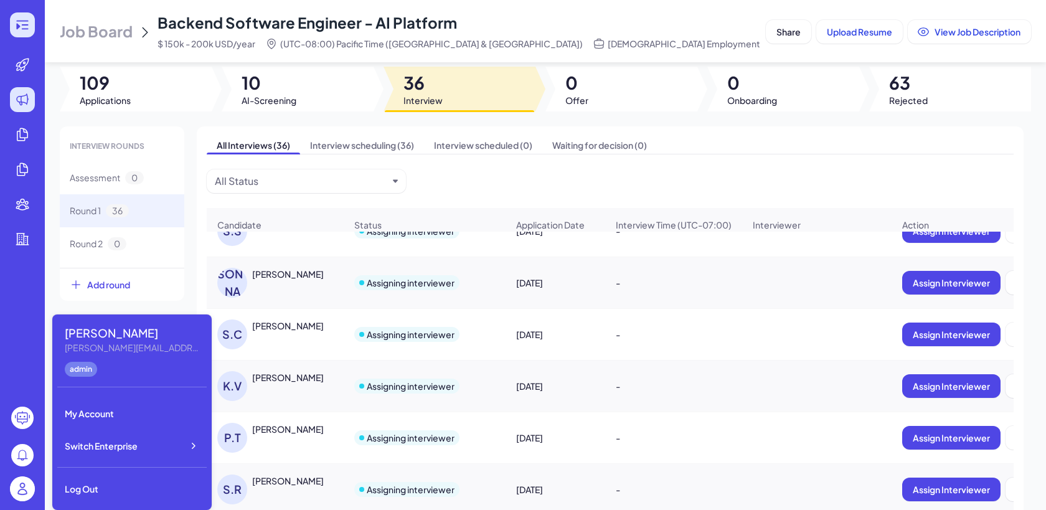
click at [30, 26] on div at bounding box center [22, 24] width 25 height 25
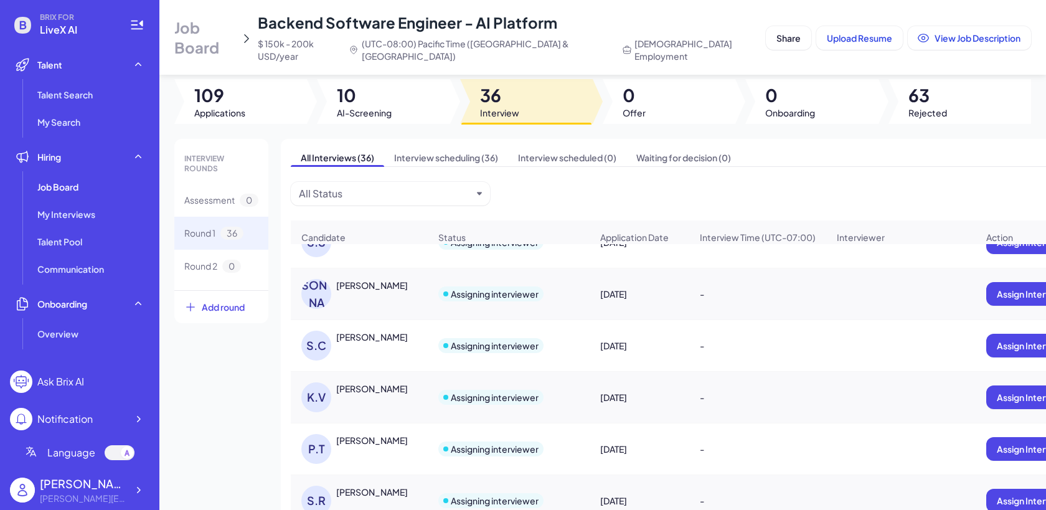
scroll to position [880, 0]
